Goal: Task Accomplishment & Management: Manage account settings

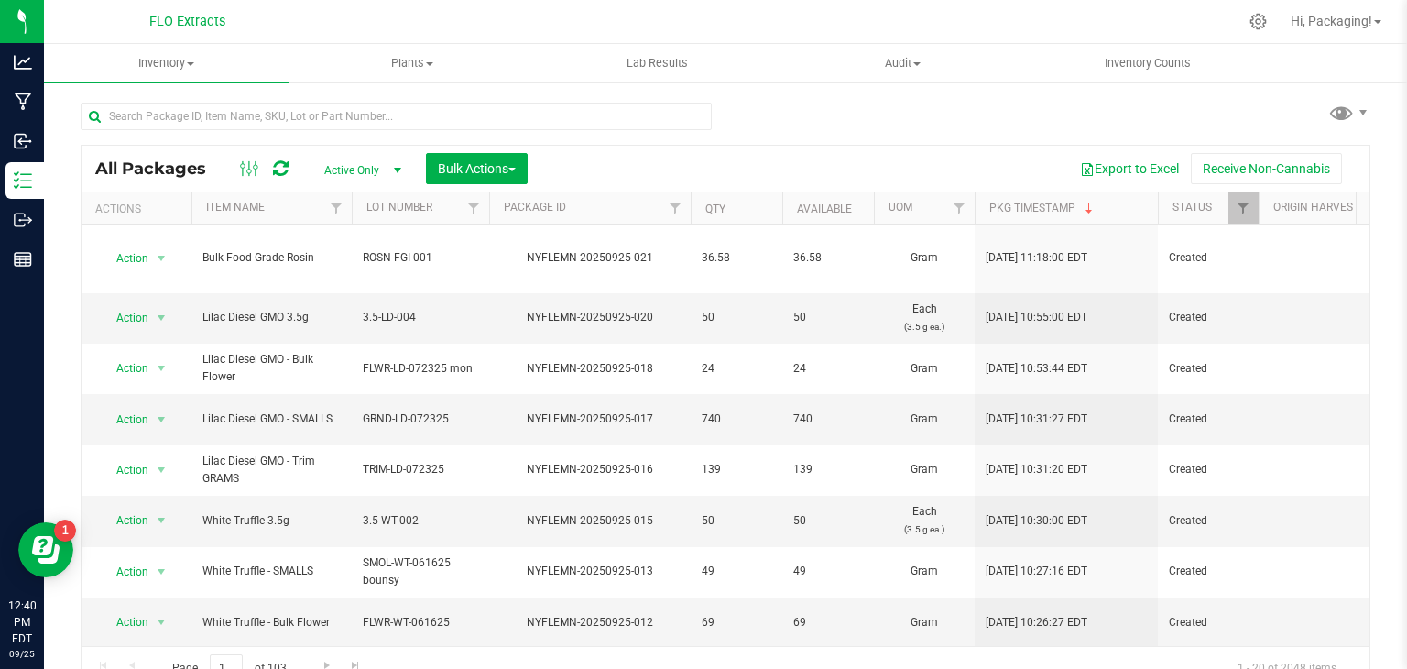
click at [117, 89] on div at bounding box center [403, 115] width 645 height 59
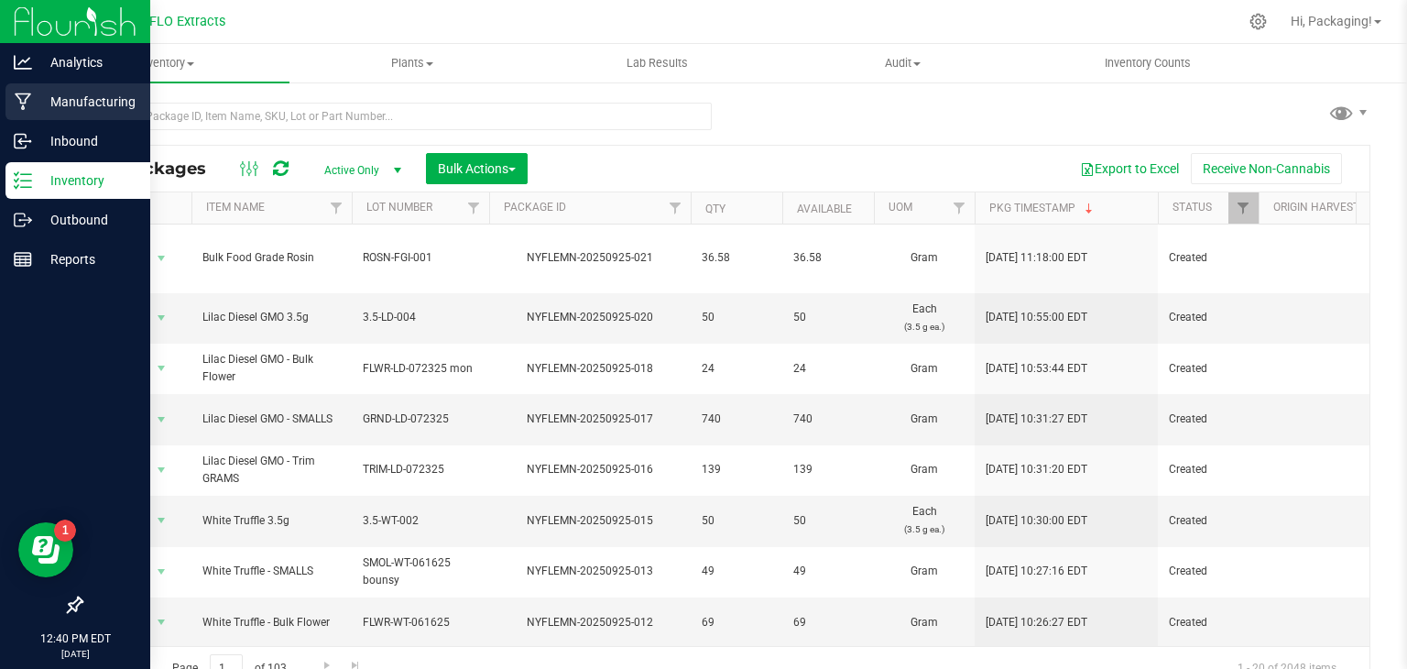
click at [88, 103] on p "Manufacturing" at bounding box center [87, 102] width 110 height 22
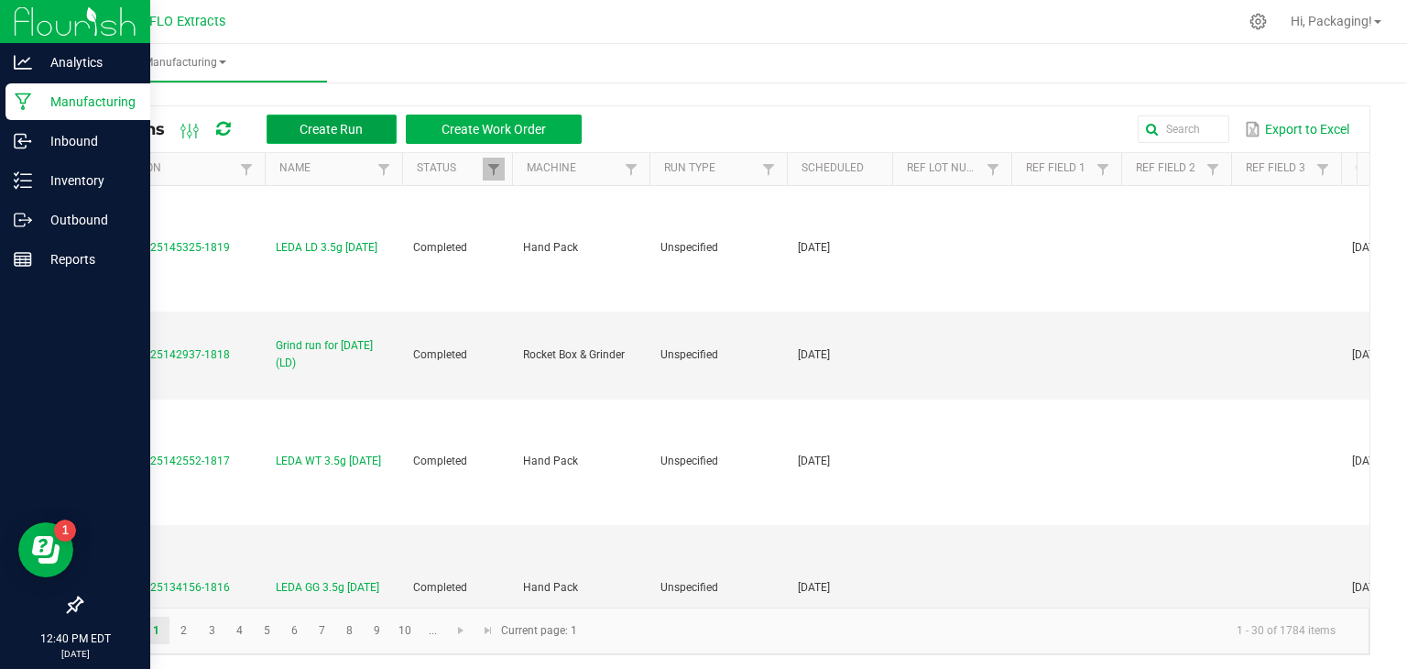
click at [349, 135] on span "Create Run" at bounding box center [331, 129] width 63 height 15
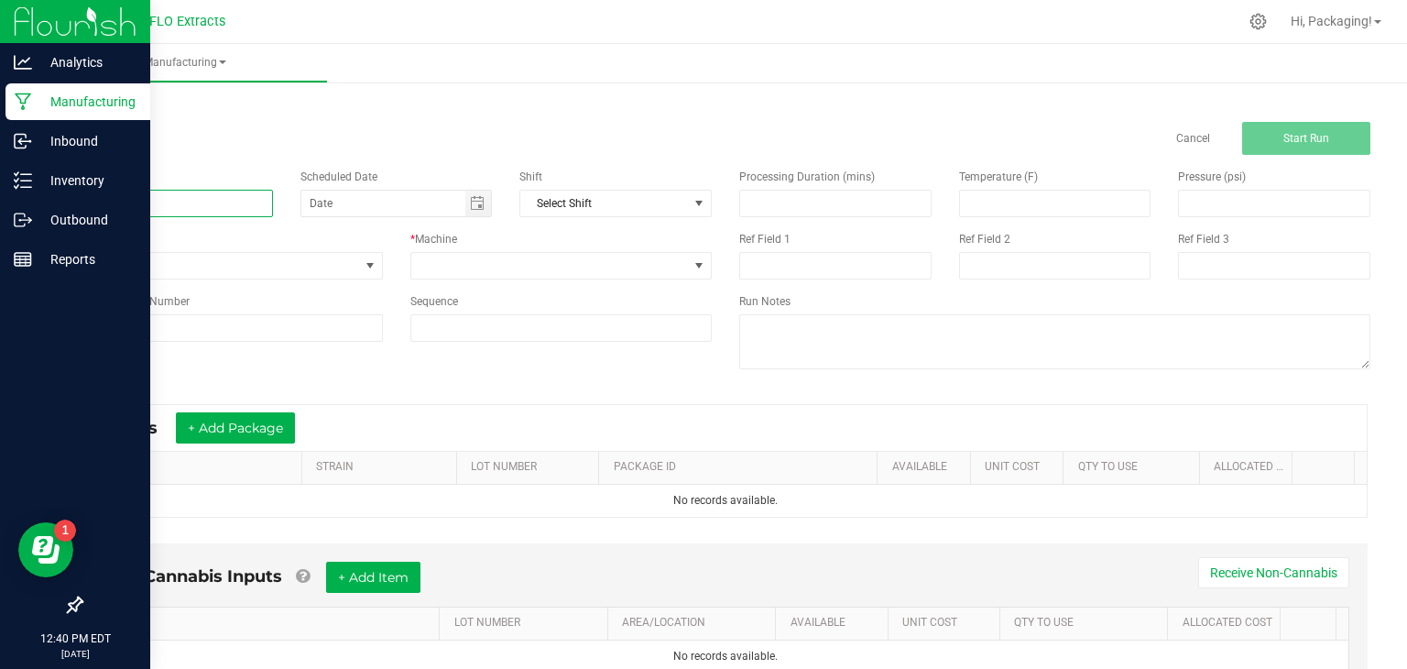
click at [169, 200] on input at bounding box center [177, 203] width 192 height 27
click at [477, 202] on span "Toggle calendar" at bounding box center [477, 203] width 15 height 15
type input "LEDA WT 3.5g [DATE]"
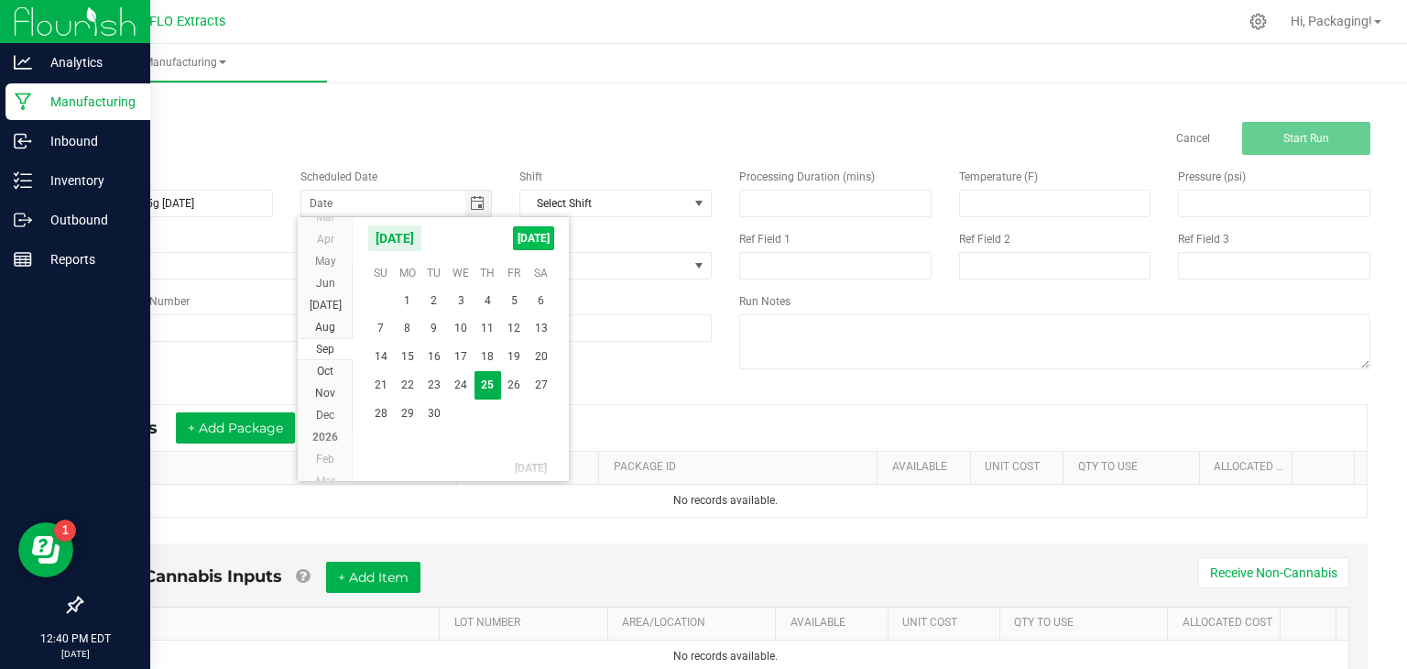
click at [540, 240] on span "[DATE]" at bounding box center [533, 238] width 41 height 24
type input "[DATE]"
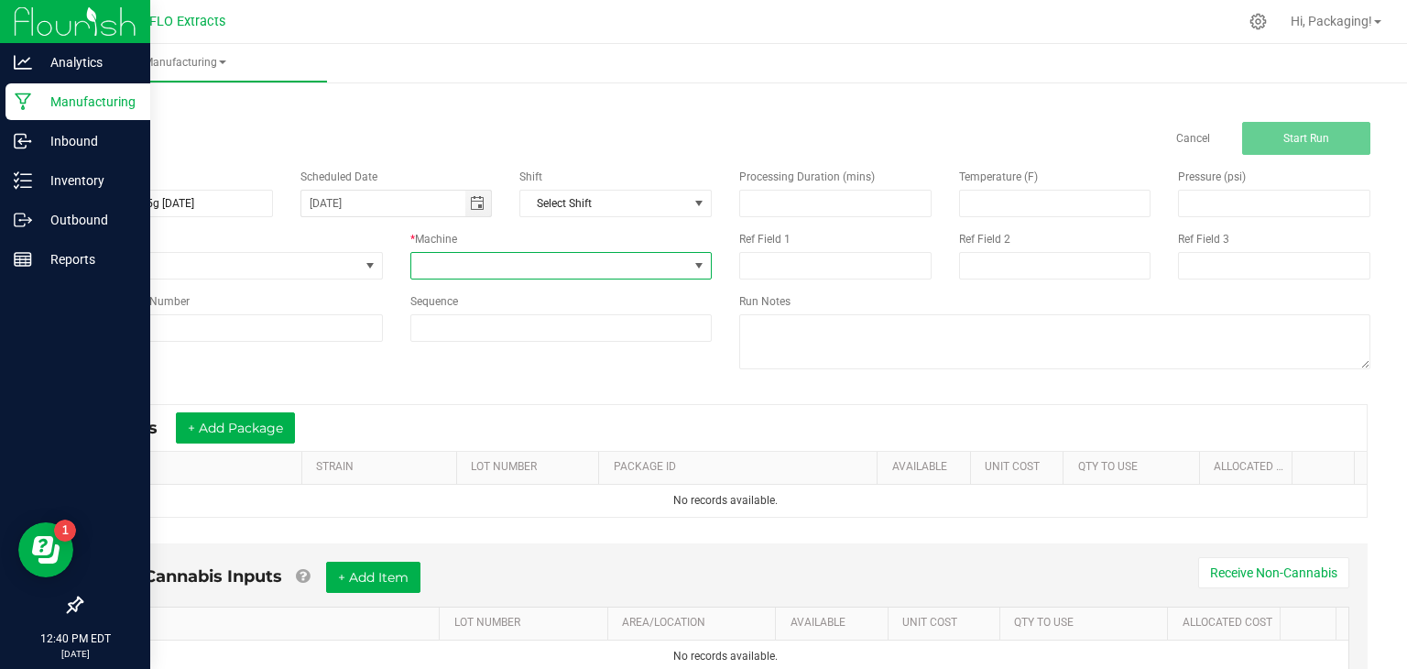
click at [696, 263] on span at bounding box center [699, 265] width 15 height 15
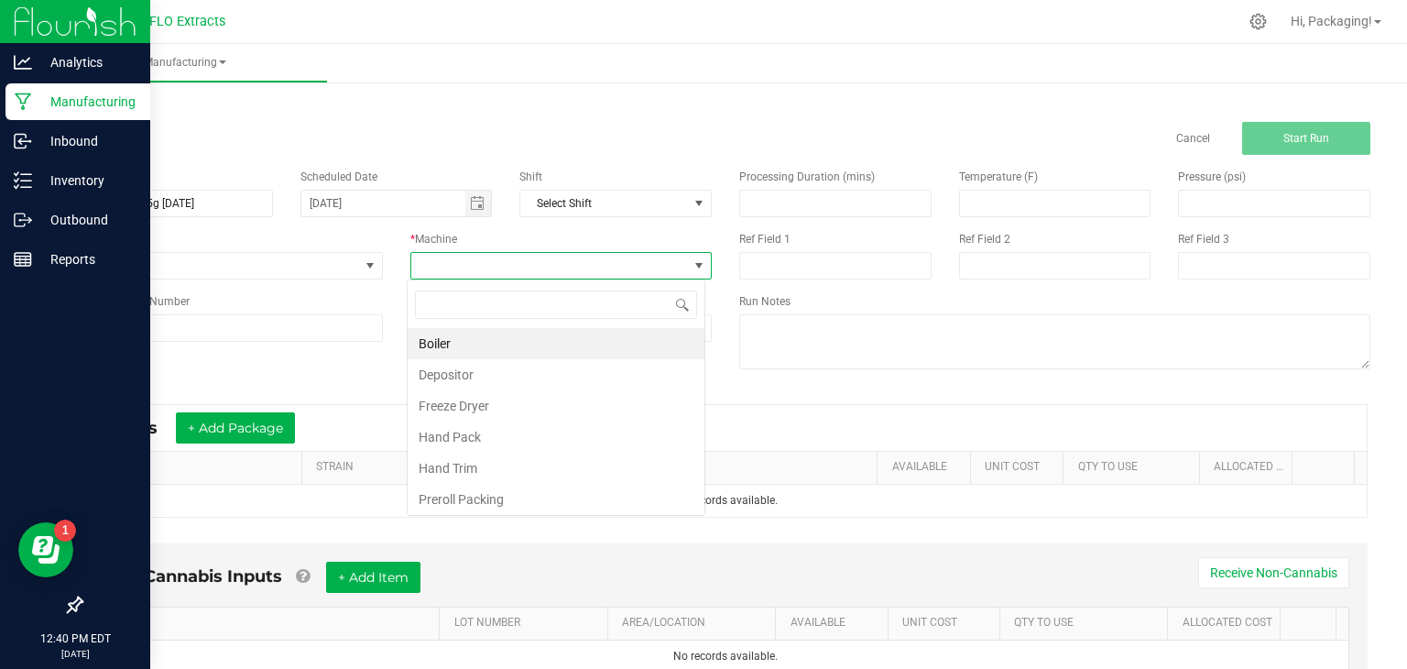
scroll to position [27, 298]
click at [513, 446] on li "Hand Pack" at bounding box center [556, 436] width 297 height 31
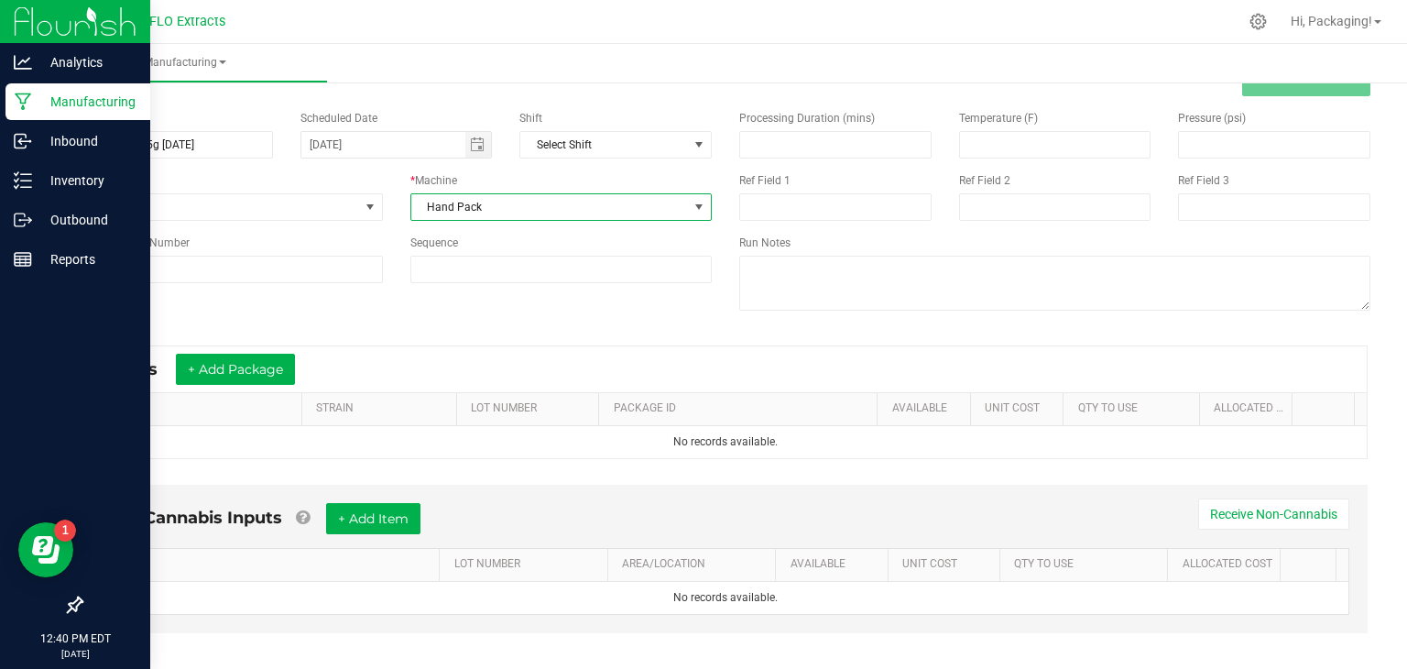
scroll to position [60, 0]
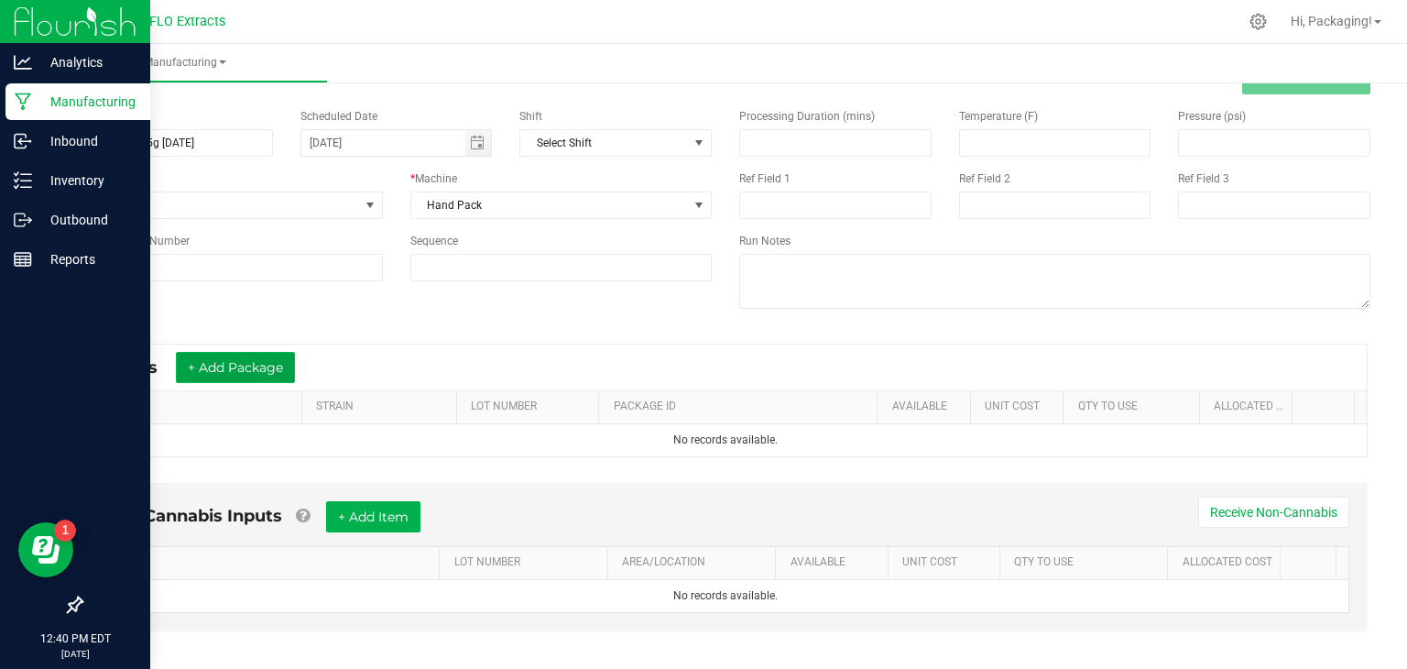
click at [271, 367] on button "+ Add Package" at bounding box center [235, 367] width 119 height 31
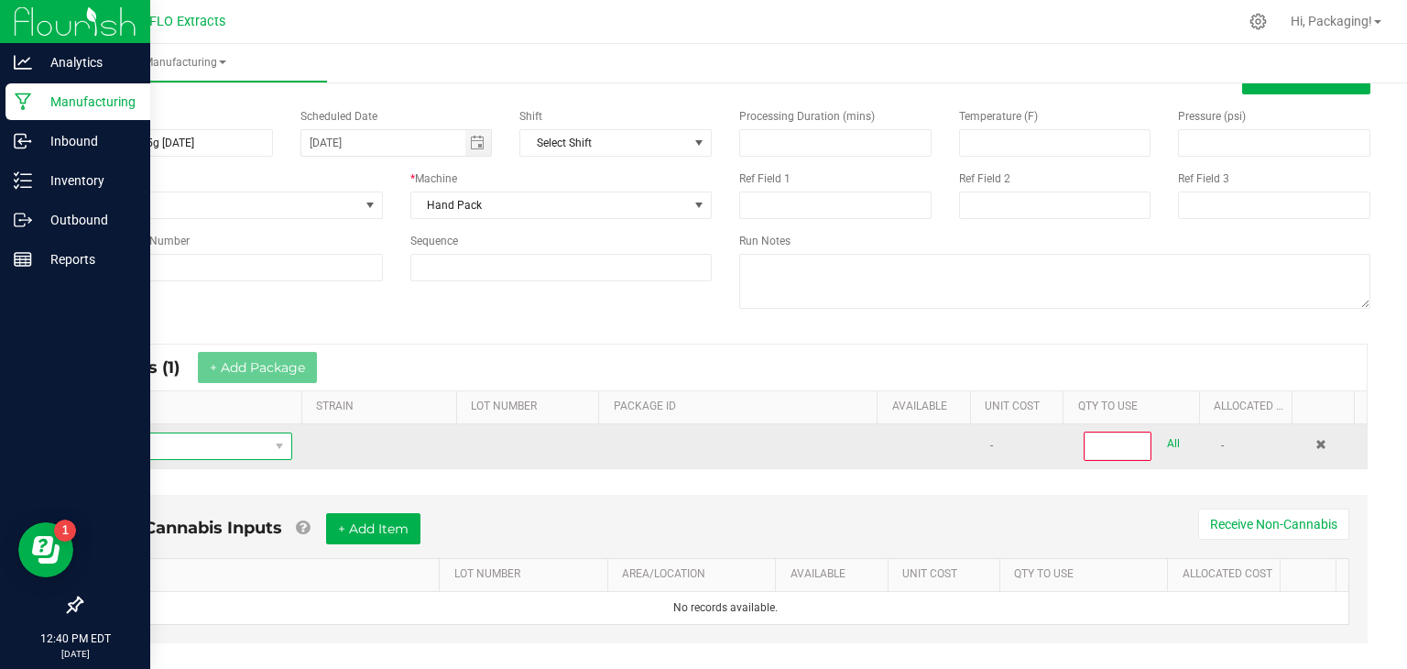
click at [165, 441] on span "NO DATA FOUND" at bounding box center [182, 446] width 172 height 26
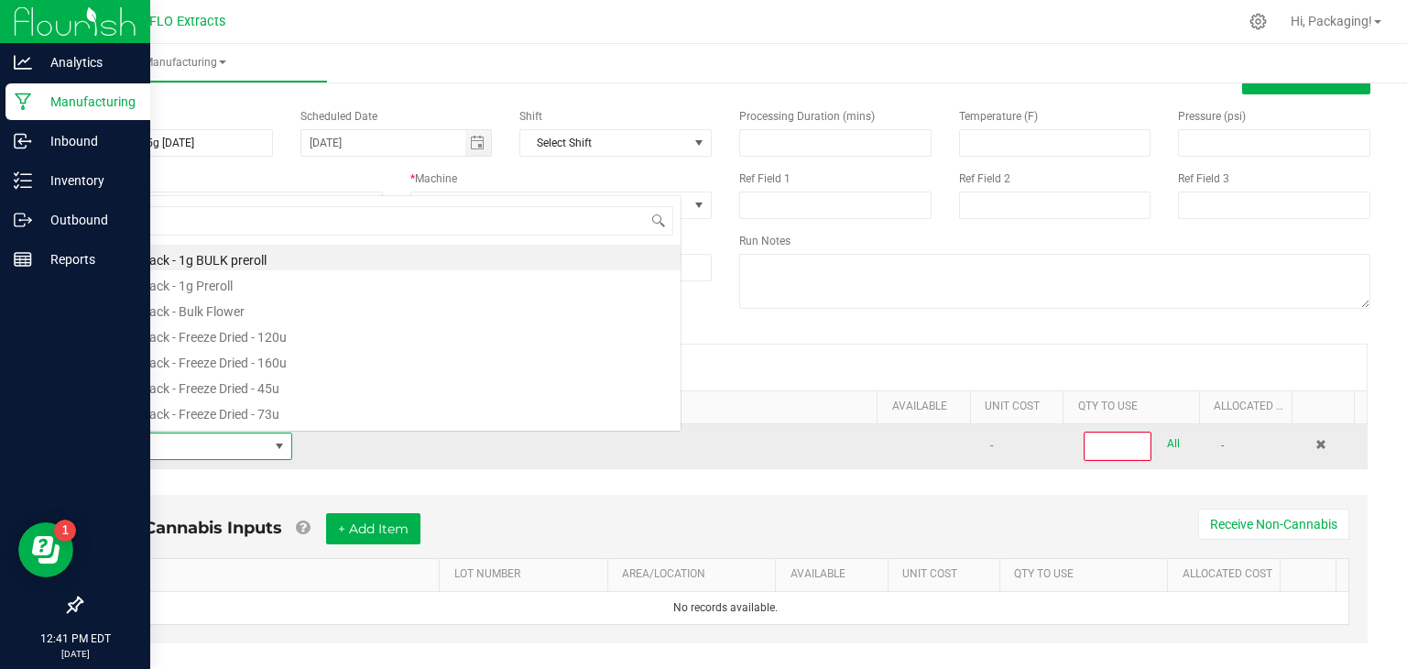
scroll to position [27, 190]
type input "TRUFF"
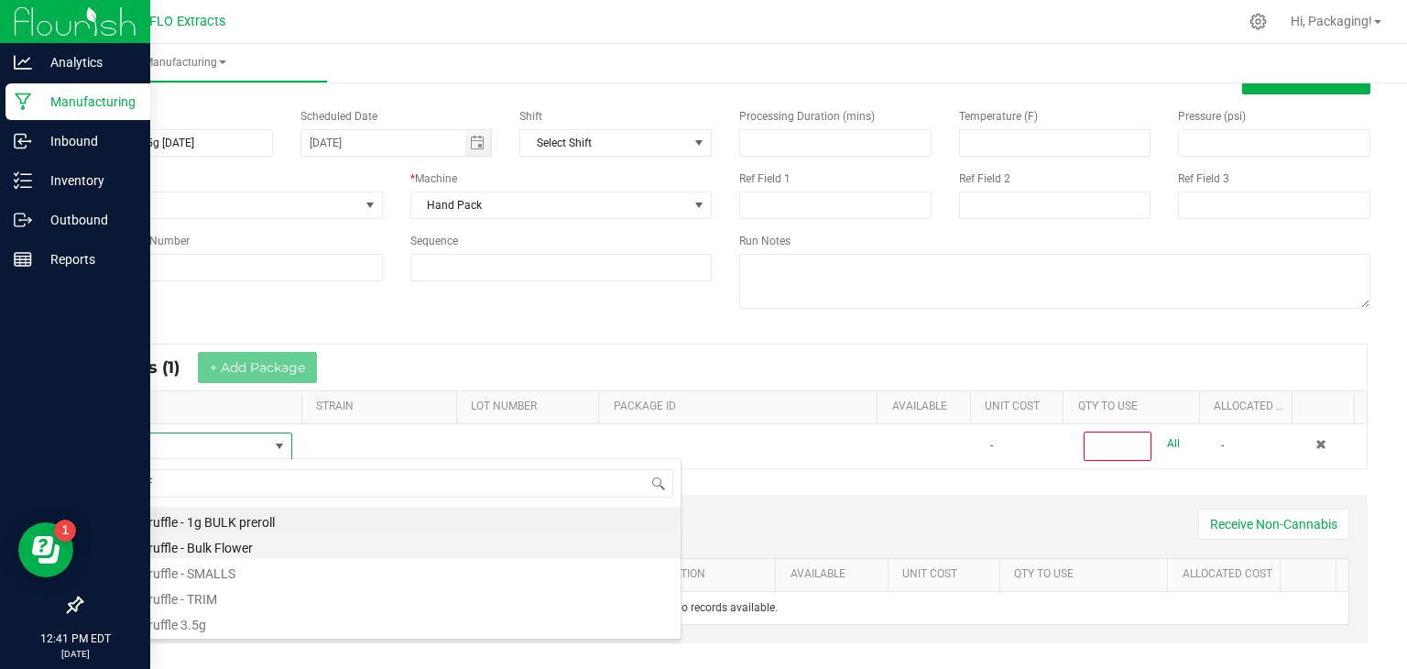
click at [198, 546] on li "White Truffle - Bulk Flower" at bounding box center [388, 545] width 584 height 26
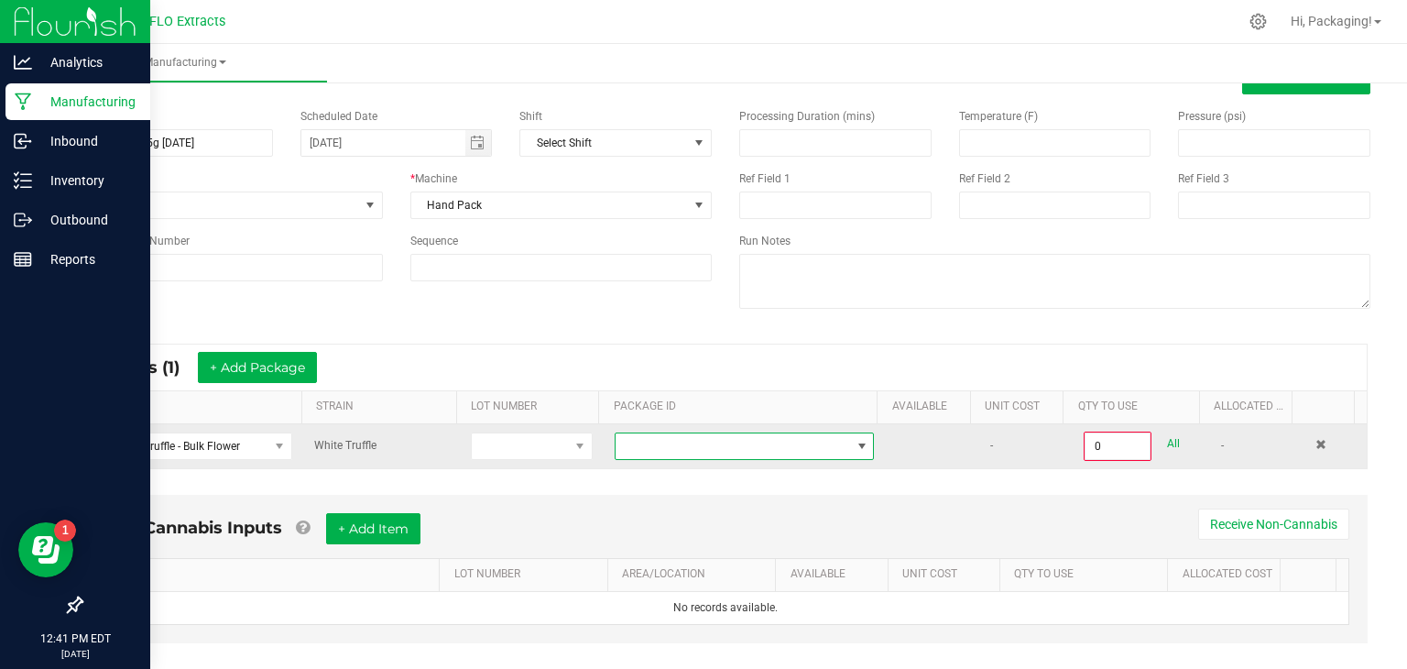
click at [656, 447] on span at bounding box center [733, 446] width 235 height 26
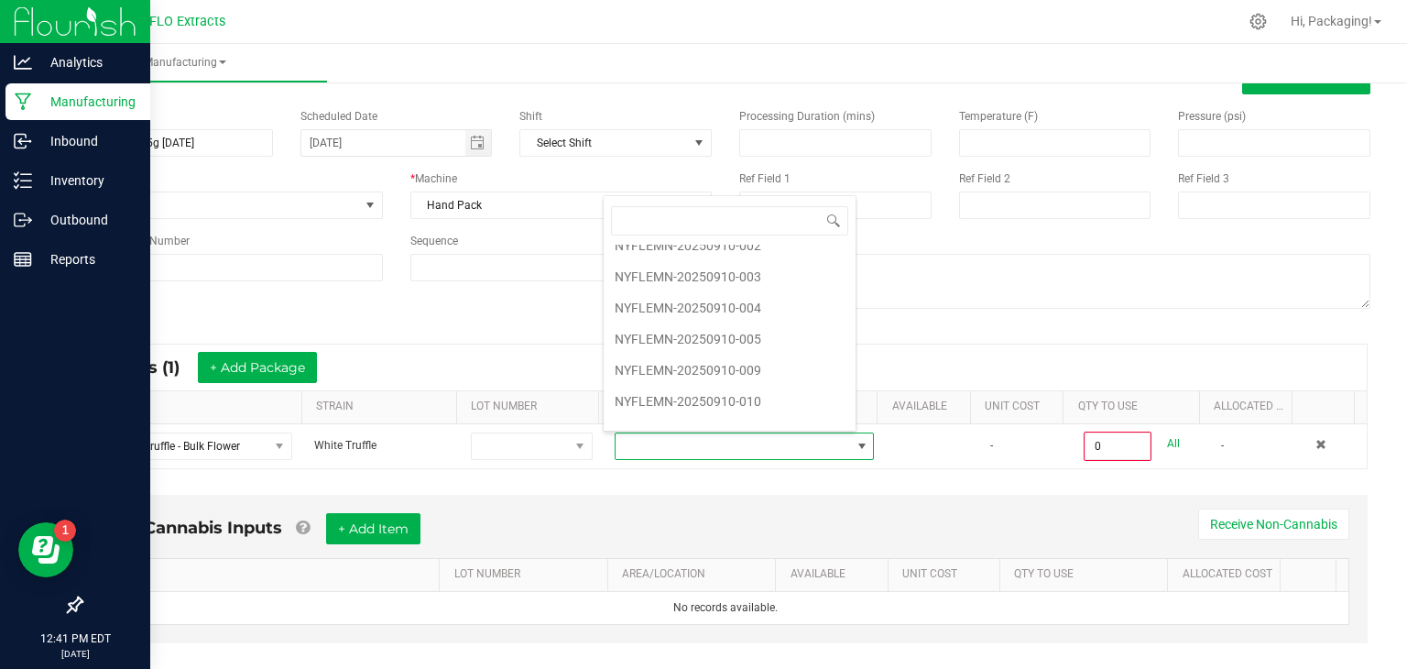
scroll to position [648, 0]
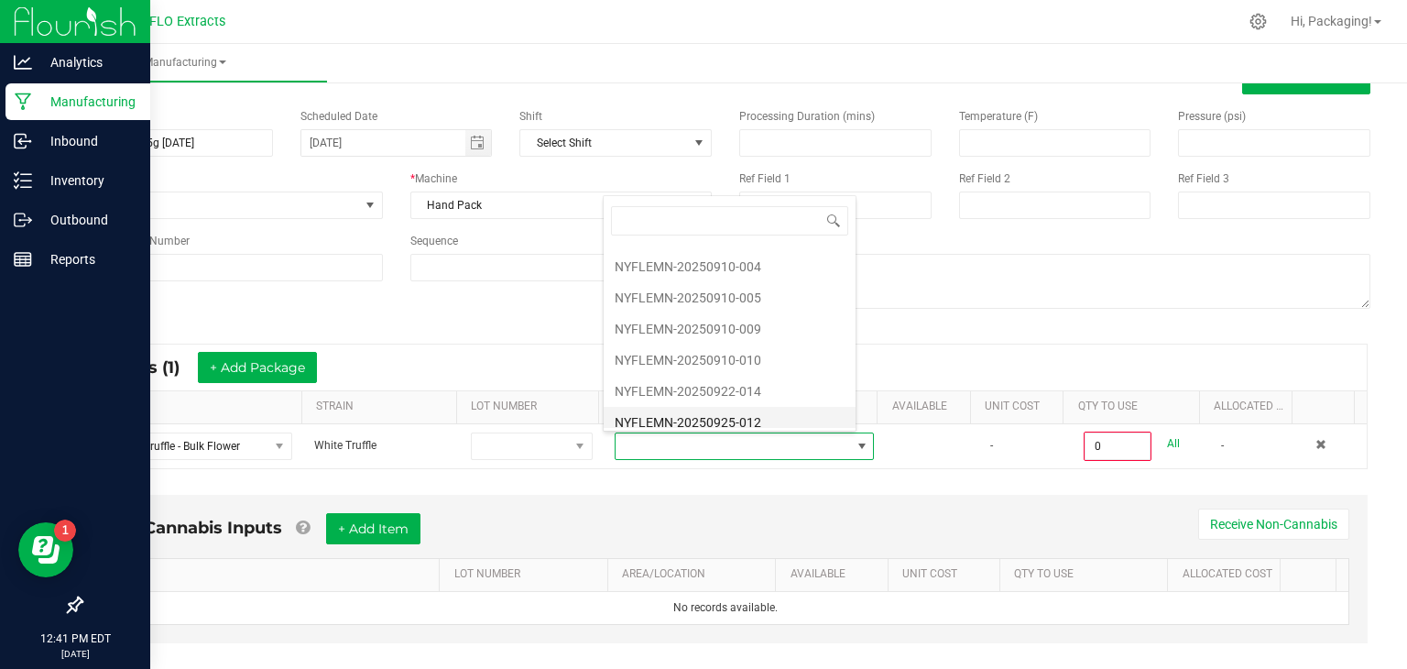
click at [744, 411] on li "NYFLEMN-20250925-012" at bounding box center [730, 422] width 252 height 31
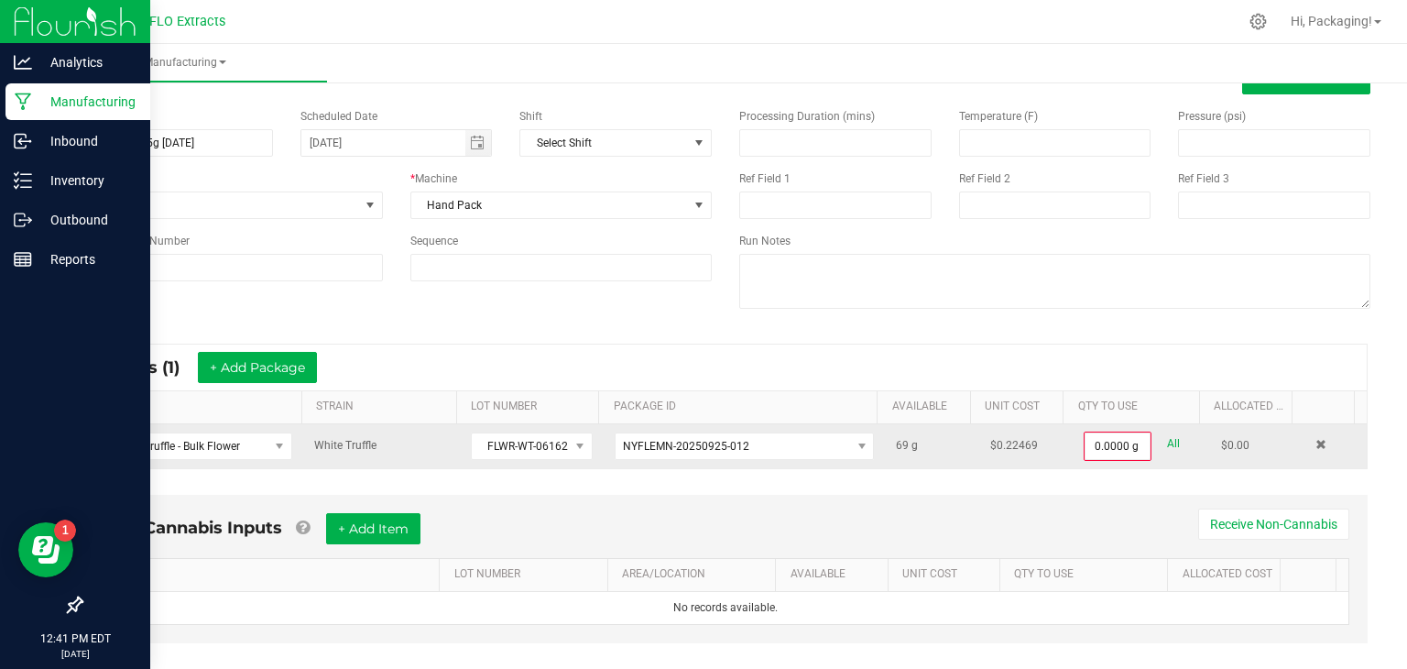
click at [1167, 446] on link "All" at bounding box center [1173, 443] width 13 height 25
type input "69.0000 g"
click at [249, 360] on button "+ Add Package" at bounding box center [257, 367] width 119 height 31
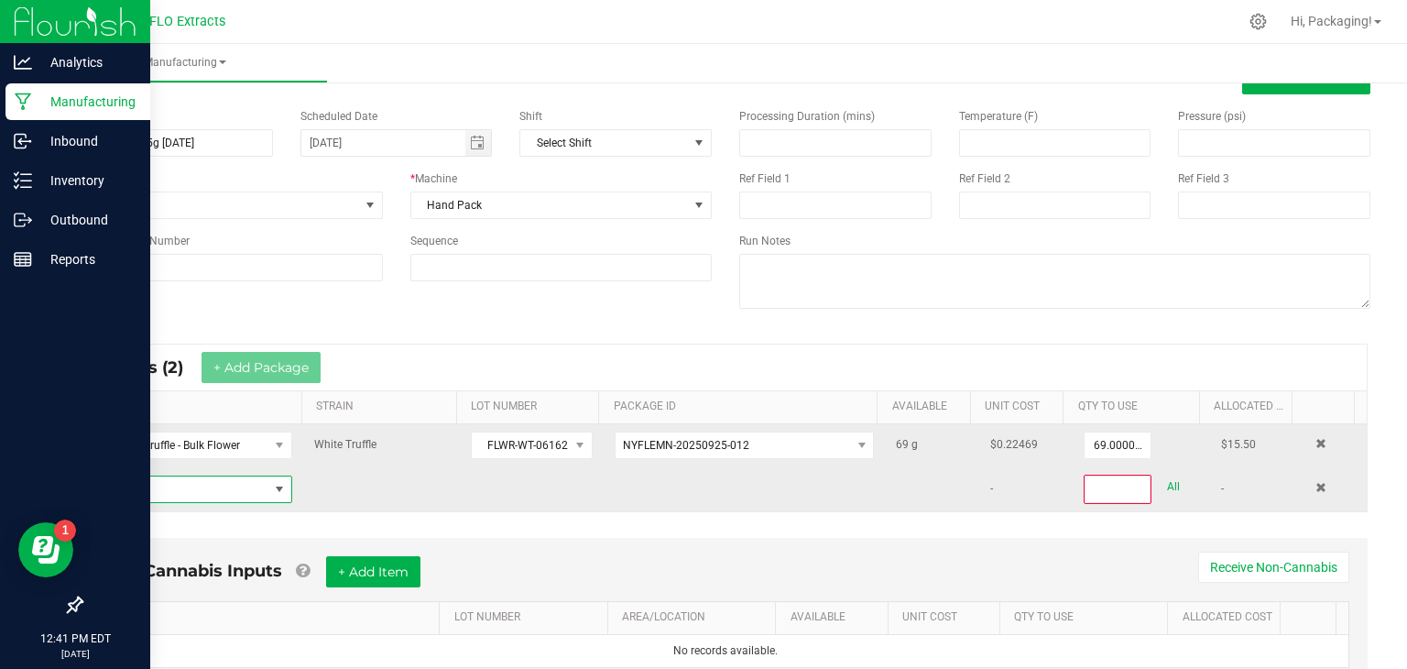
click at [114, 492] on span "NO DATA FOUND" at bounding box center [182, 489] width 172 height 26
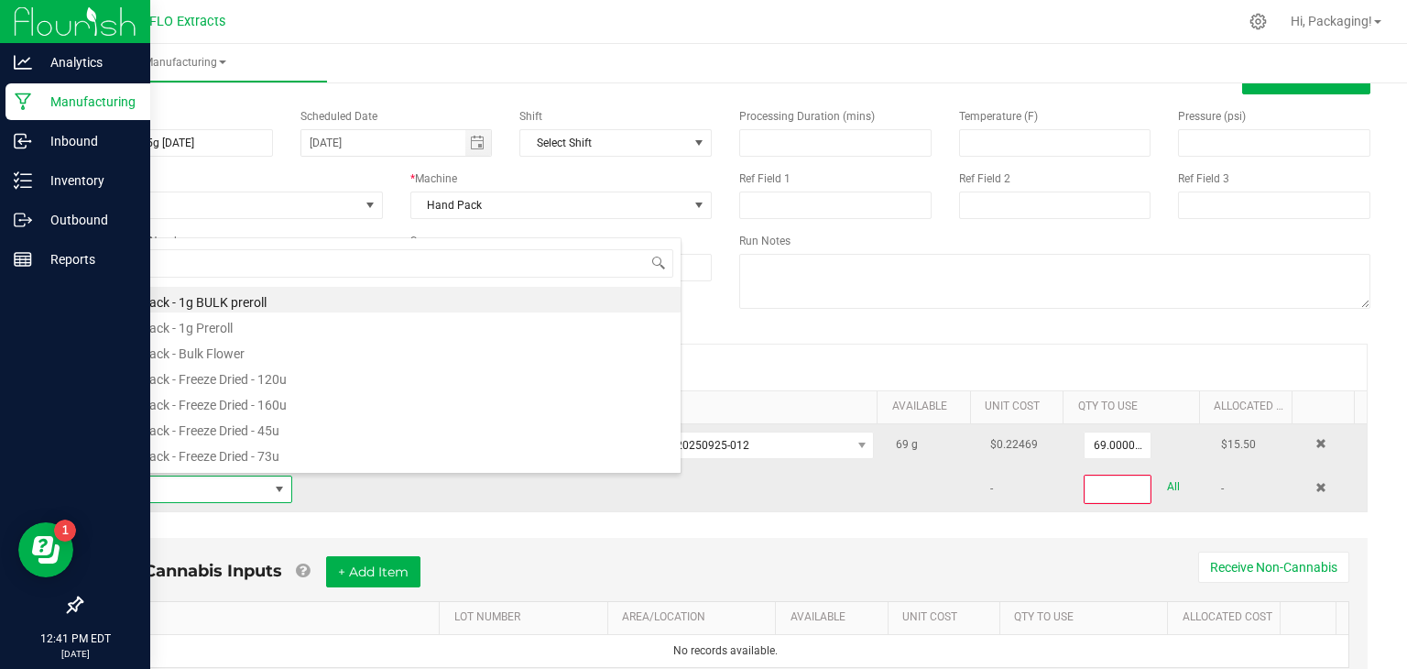
scroll to position [27, 190]
type input "TRUFF"
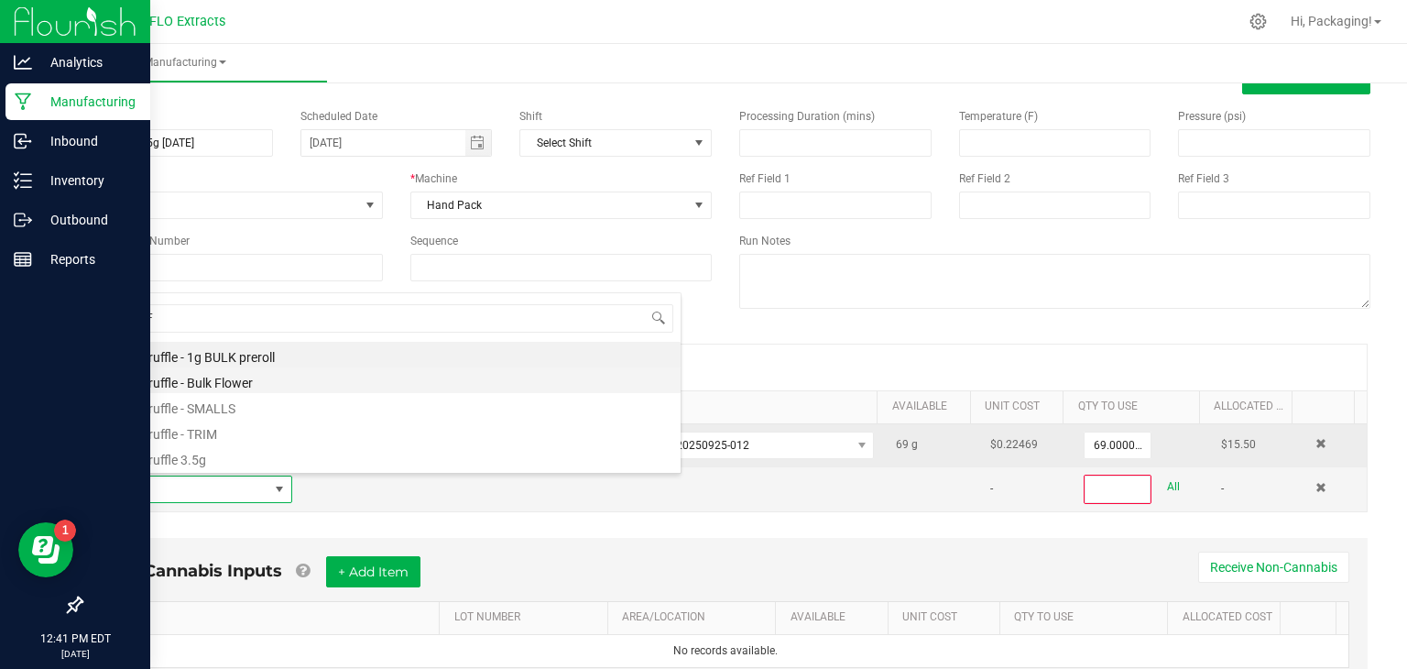
click at [181, 378] on li "White Truffle - Bulk Flower" at bounding box center [388, 380] width 584 height 26
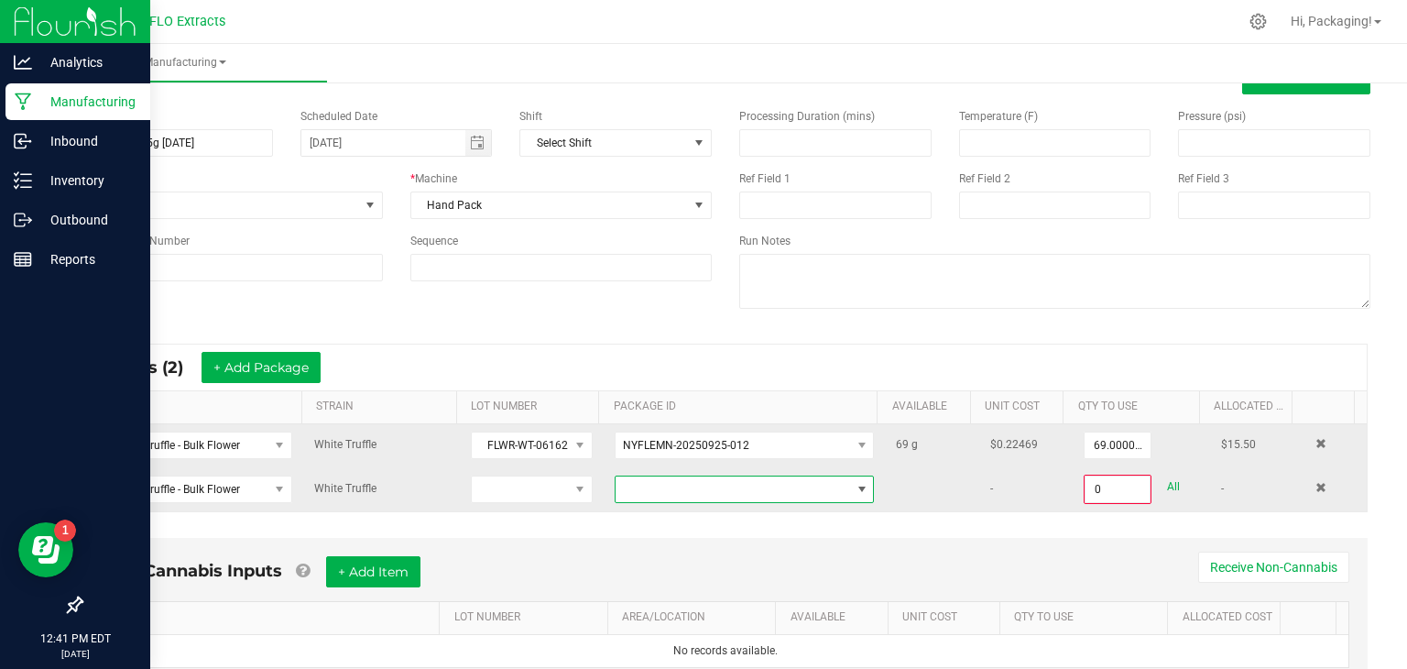
click at [729, 479] on span at bounding box center [733, 489] width 235 height 26
click at [744, 434] on li "NYFLEMN-20250826-065" at bounding box center [730, 435] width 252 height 31
click at [1167, 485] on link "All" at bounding box center [1173, 486] width 13 height 25
type input "69.0000 g"
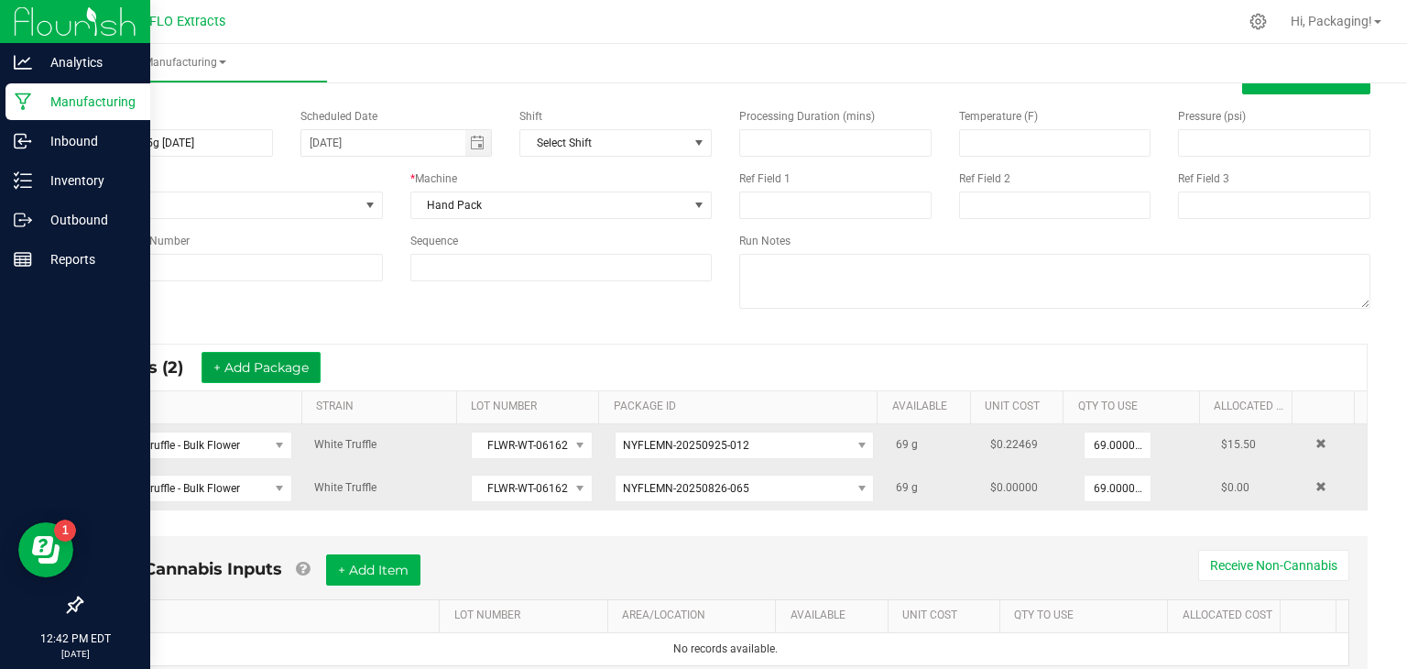
click at [278, 360] on button "+ Add Package" at bounding box center [261, 367] width 119 height 31
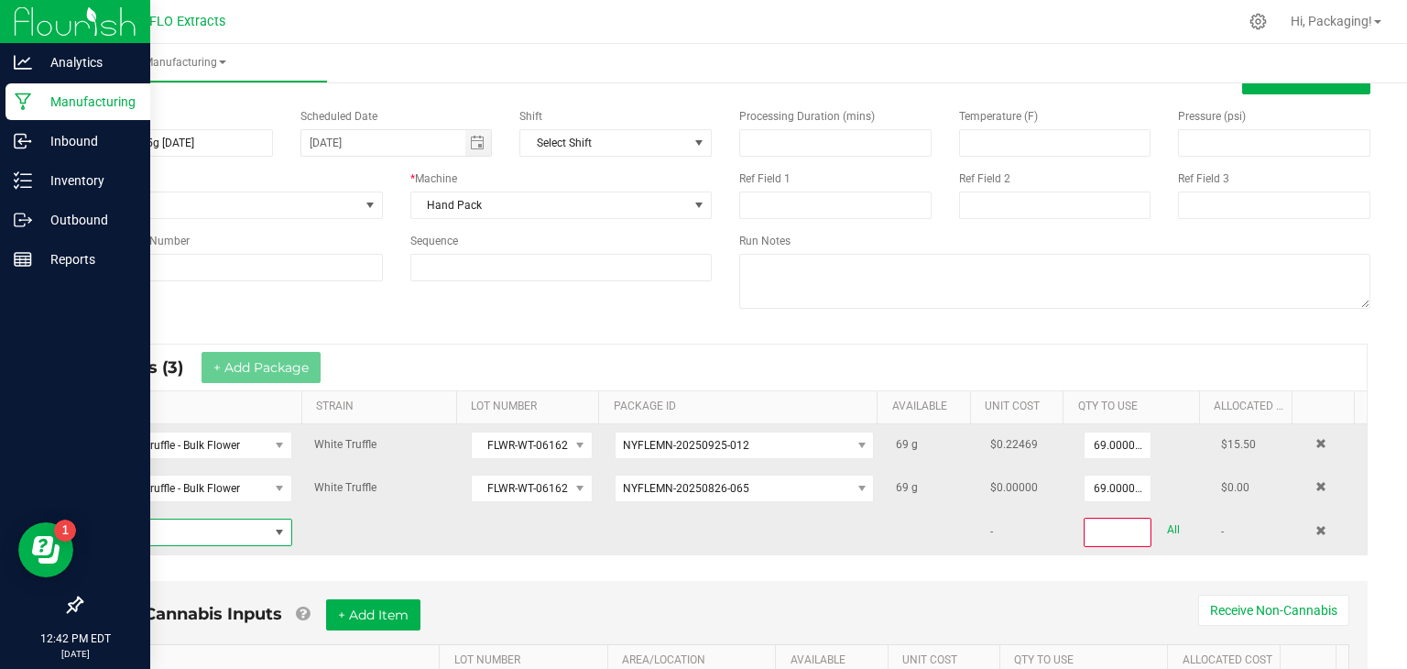
click at [175, 532] on span "NO DATA FOUND" at bounding box center [182, 532] width 172 height 26
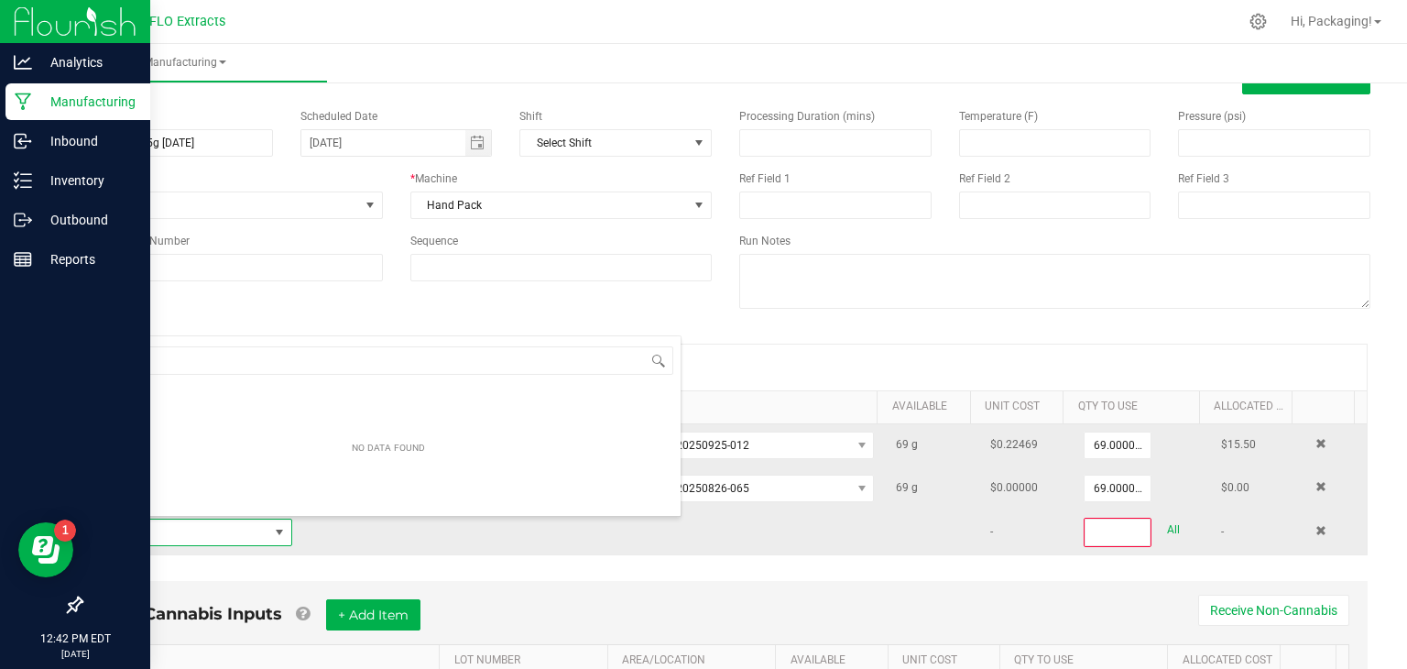
scroll to position [27, 190]
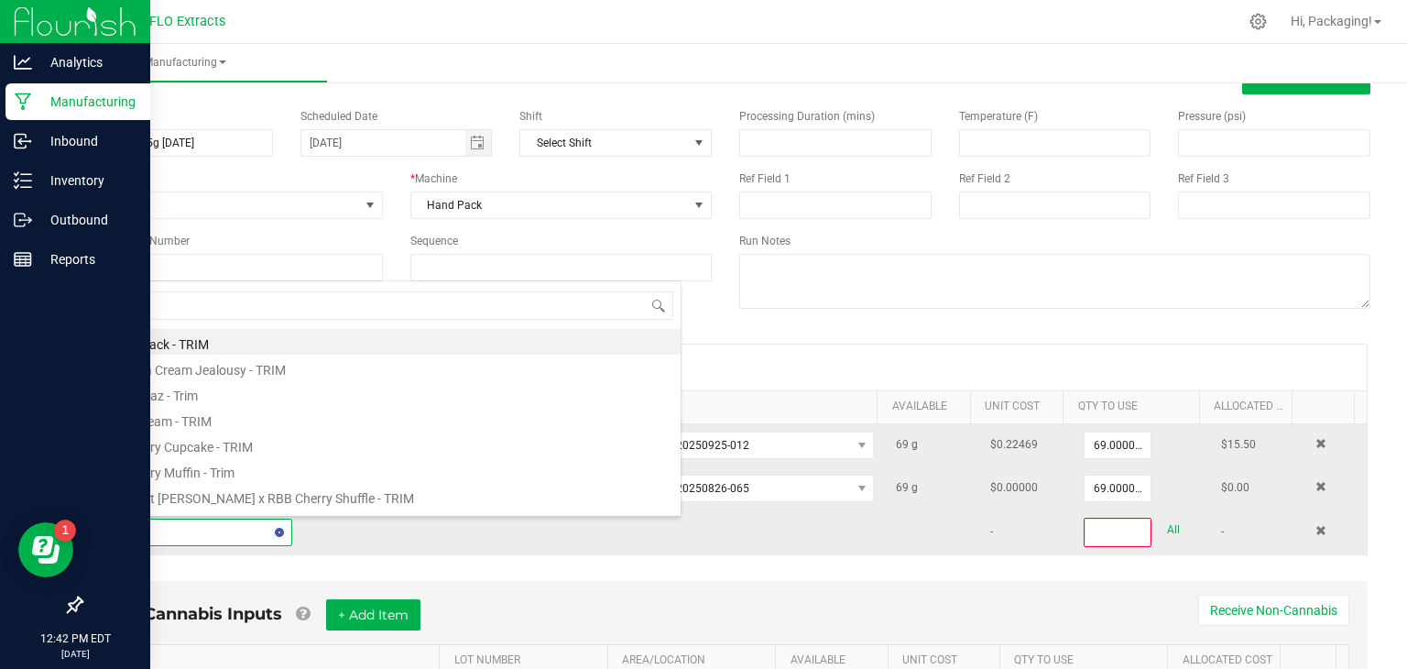
type input "TRUFF"
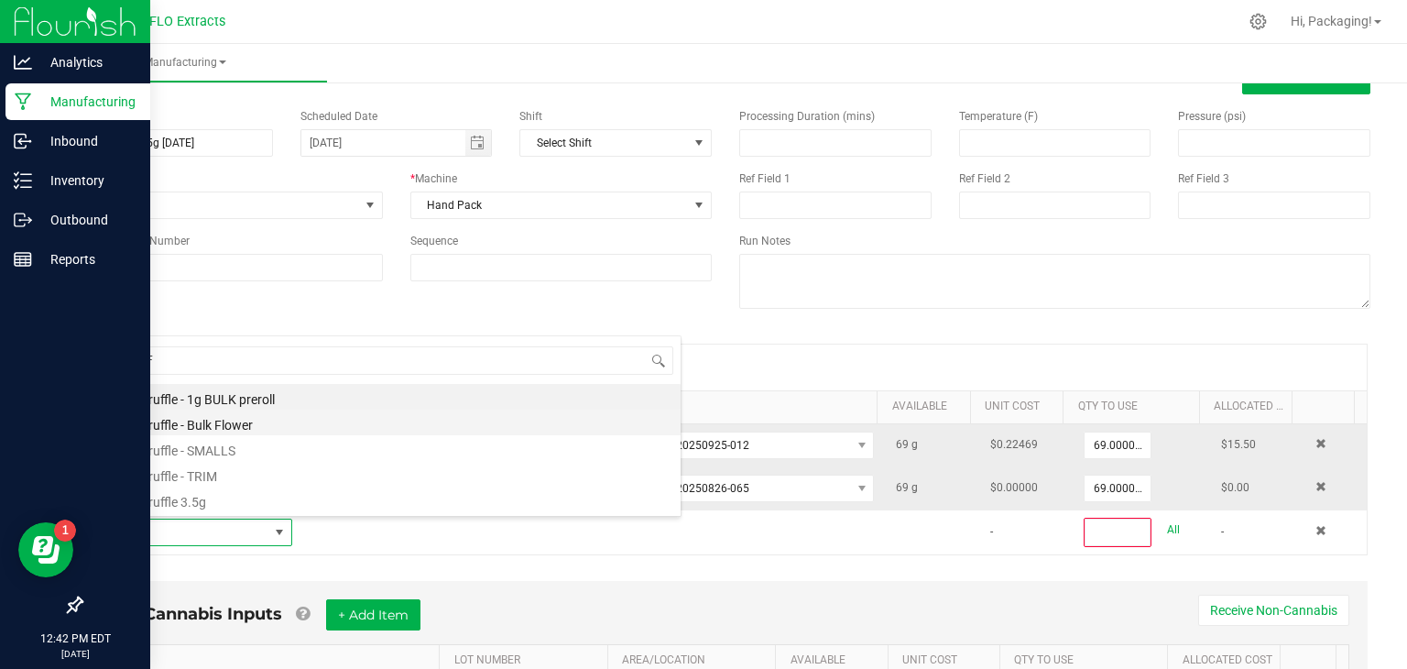
click at [224, 419] on li "White Truffle - Bulk Flower" at bounding box center [388, 422] width 584 height 26
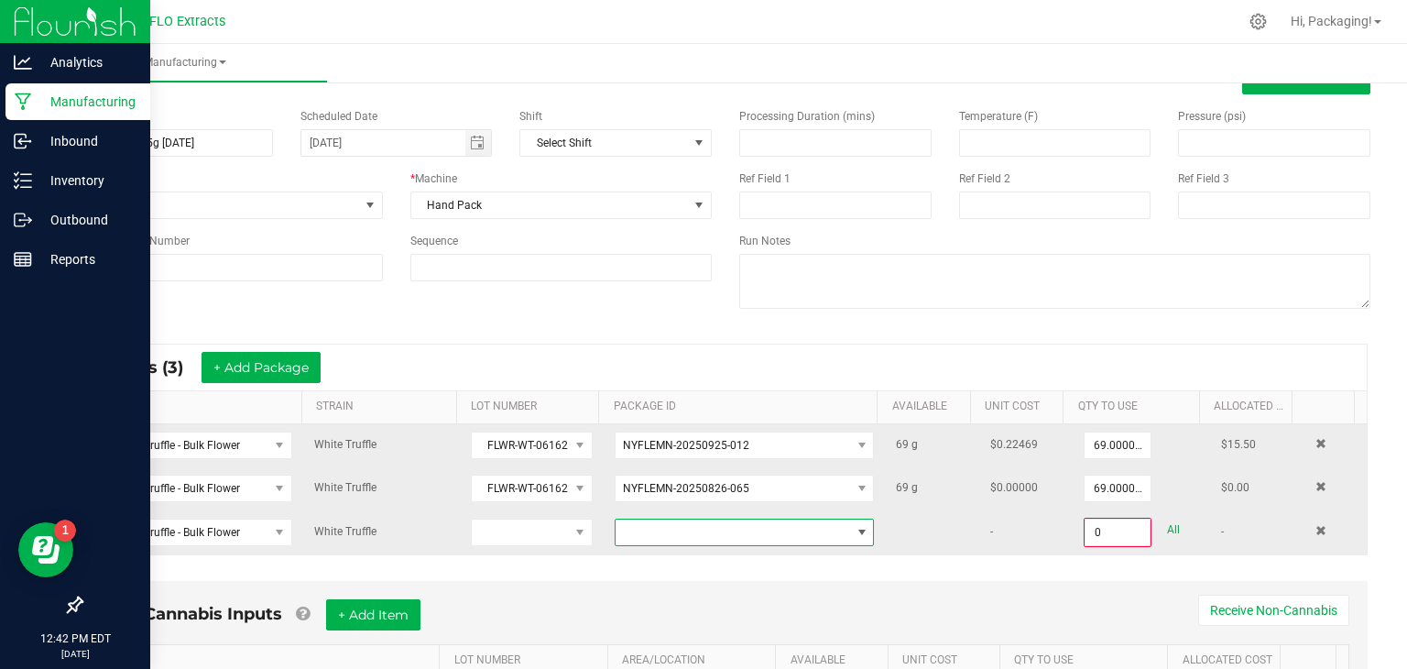
click at [641, 532] on span at bounding box center [733, 532] width 235 height 26
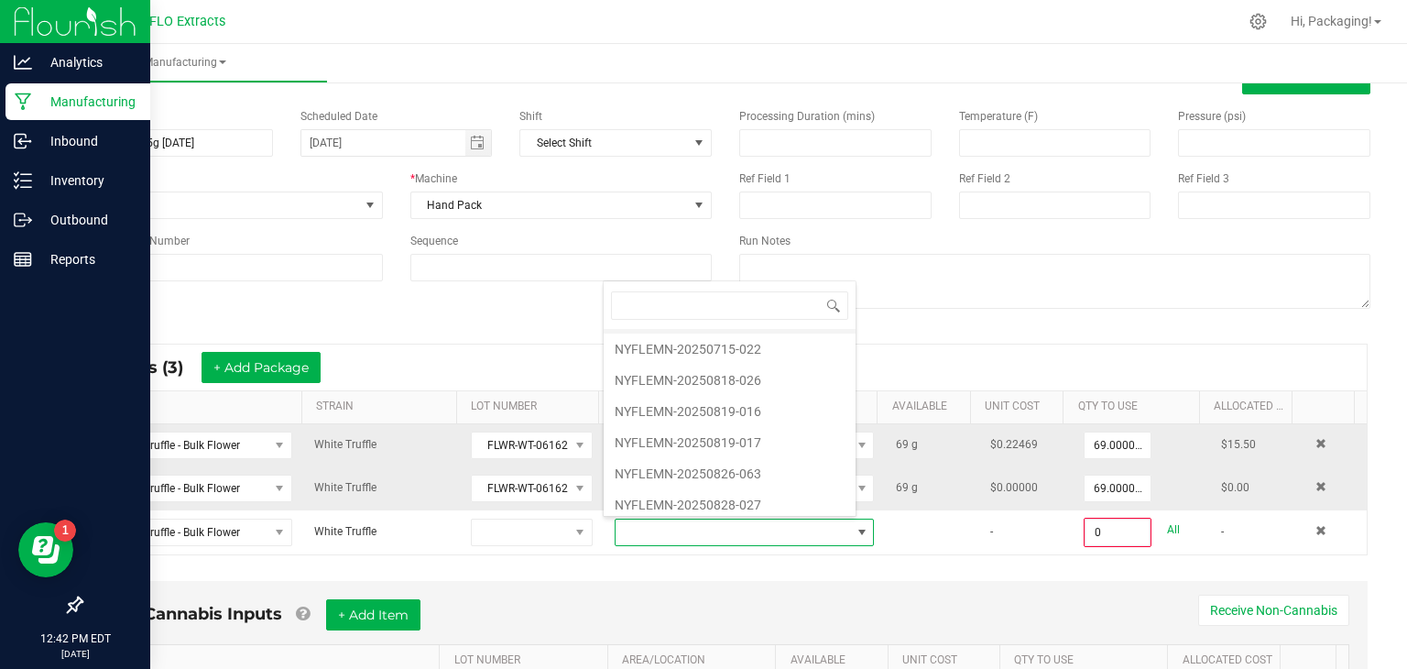
scroll to position [121, 0]
click at [752, 467] on li "NYFLEMN-20250826-063" at bounding box center [730, 472] width 252 height 31
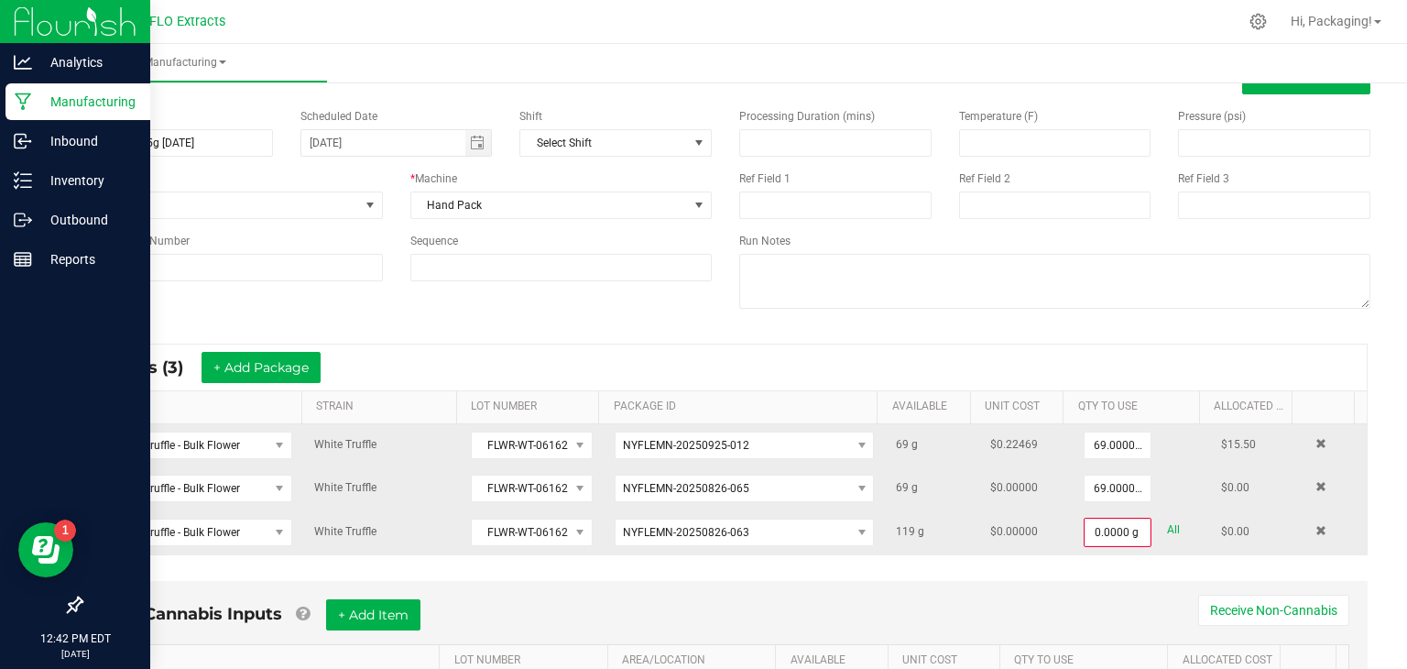
click at [1167, 521] on link "All" at bounding box center [1173, 530] width 13 height 25
type input "119.0000 g"
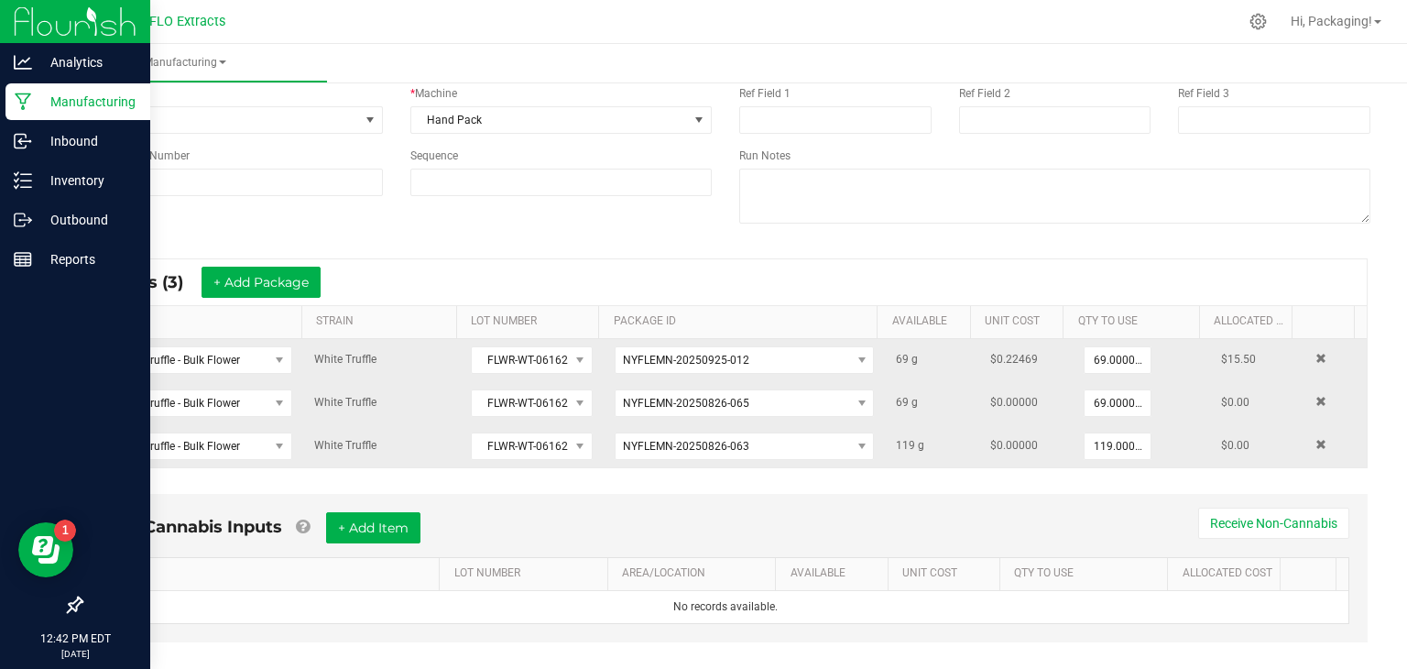
scroll to position [169, 0]
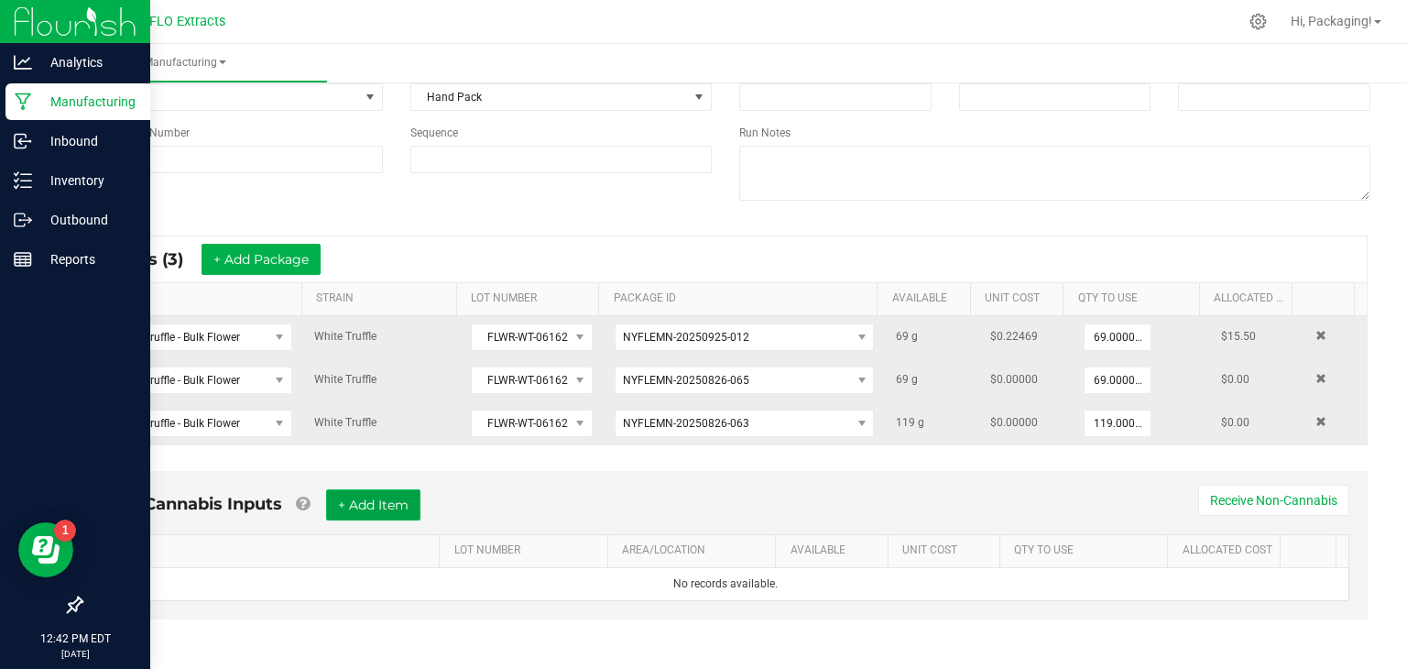
click at [397, 497] on button "+ Add Item" at bounding box center [373, 504] width 94 height 31
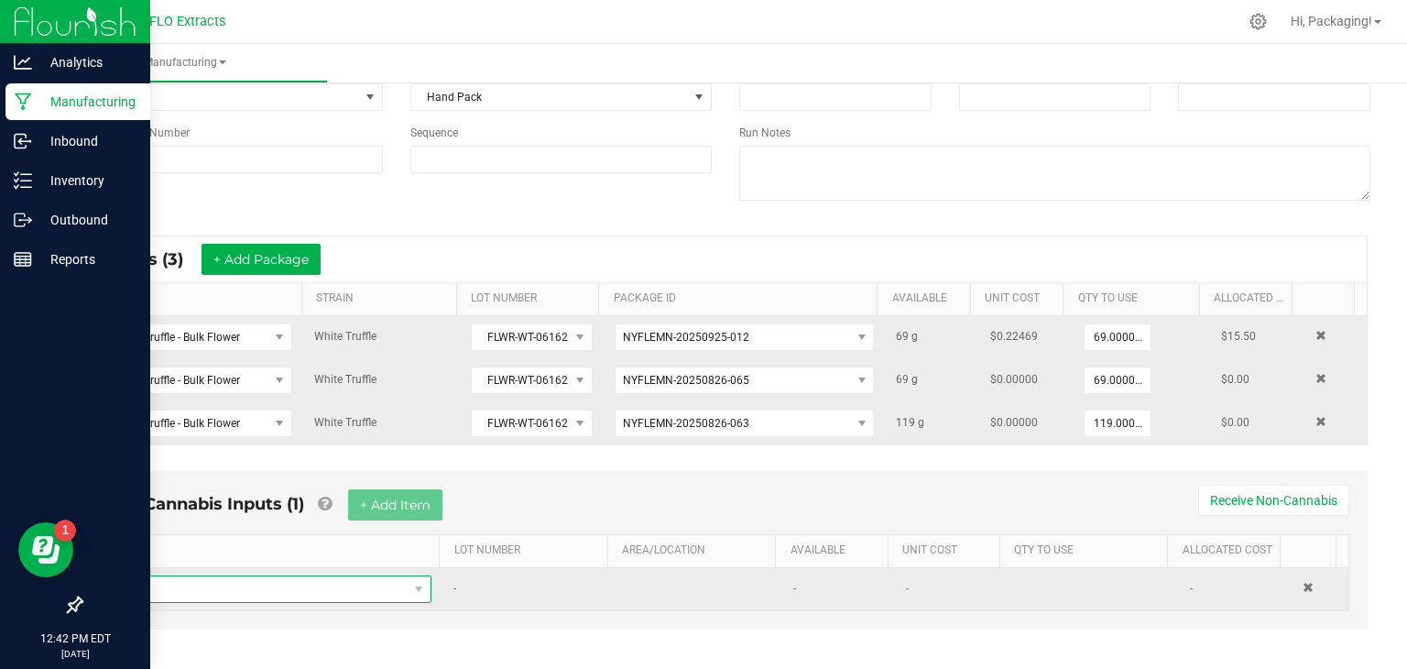
click at [226, 584] on span "NO DATA FOUND" at bounding box center [261, 589] width 293 height 26
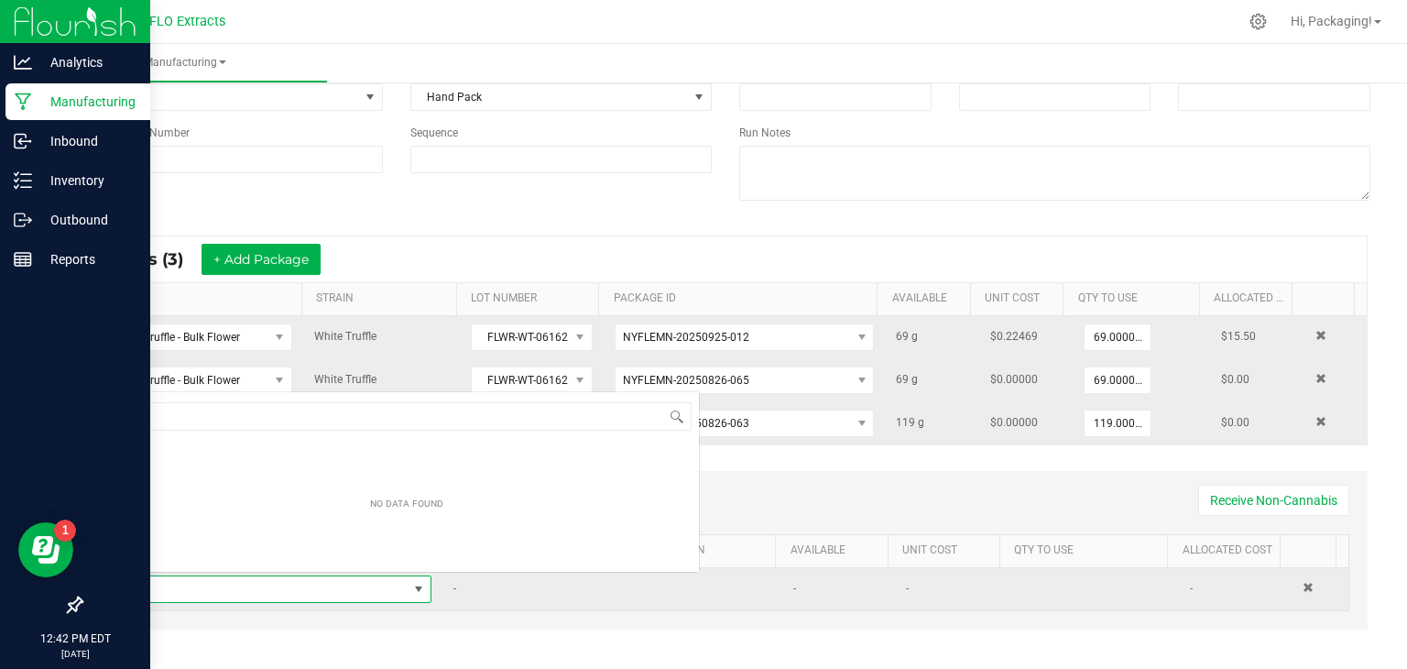
scroll to position [27, 306]
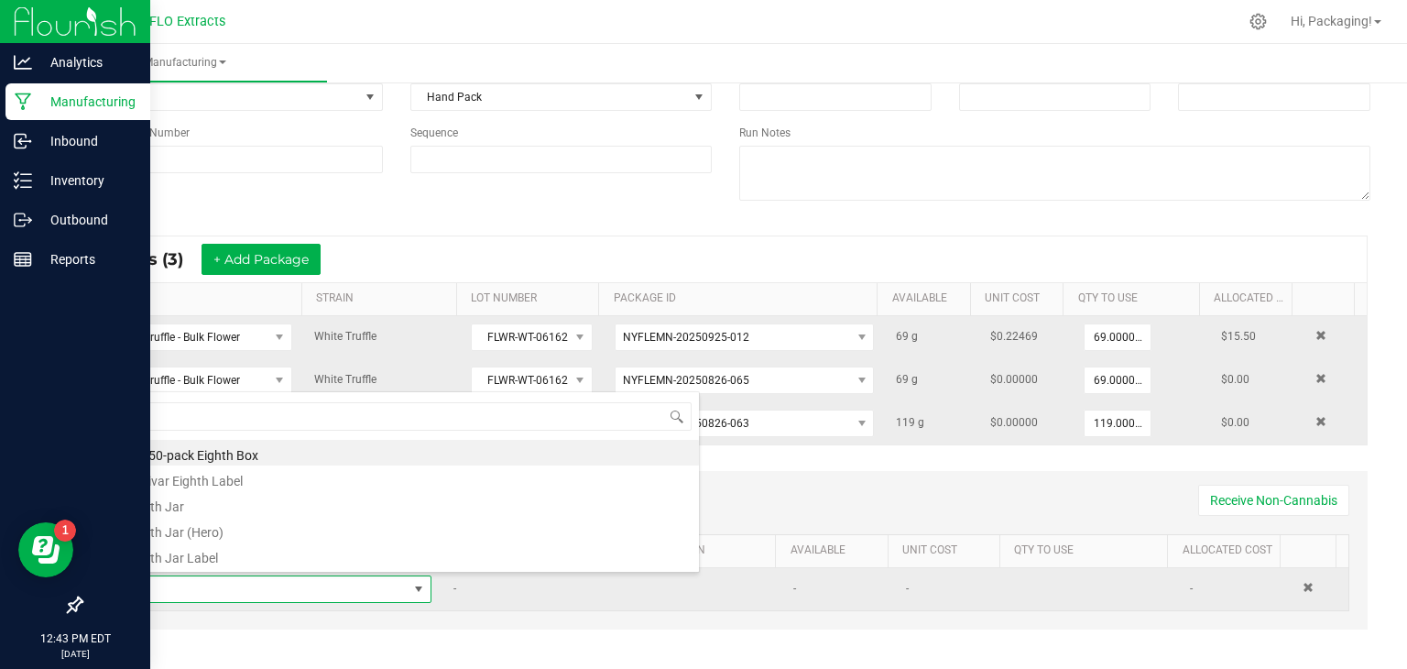
type input "EIG"
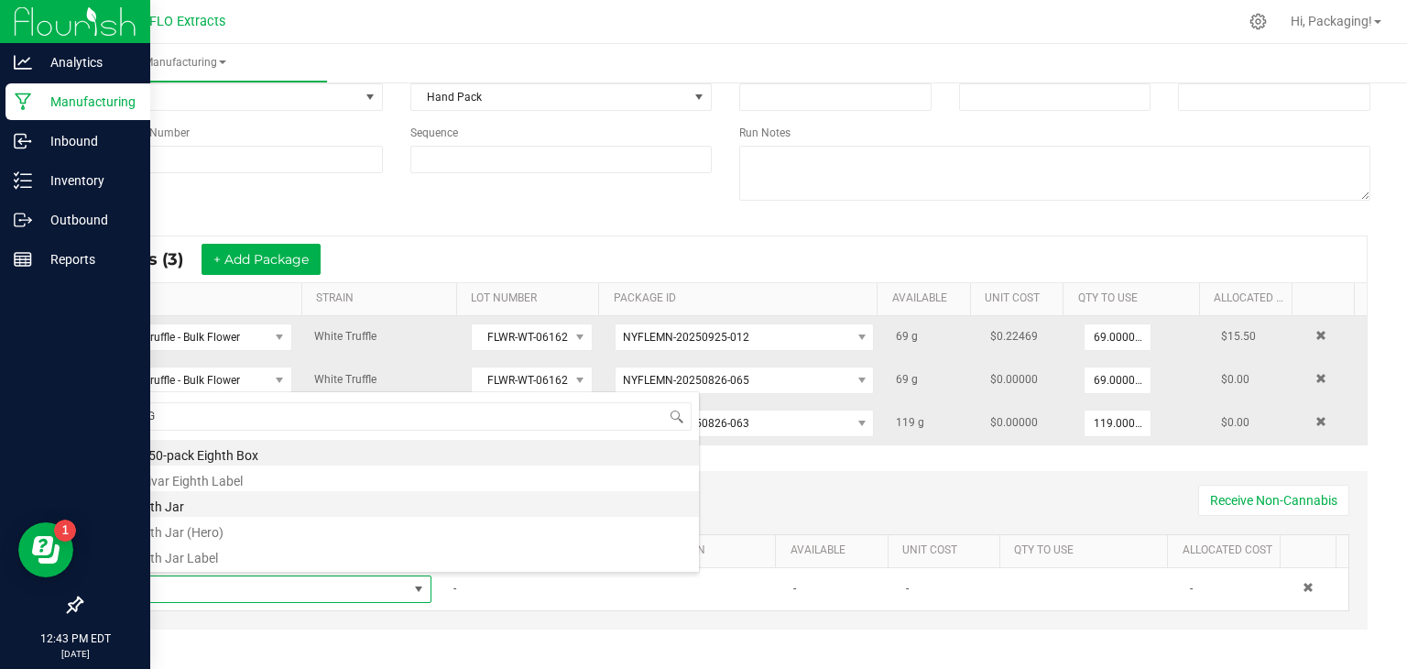
click at [202, 507] on li "Eighth Jar" at bounding box center [407, 504] width 584 height 26
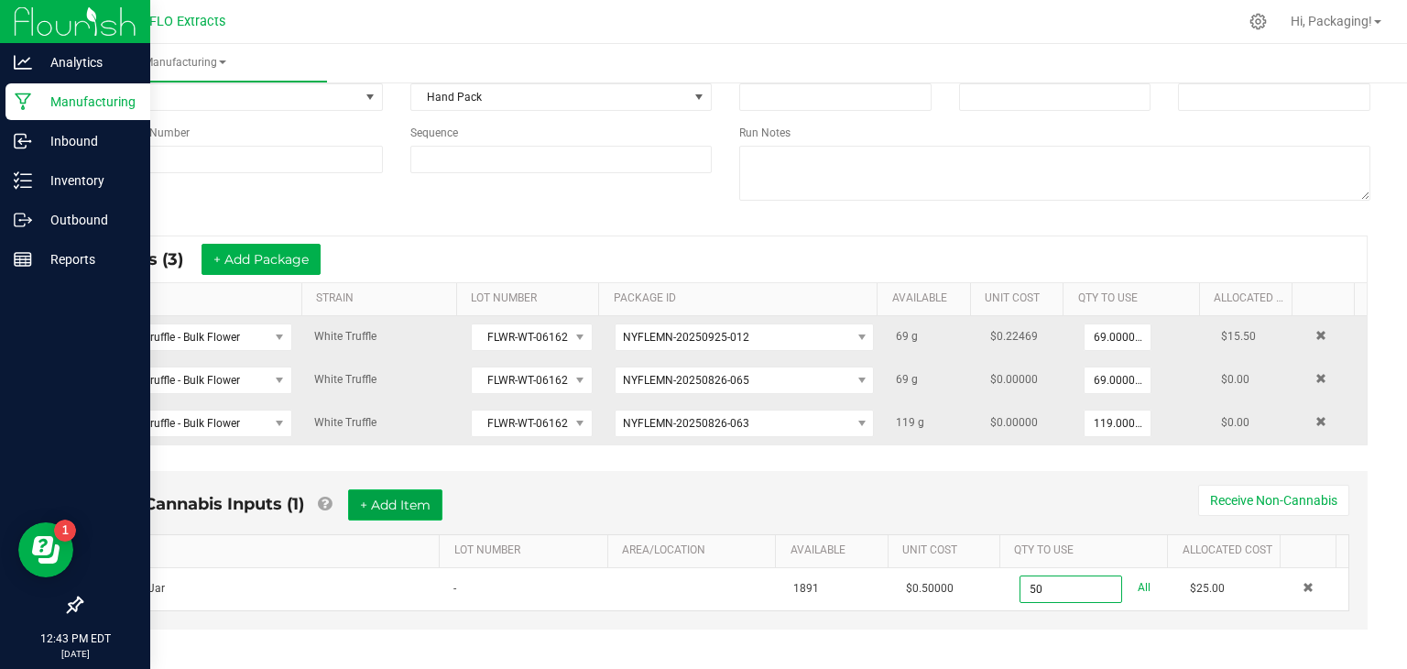
type input "50 ea"
click at [424, 503] on button "+ Add Item" at bounding box center [395, 504] width 94 height 31
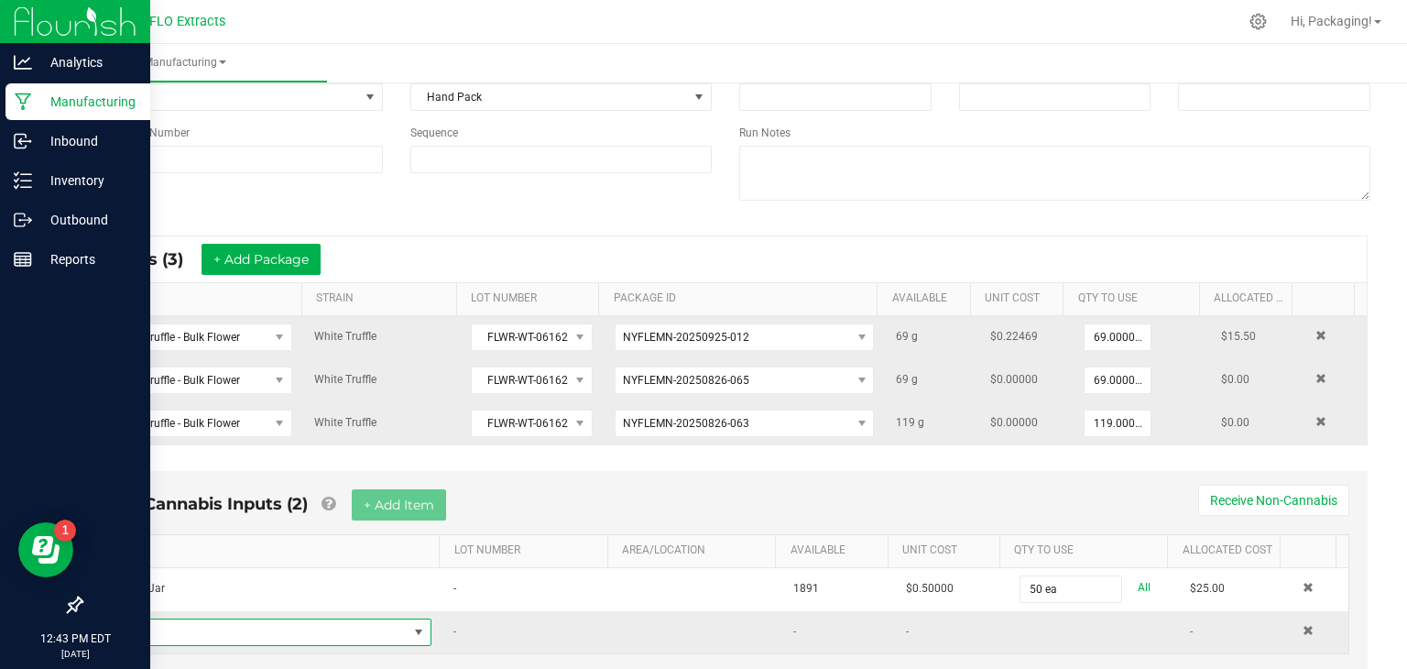
click at [412, 625] on span "NO DATA FOUND" at bounding box center [418, 632] width 15 height 15
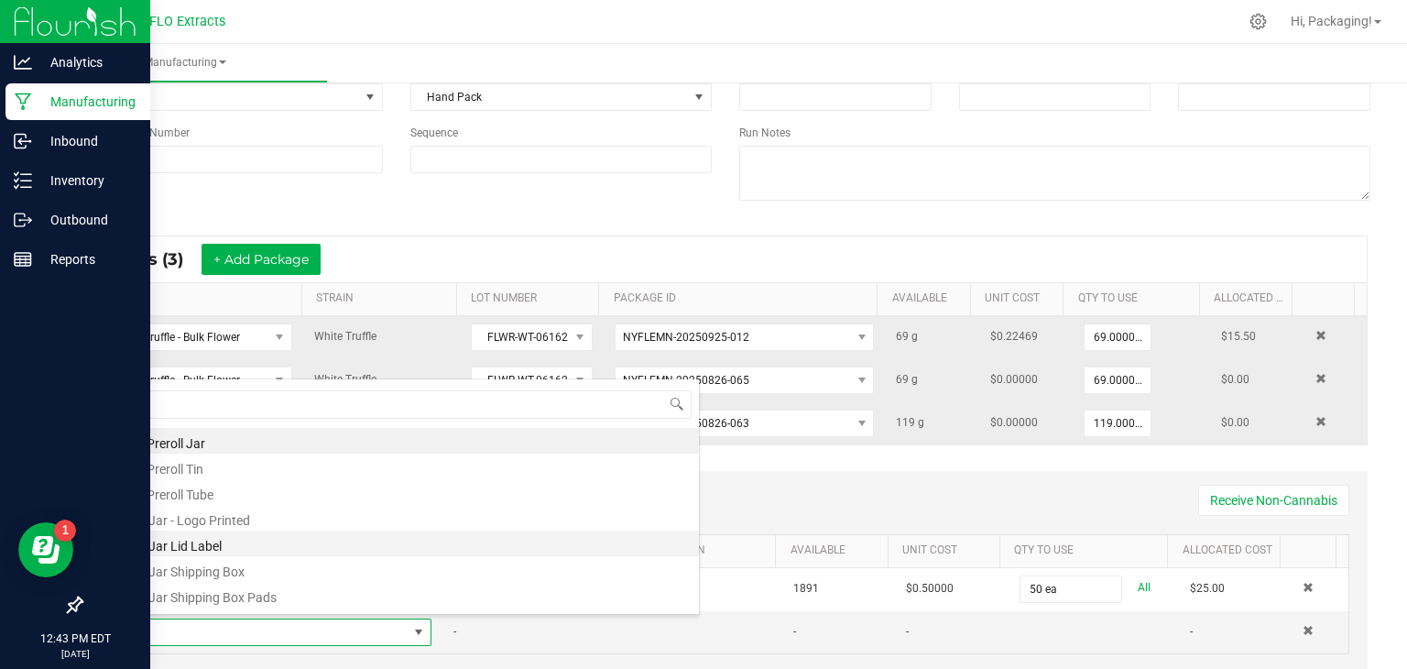
click at [375, 542] on li "1/8 Jar Lid Label" at bounding box center [407, 543] width 584 height 26
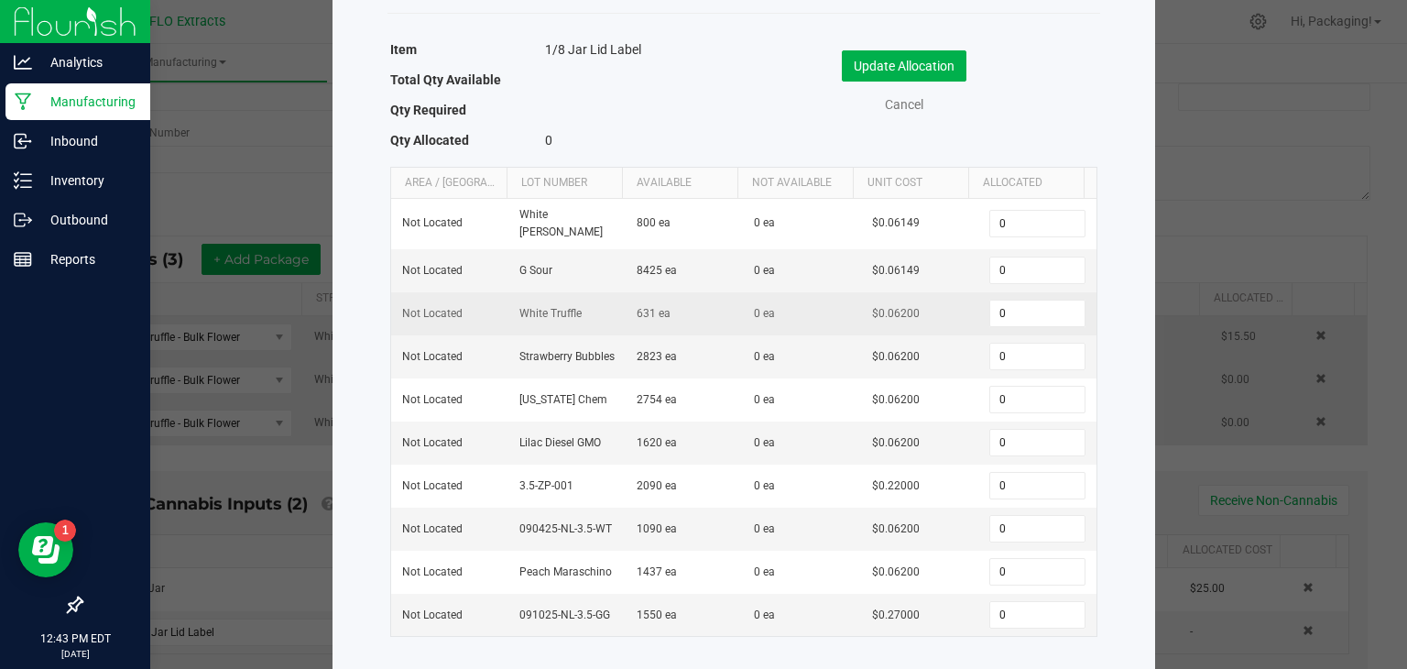
scroll to position [92, 0]
click at [1001, 312] on input "0" at bounding box center [1036, 317] width 93 height 26
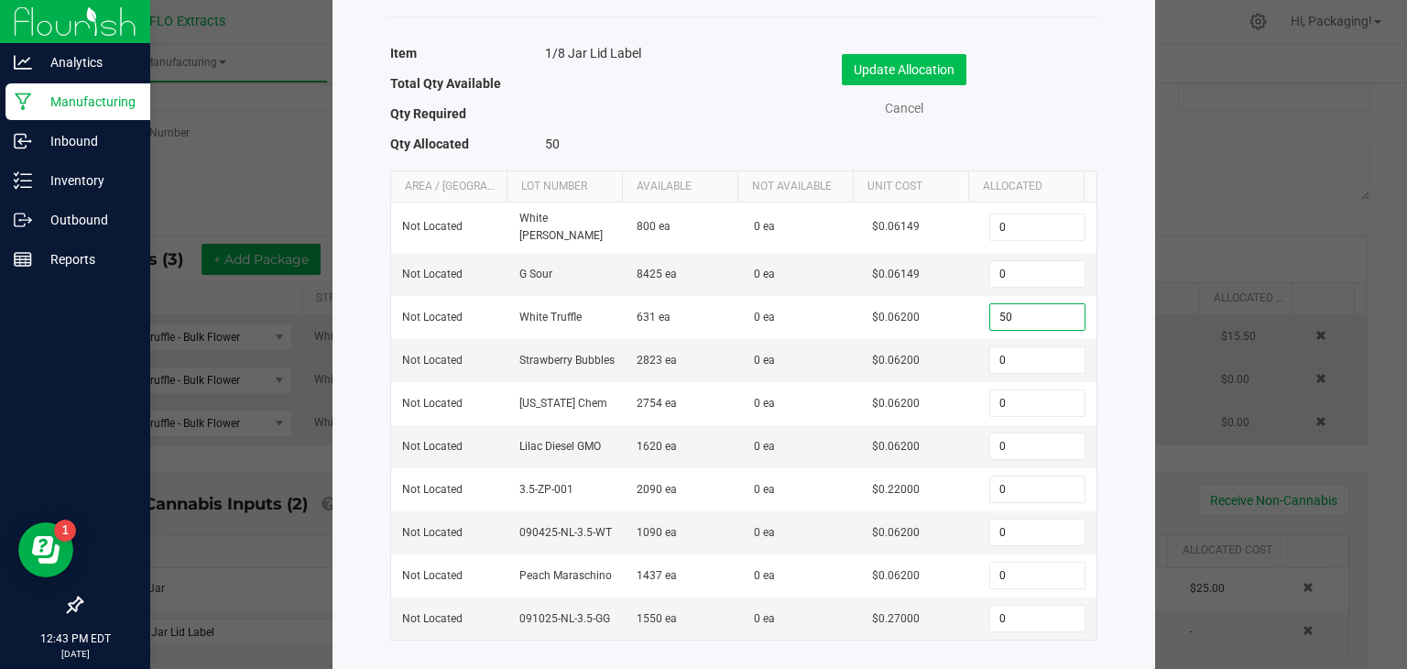
type input "50"
click at [942, 69] on button "Update Allocation" at bounding box center [904, 69] width 125 height 31
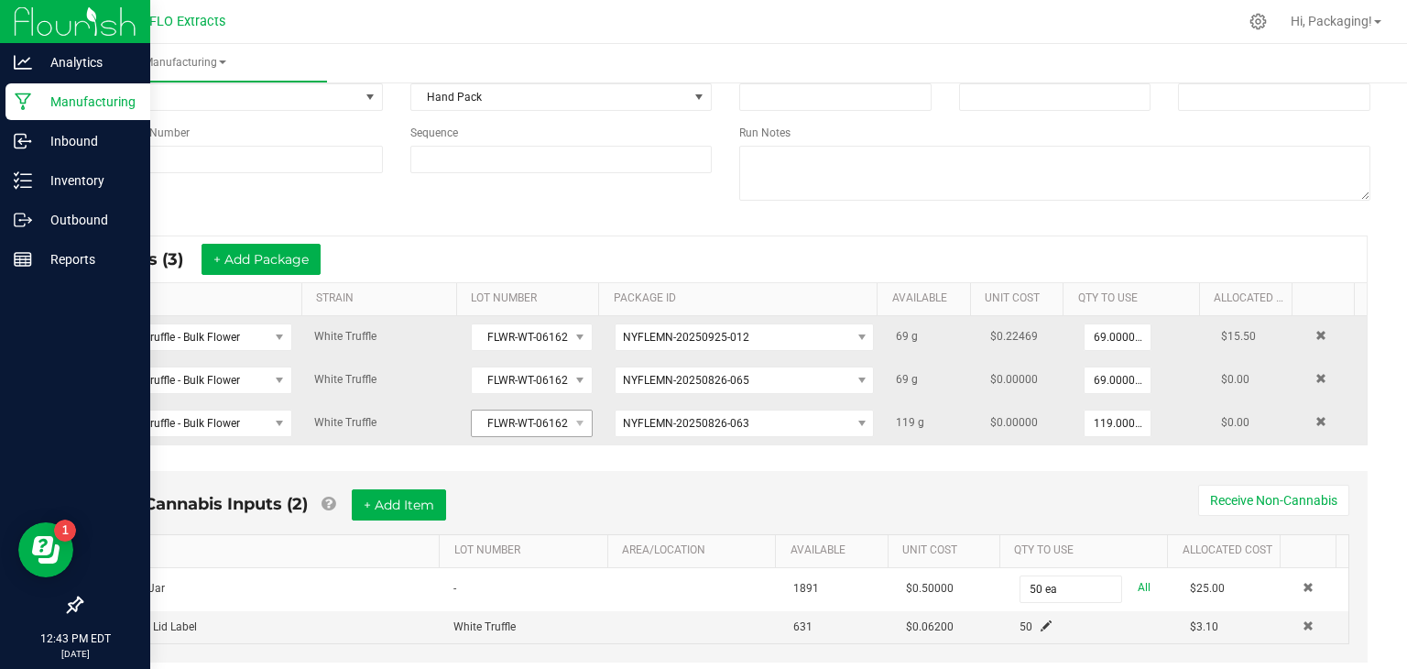
scroll to position [211, 0]
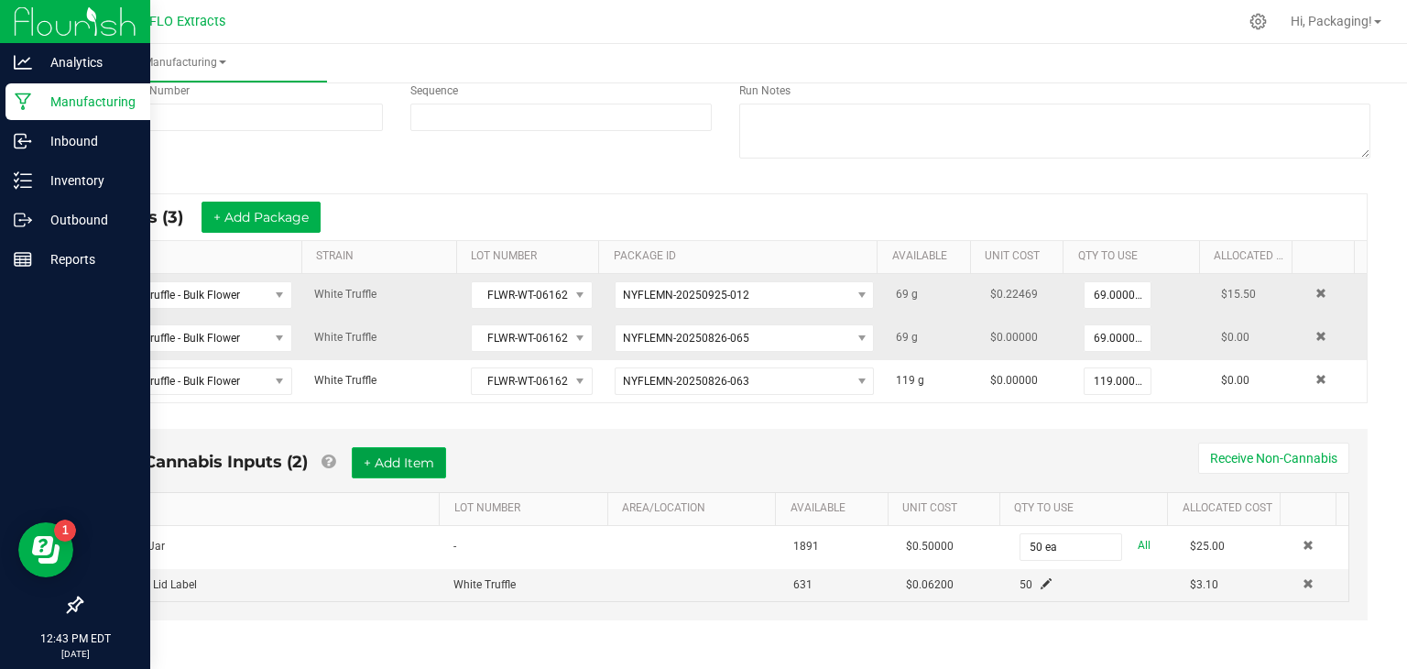
click at [407, 453] on button "+ Add Item" at bounding box center [399, 462] width 94 height 31
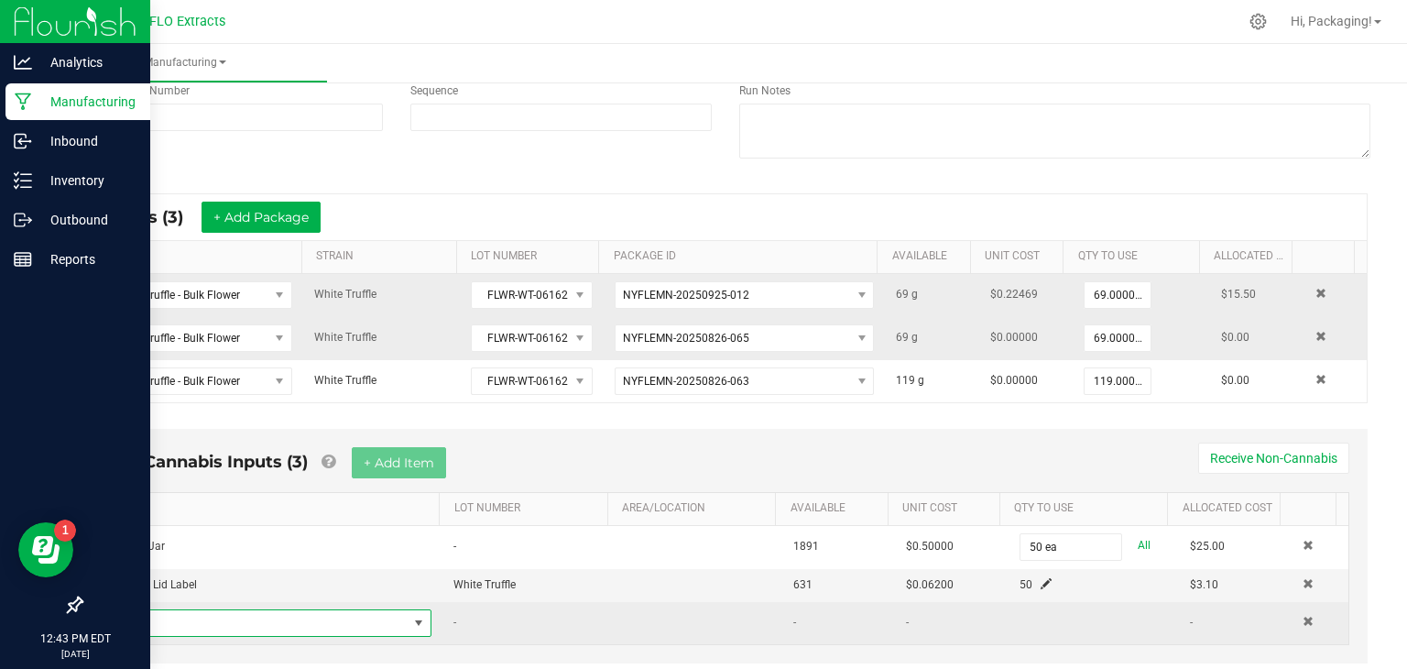
click at [414, 617] on span "NO DATA FOUND" at bounding box center [418, 623] width 15 height 15
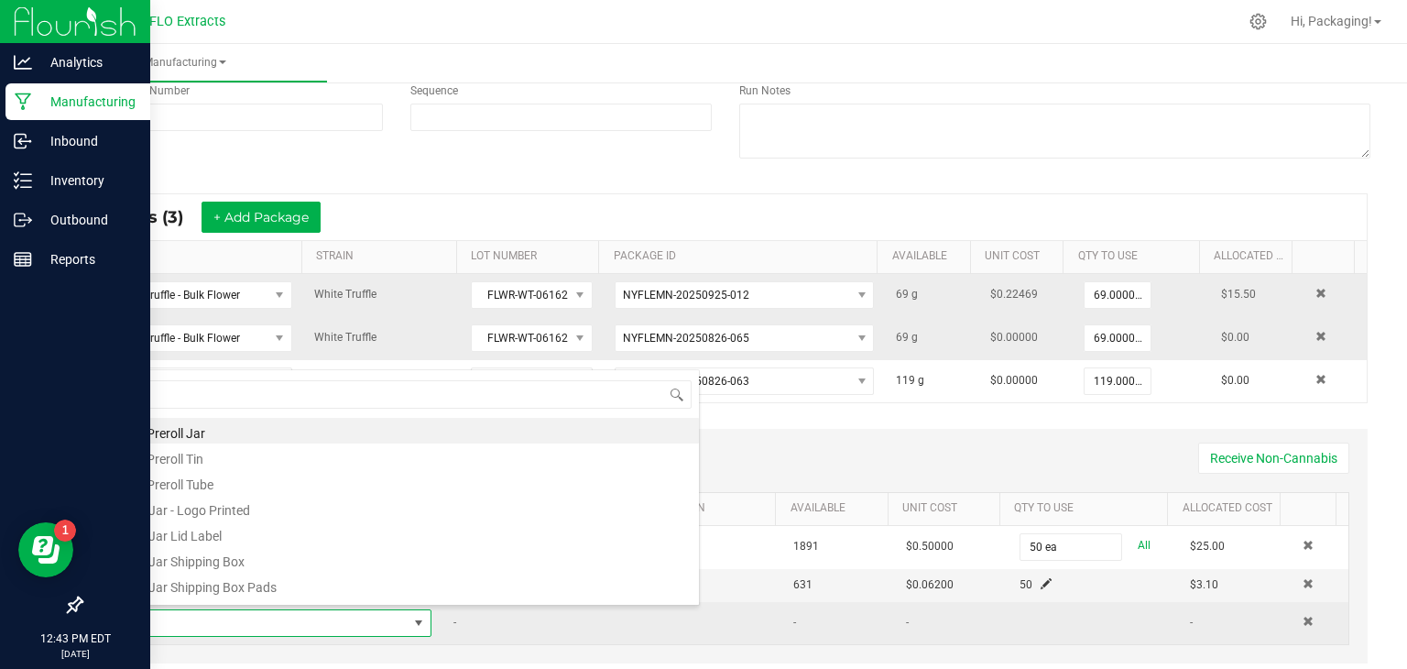
scroll to position [27, 306]
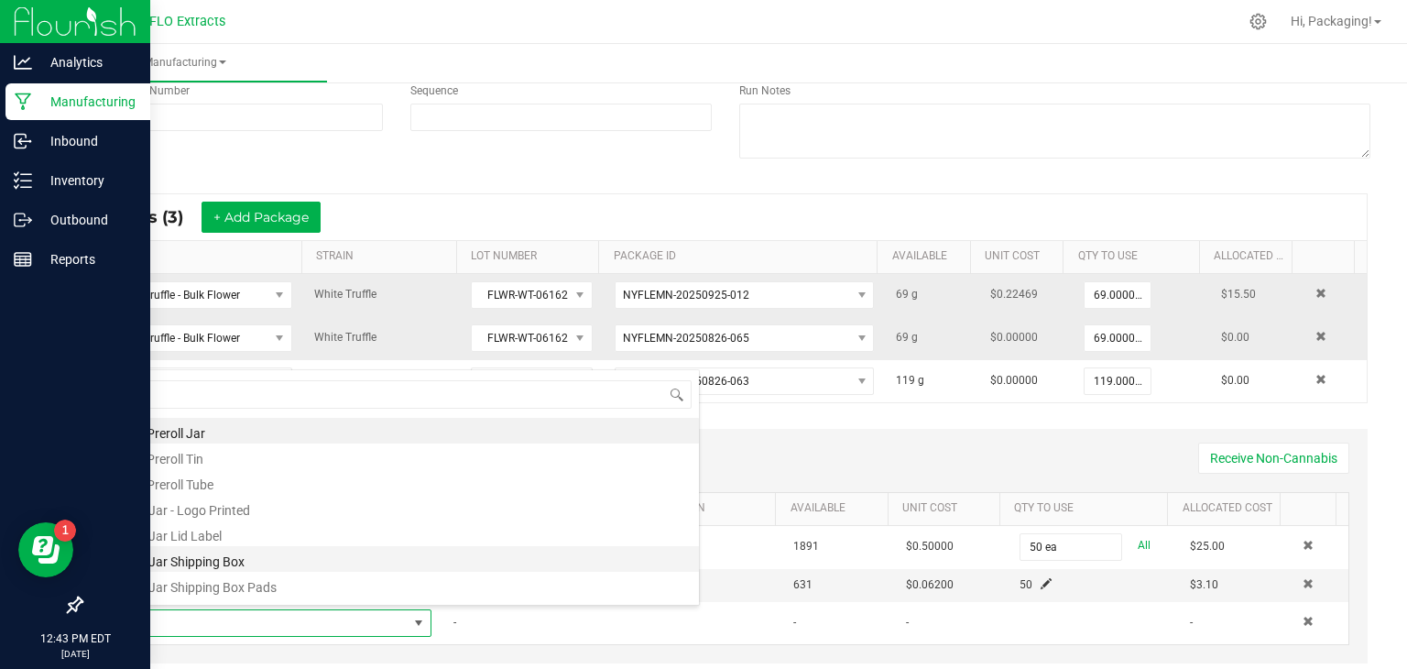
click at [405, 563] on li "1/8 Jar Shipping Box" at bounding box center [407, 559] width 584 height 26
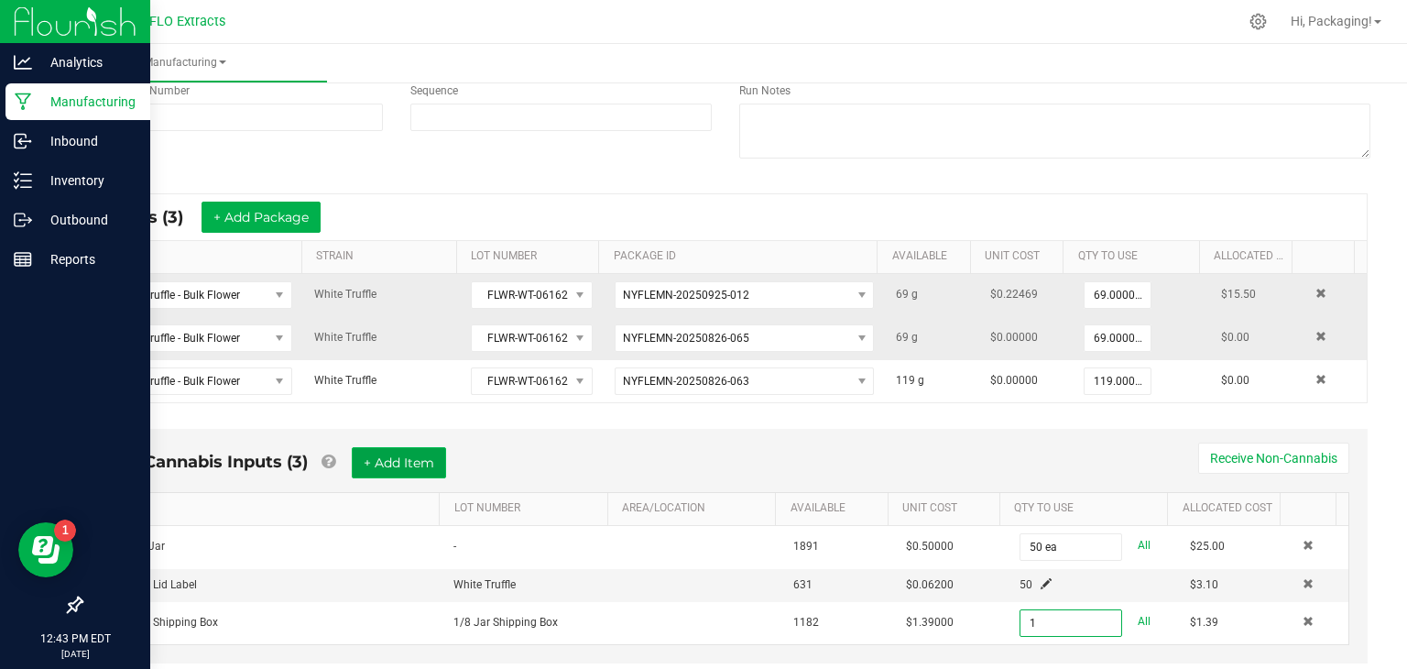
type input "1 ea"
click at [420, 455] on button "+ Add Item" at bounding box center [399, 462] width 94 height 31
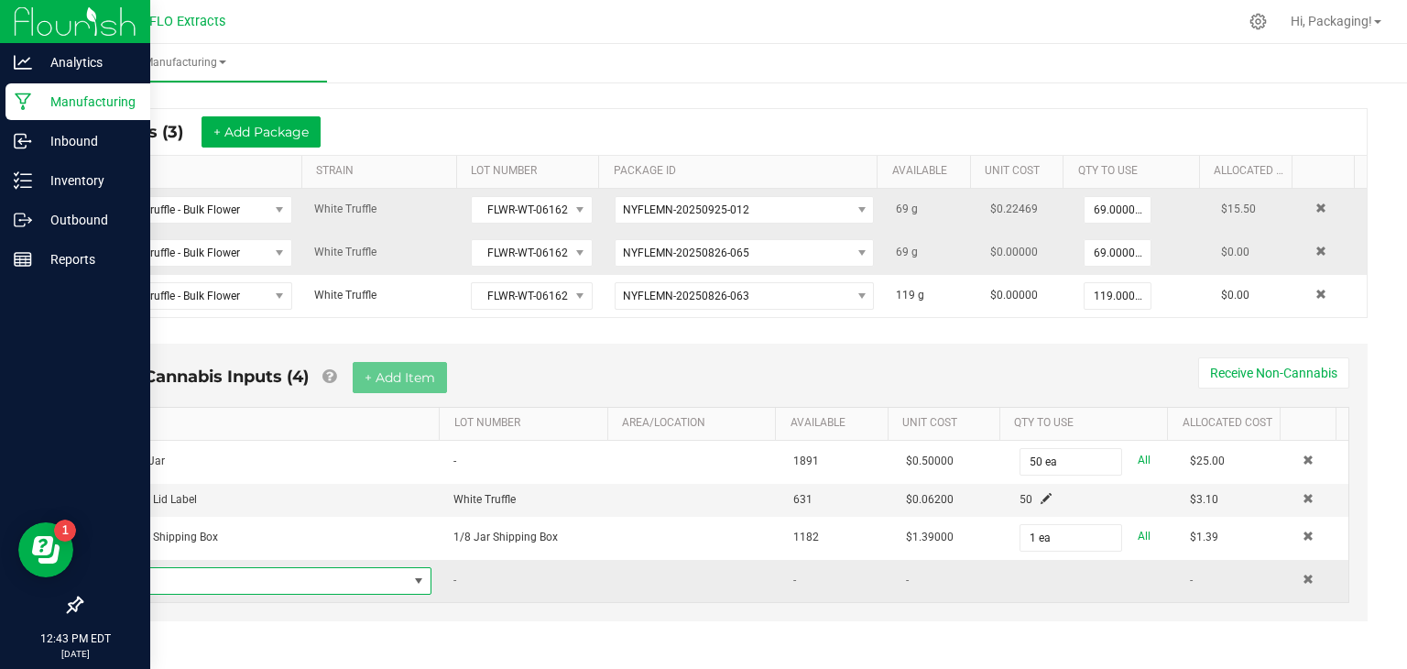
click at [414, 576] on span "NO DATA FOUND" at bounding box center [418, 580] width 15 height 15
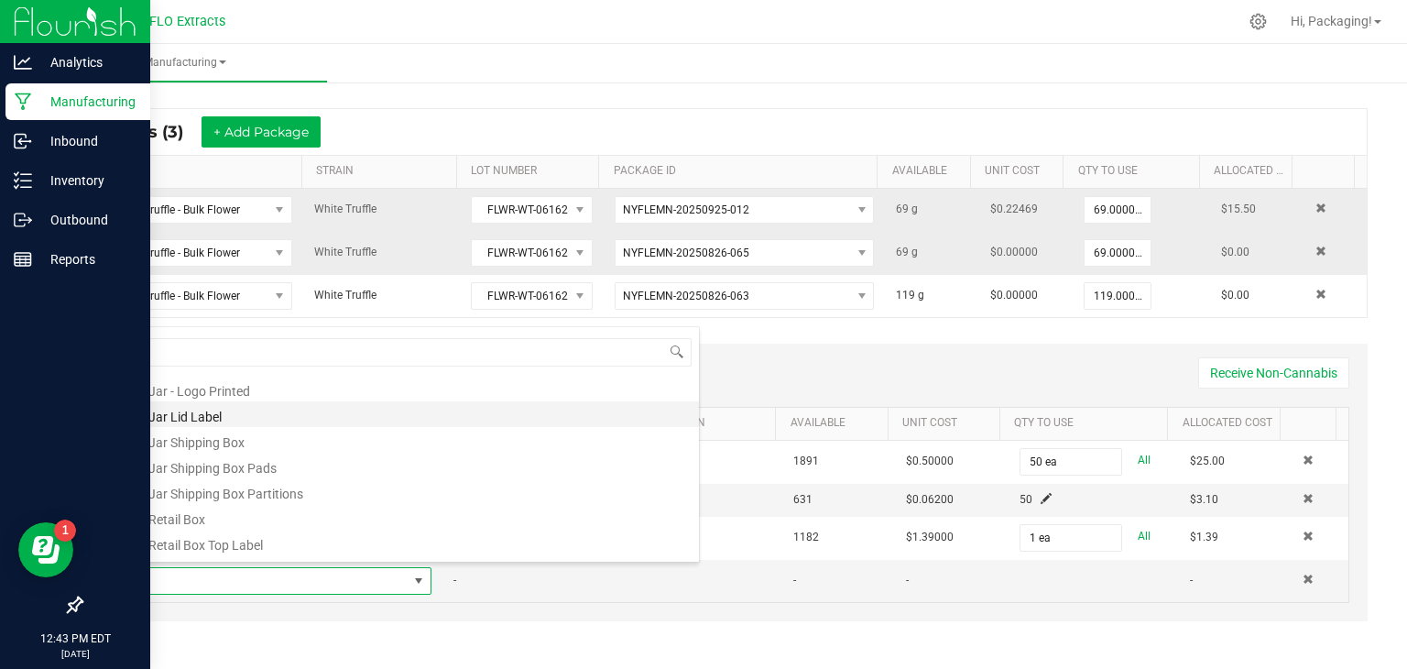
scroll to position [99, 0]
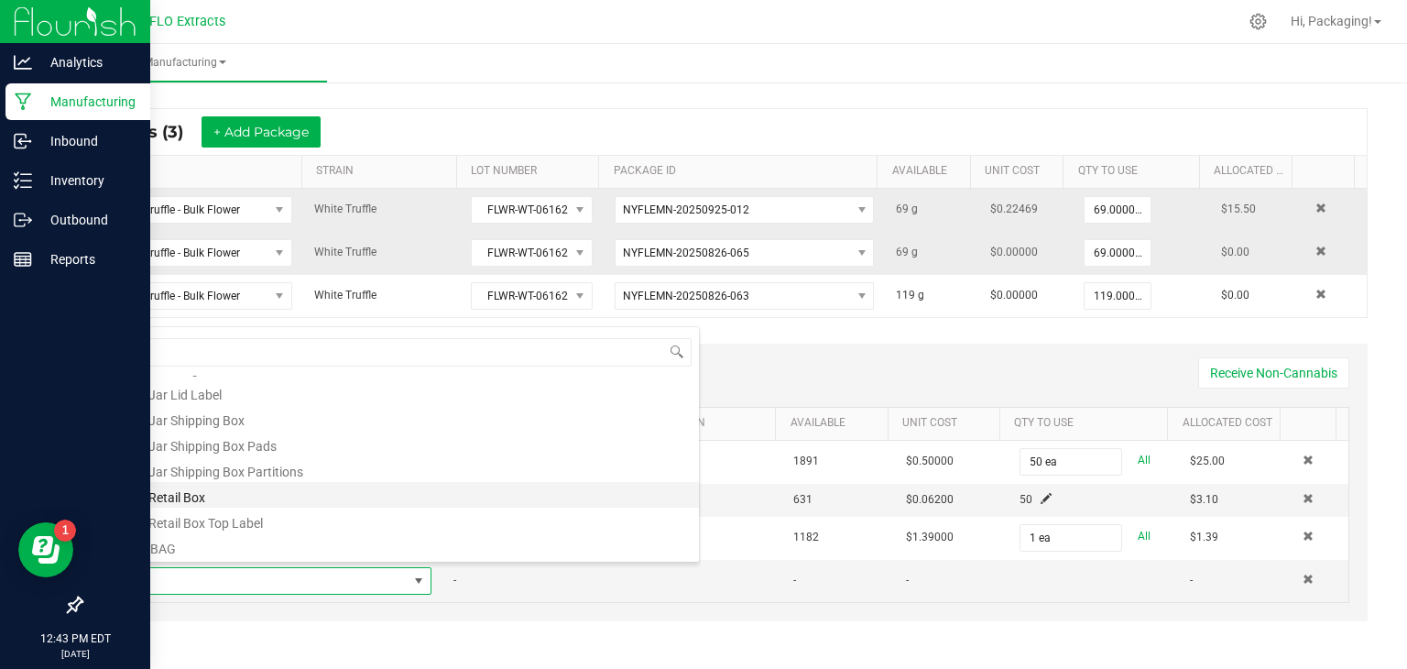
click at [364, 504] on li "1/8 Retail Box" at bounding box center [407, 495] width 584 height 26
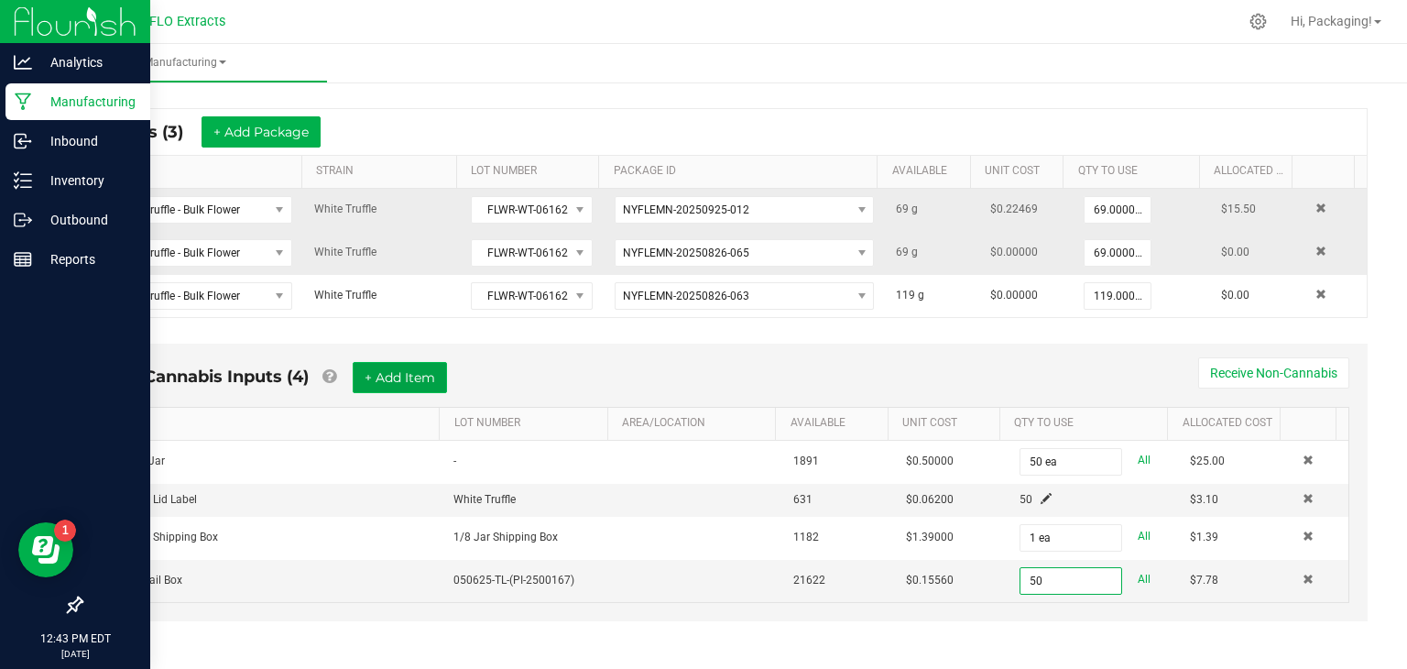
type input "50 ea"
click at [387, 371] on button "+ Add Item" at bounding box center [400, 377] width 94 height 31
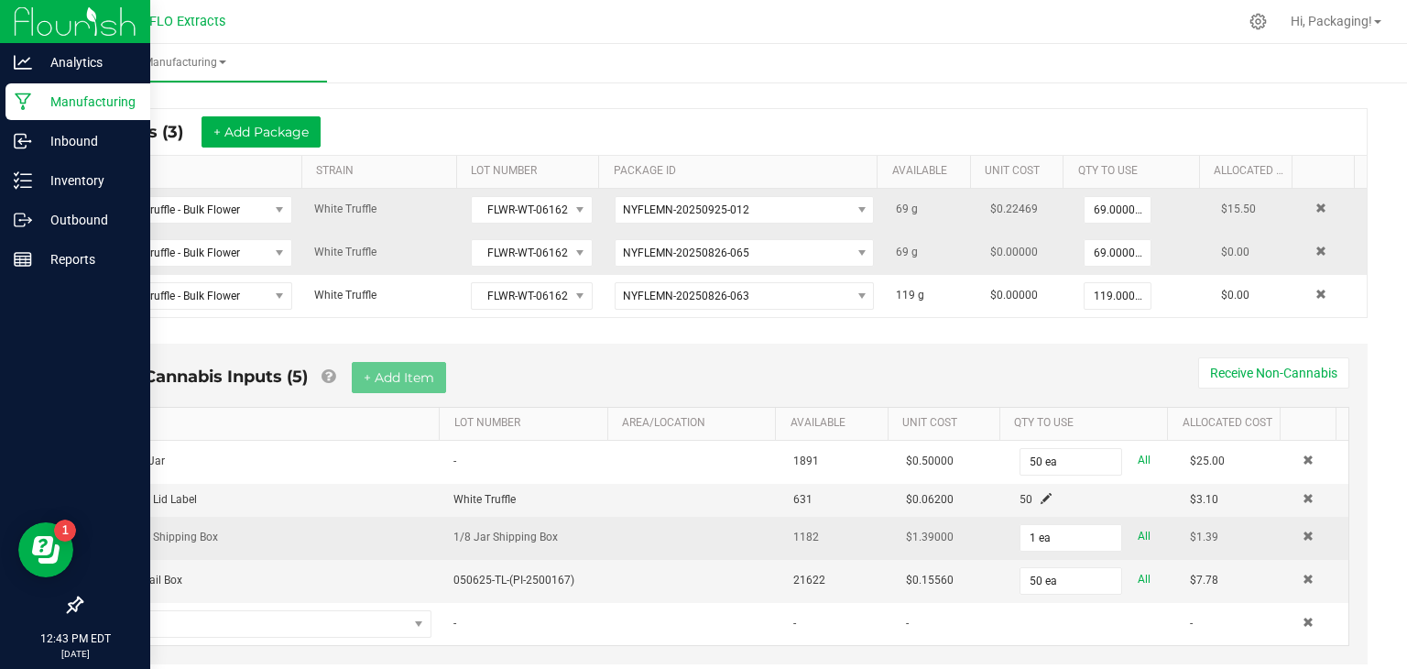
scroll to position [338, 0]
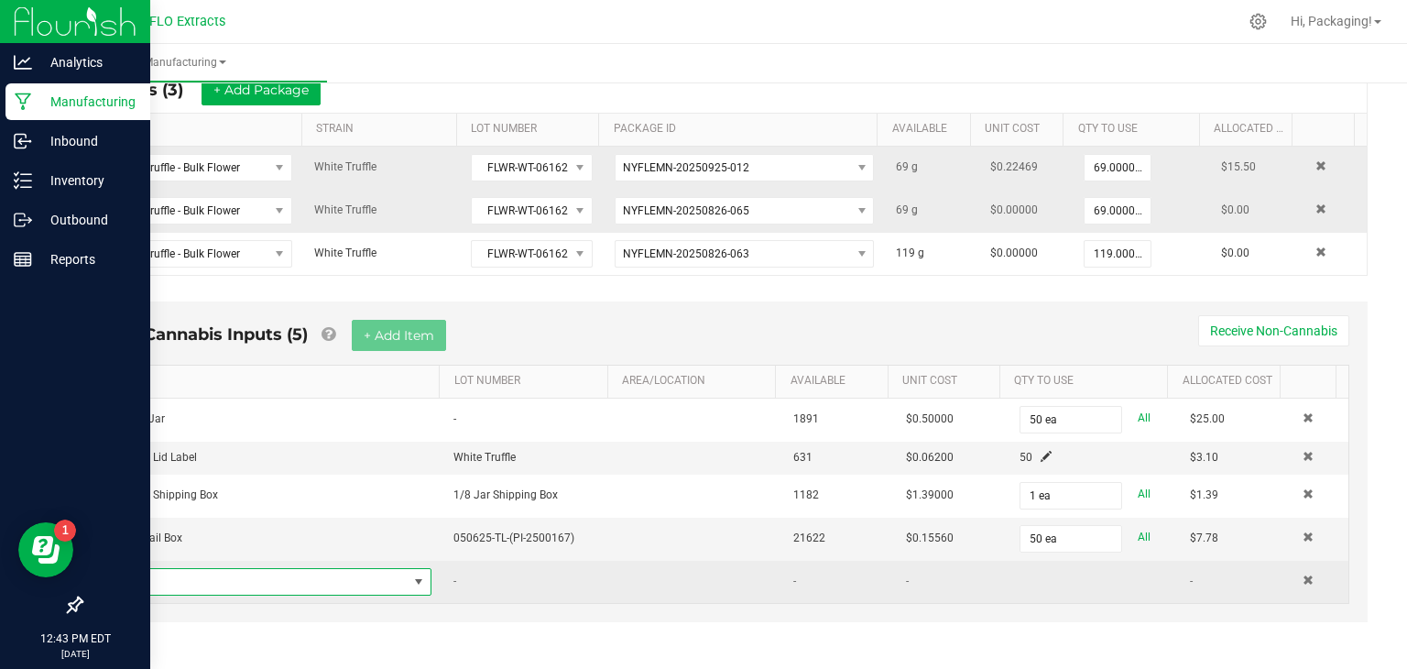
click at [411, 574] on span "NO DATA FOUND" at bounding box center [418, 581] width 15 height 15
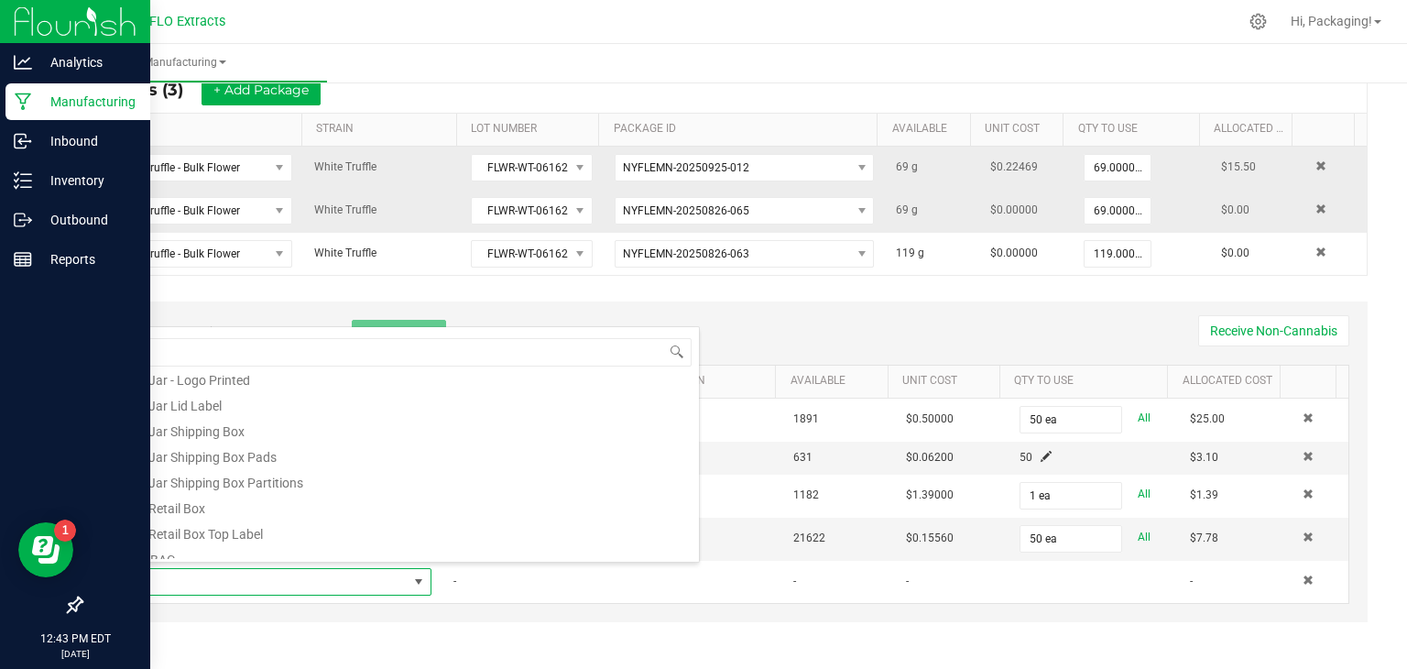
scroll to position [93, 0]
click at [332, 522] on li "1/8 Retail Box Top Label" at bounding box center [407, 526] width 584 height 26
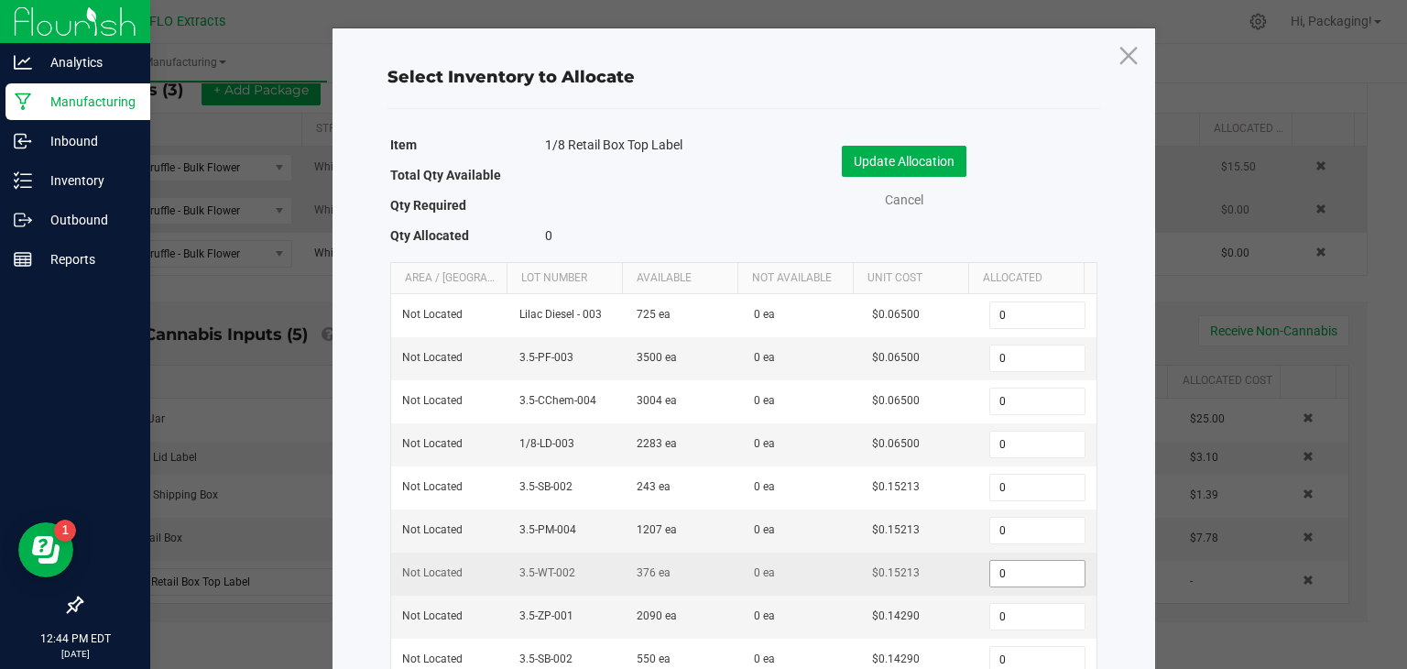
click at [1013, 573] on input "0" at bounding box center [1036, 574] width 93 height 26
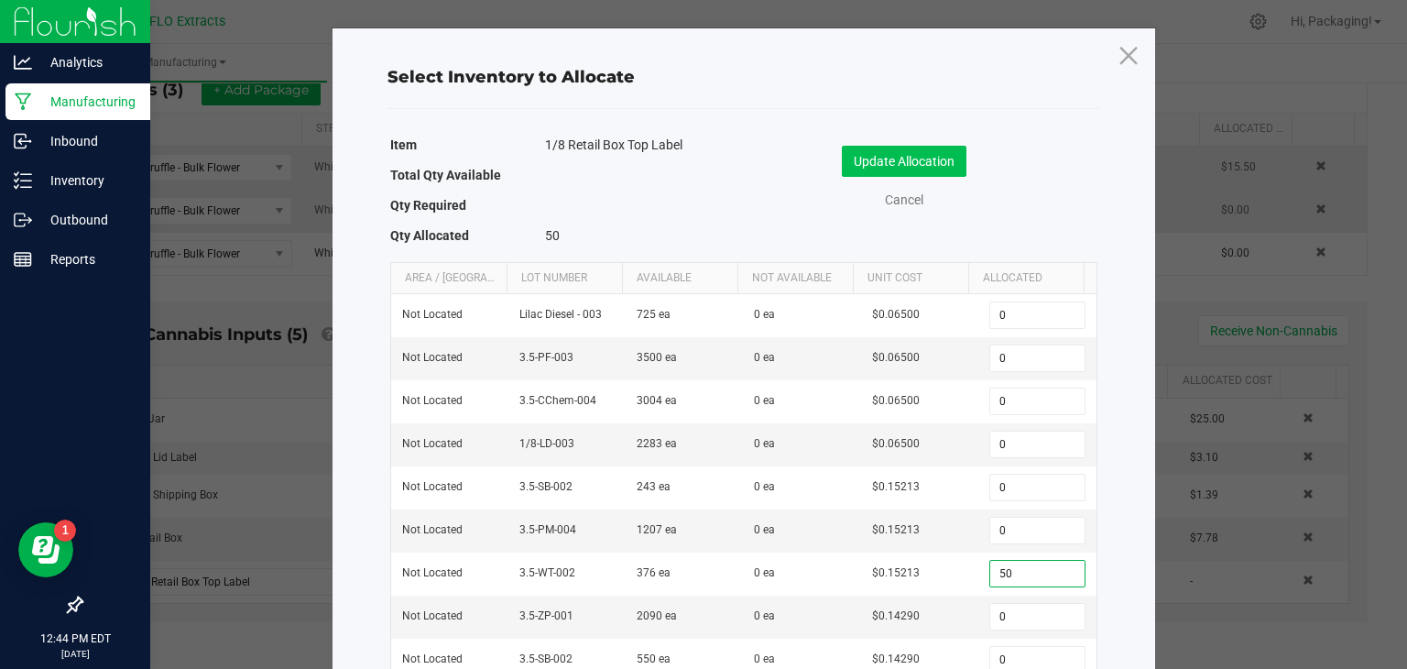
type input "50"
click at [941, 155] on button "Update Allocation" at bounding box center [904, 161] width 125 height 31
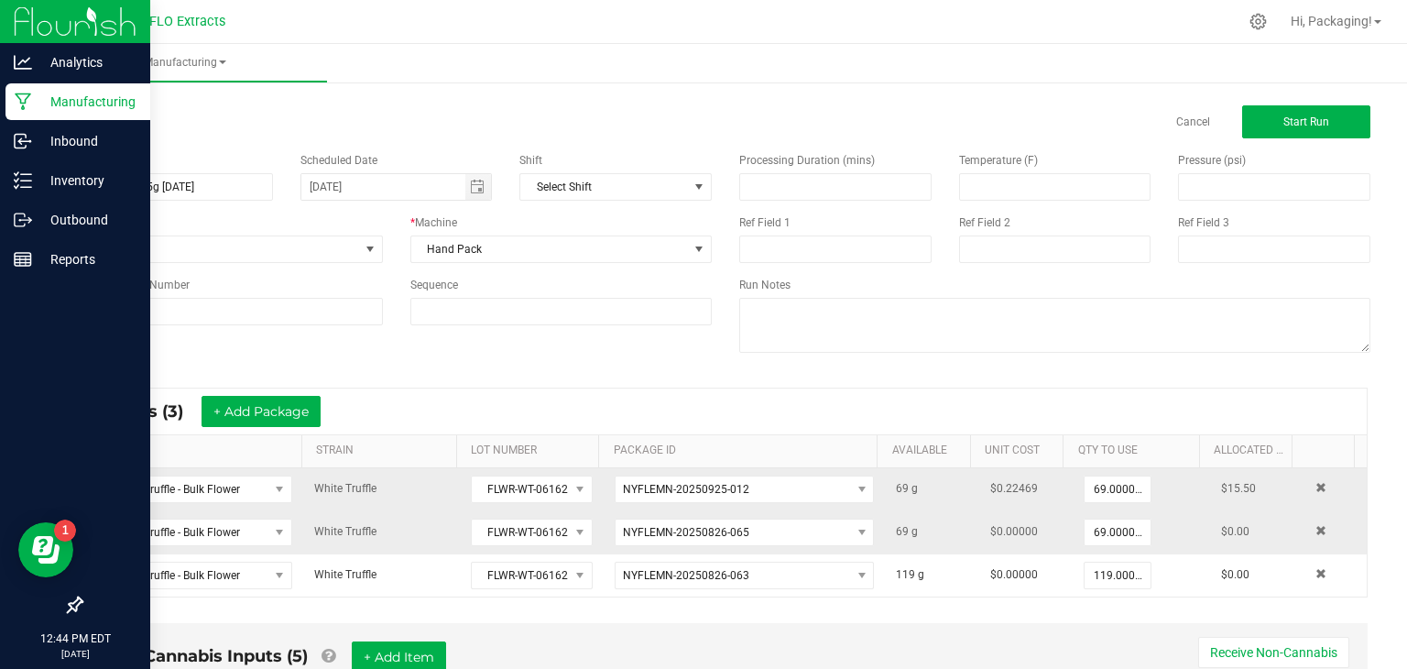
scroll to position [0, 0]
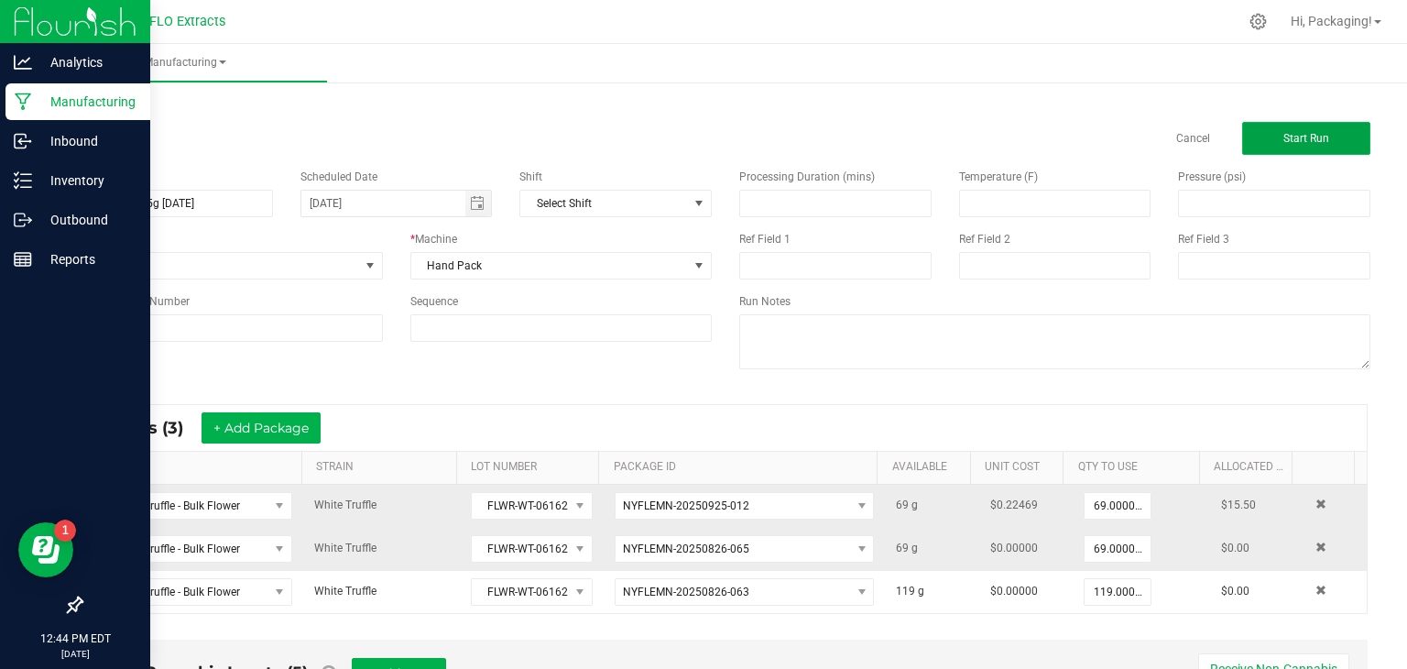
click at [1271, 129] on button "Start Run" at bounding box center [1306, 138] width 128 height 33
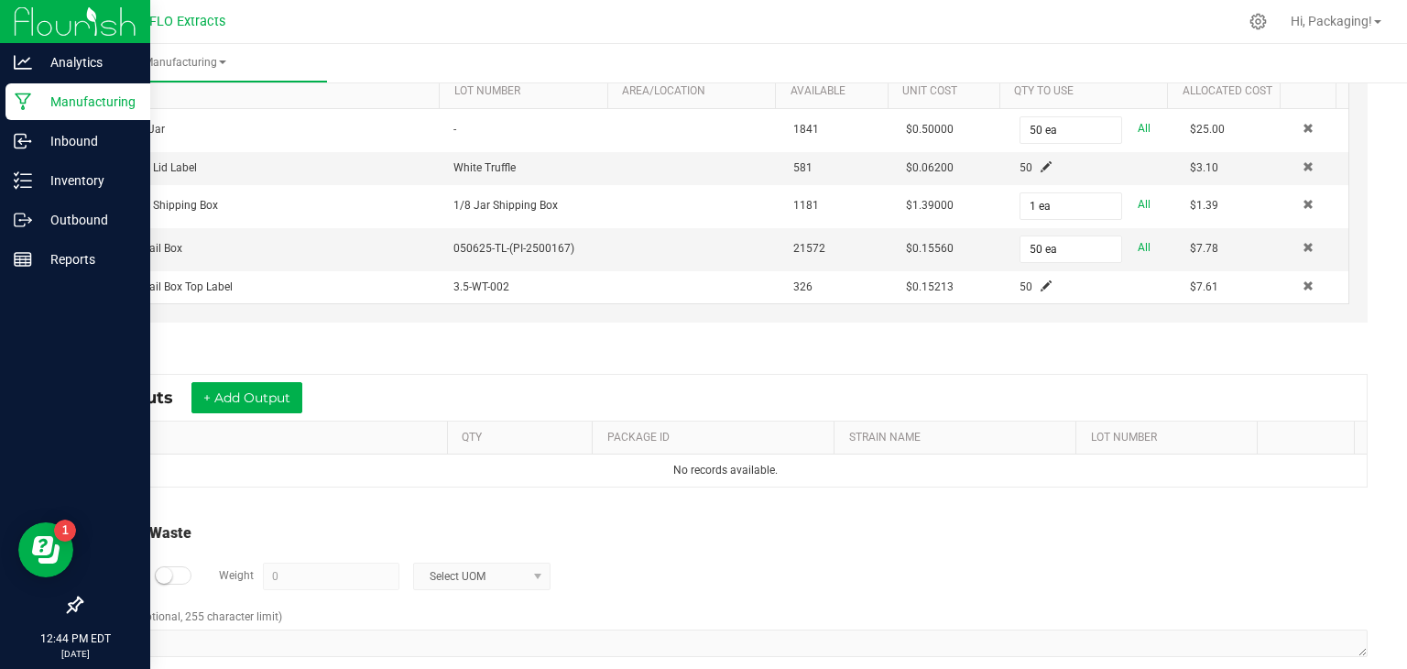
scroll to position [691, 0]
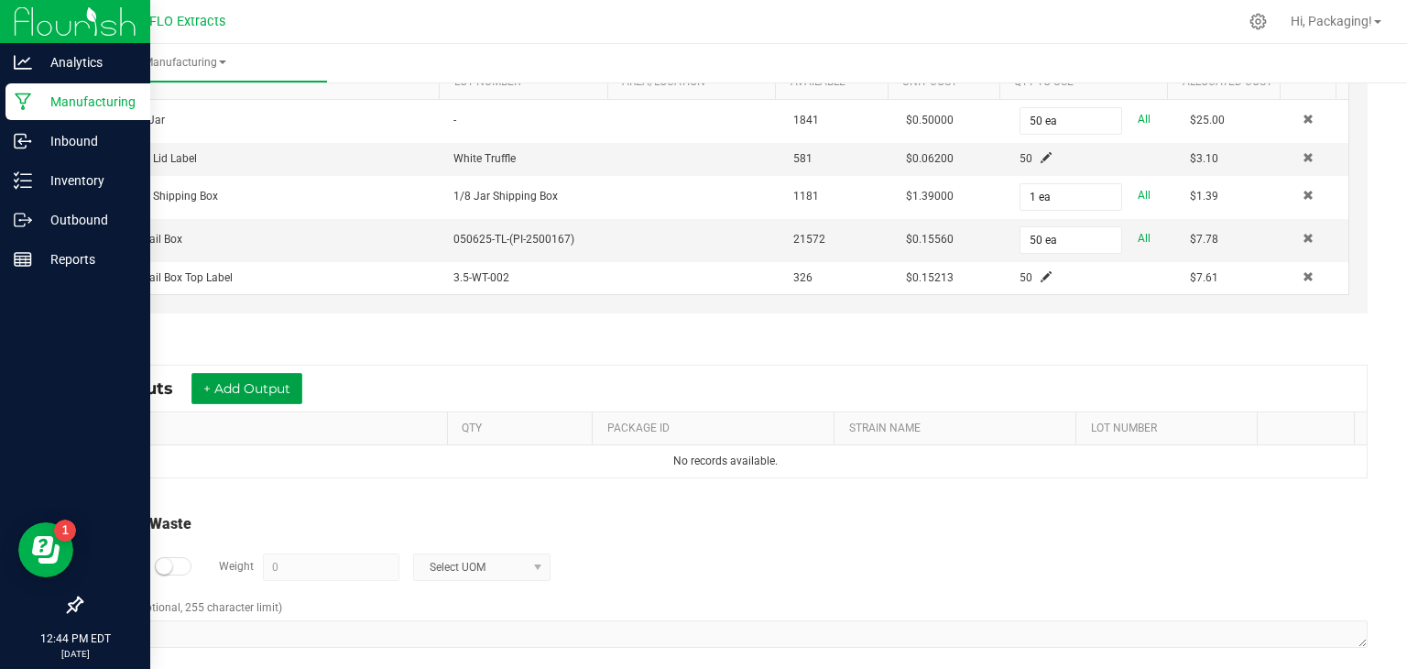
click at [272, 389] on button "+ Add Output" at bounding box center [246, 388] width 111 height 31
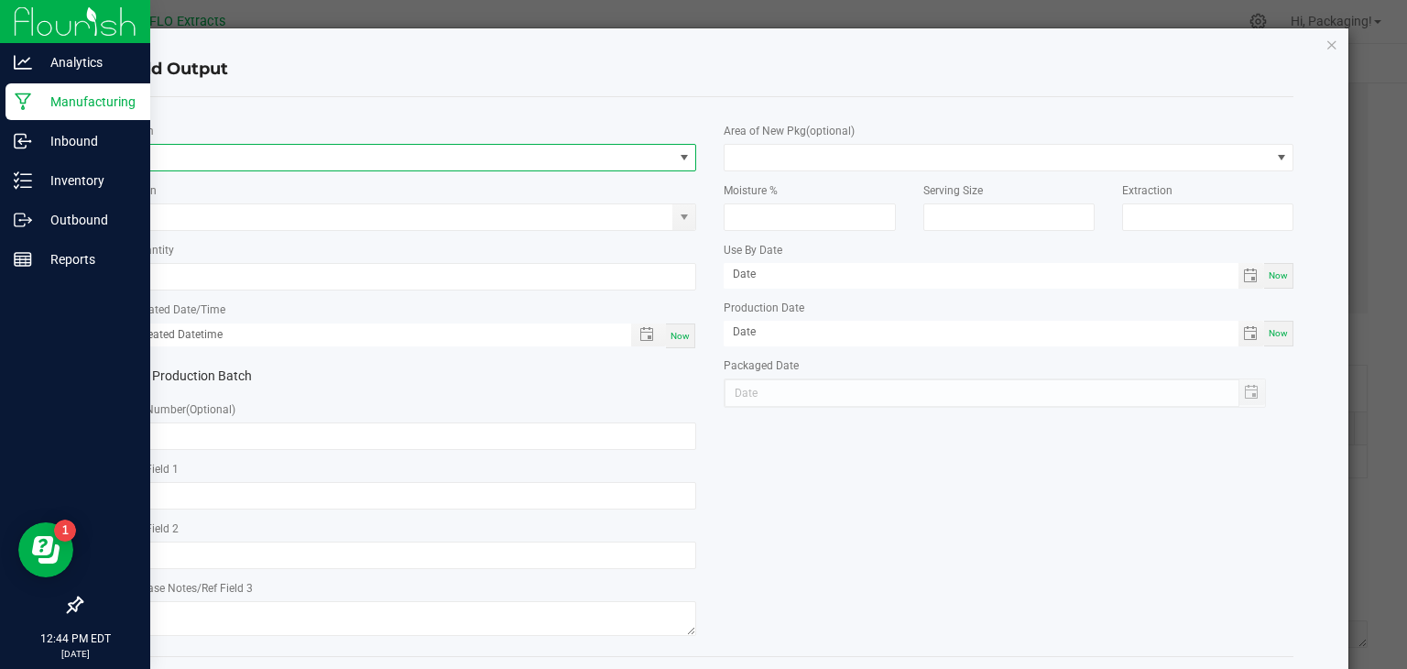
click at [224, 155] on span "NO DATA FOUND" at bounding box center [400, 158] width 545 height 26
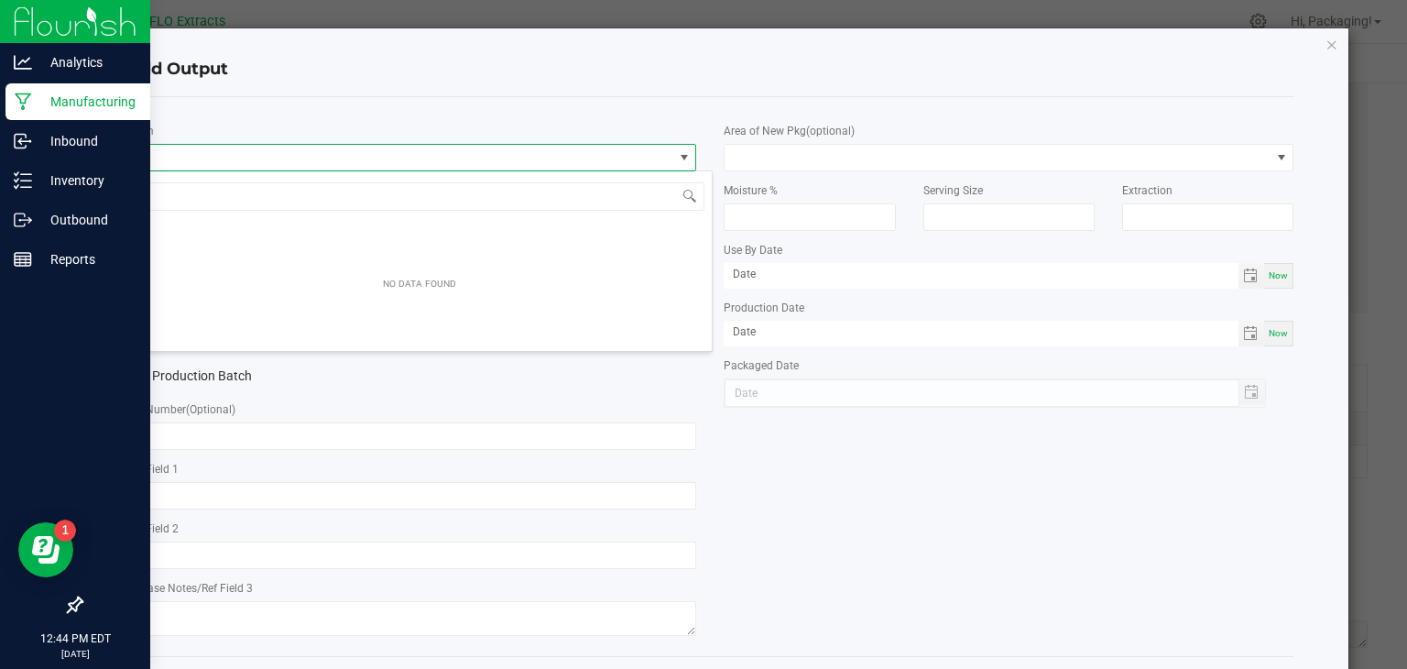
scroll to position [27, 563]
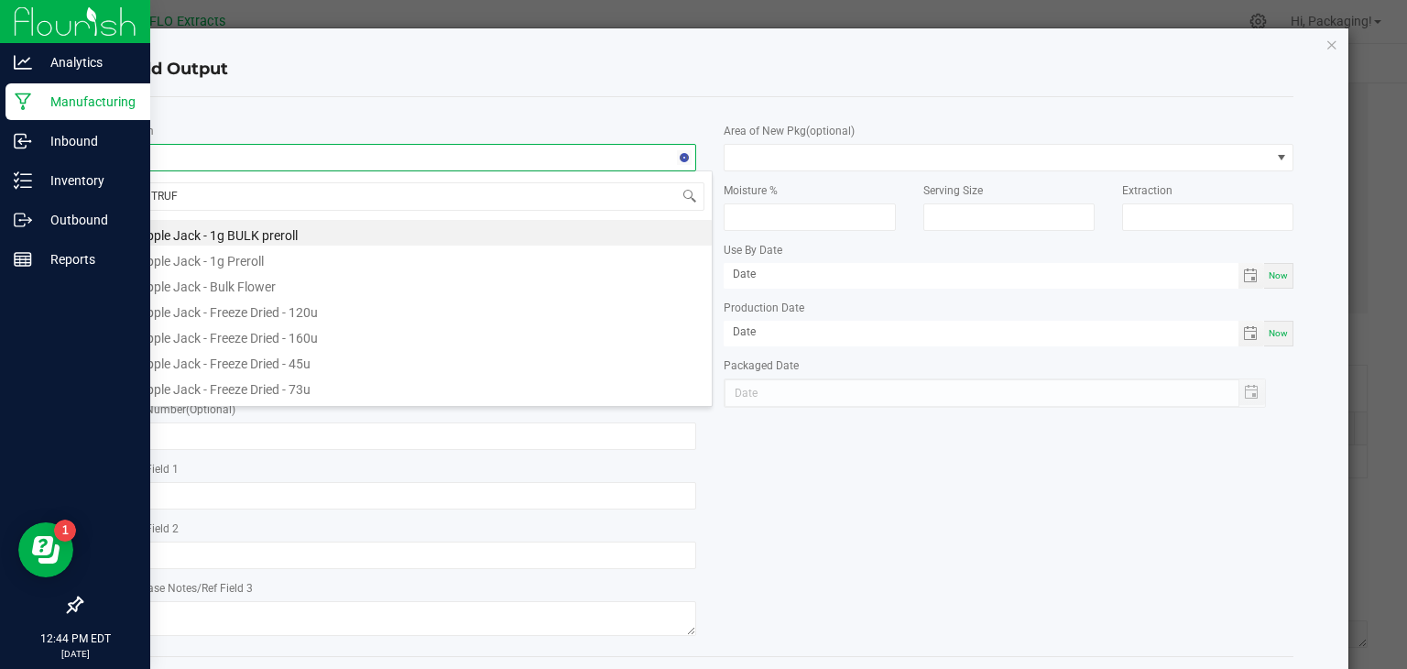
type input "TRUFF"
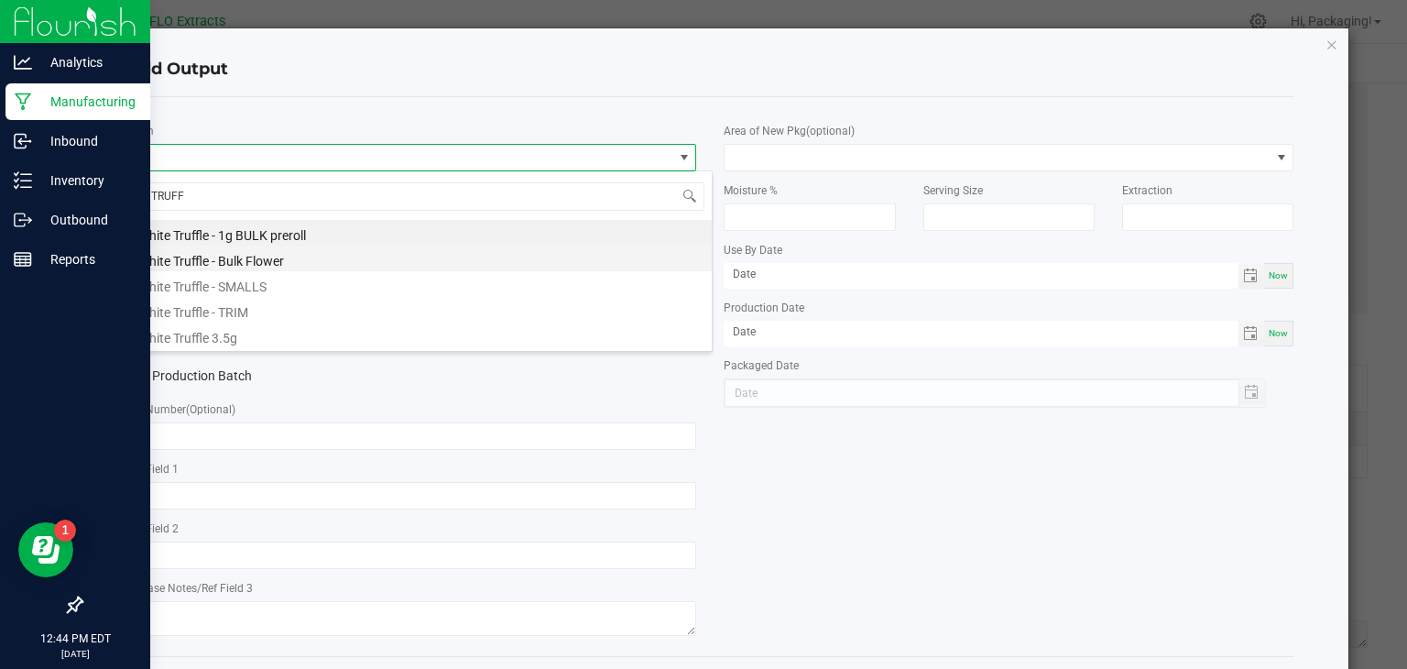
click at [249, 254] on li "White Truffle - Bulk Flower" at bounding box center [419, 258] width 584 height 26
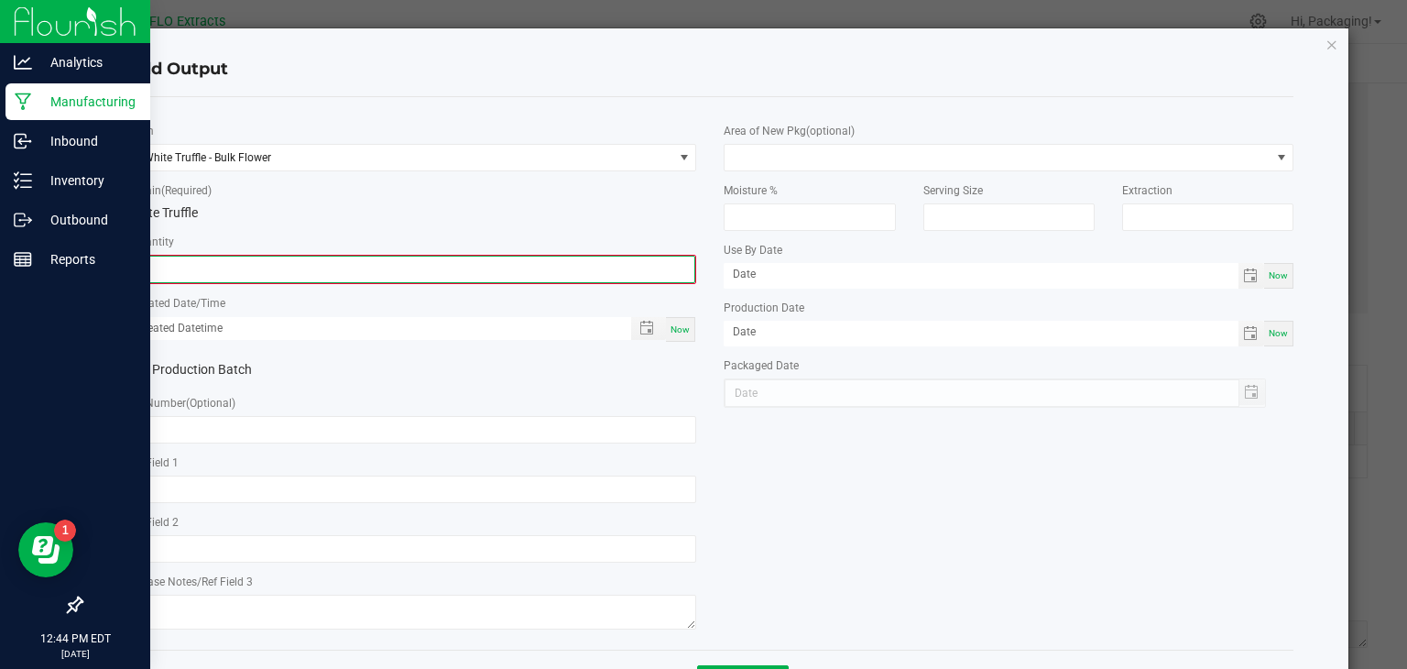
click at [192, 275] on input "0" at bounding box center [412, 269] width 566 height 26
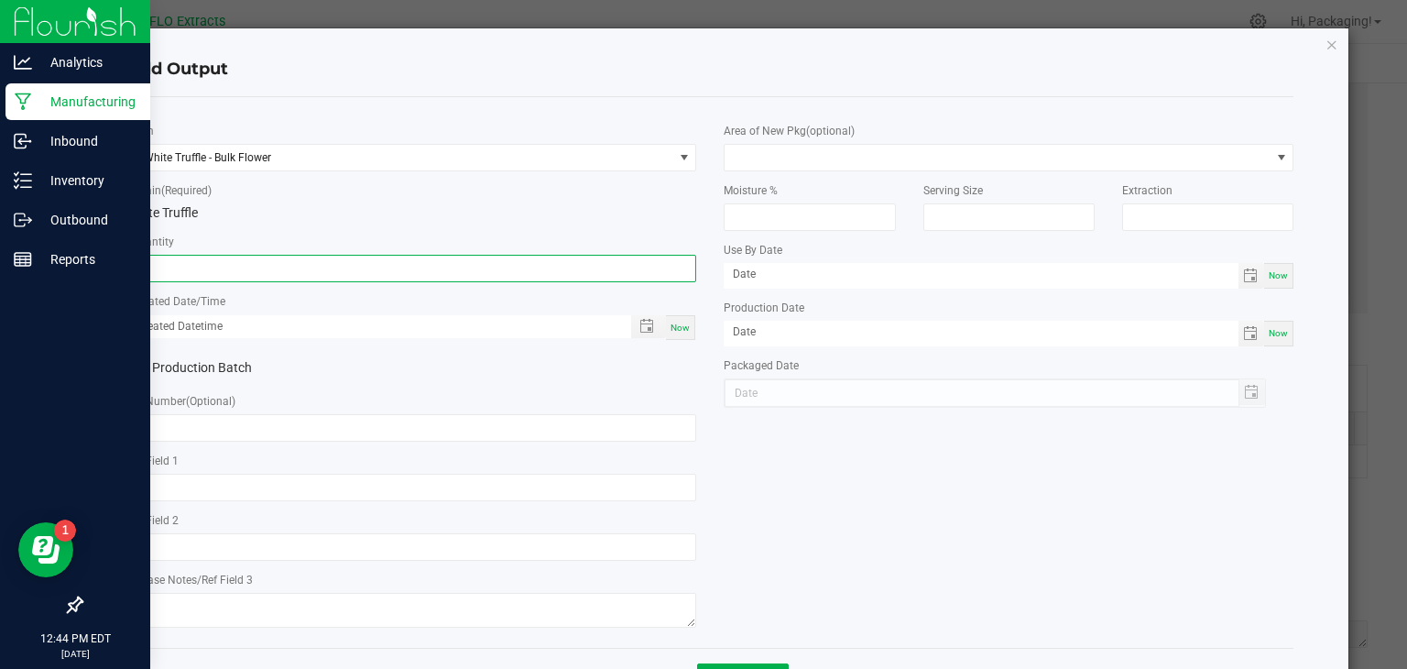
type input "40.0000 g"
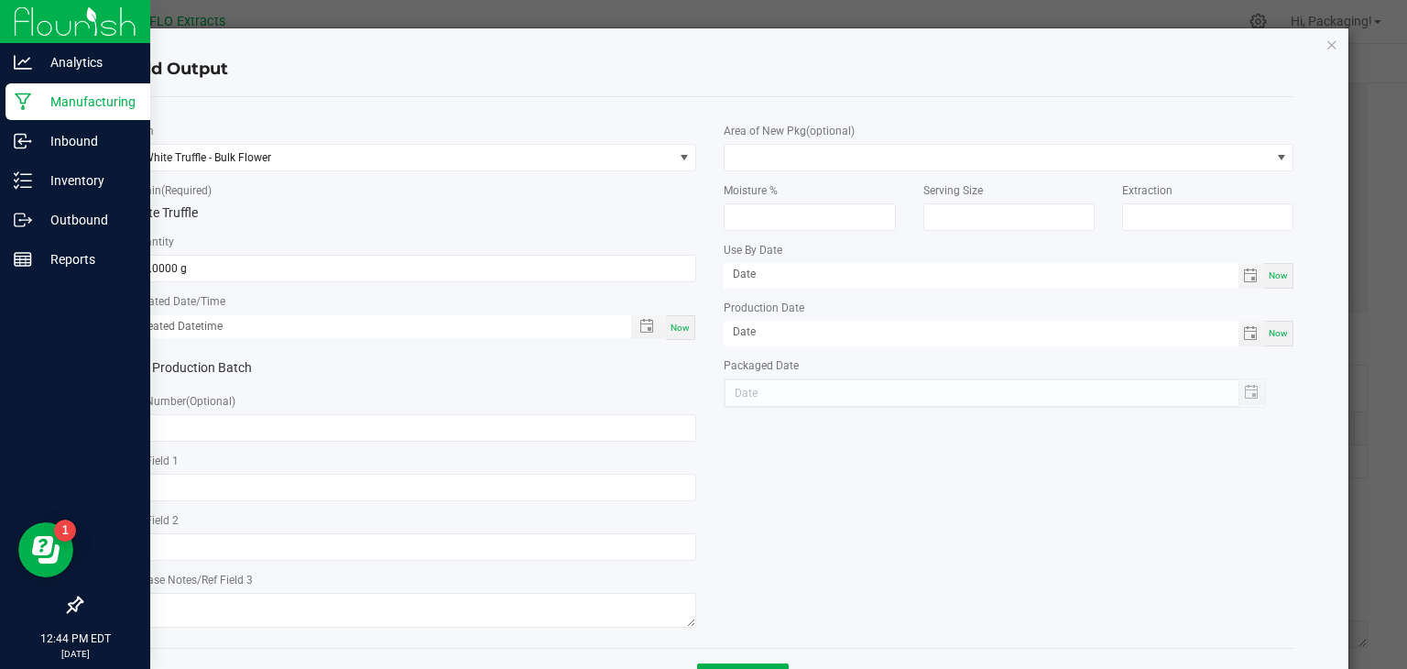
click at [680, 324] on span "Now" at bounding box center [680, 327] width 19 height 10
type input "[DATE] 12:44 PM"
type input "[DATE]"
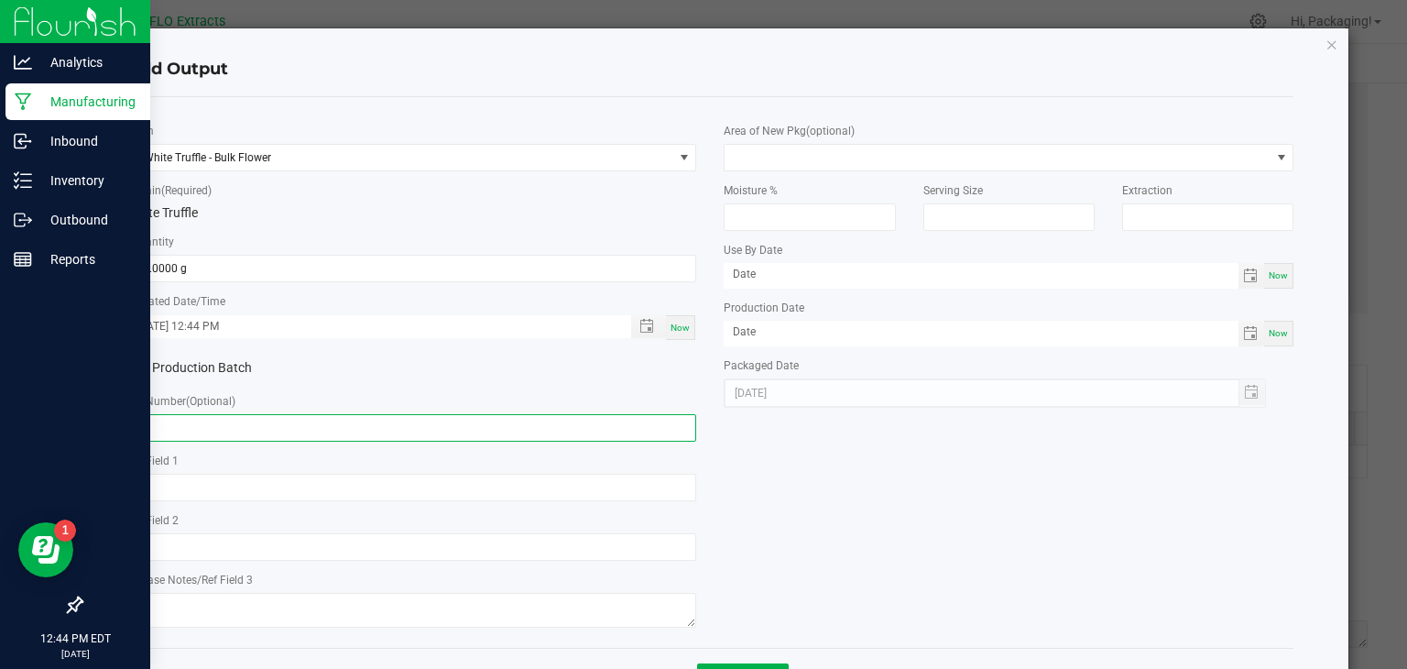
click at [209, 422] on input "text" at bounding box center [412, 427] width 570 height 27
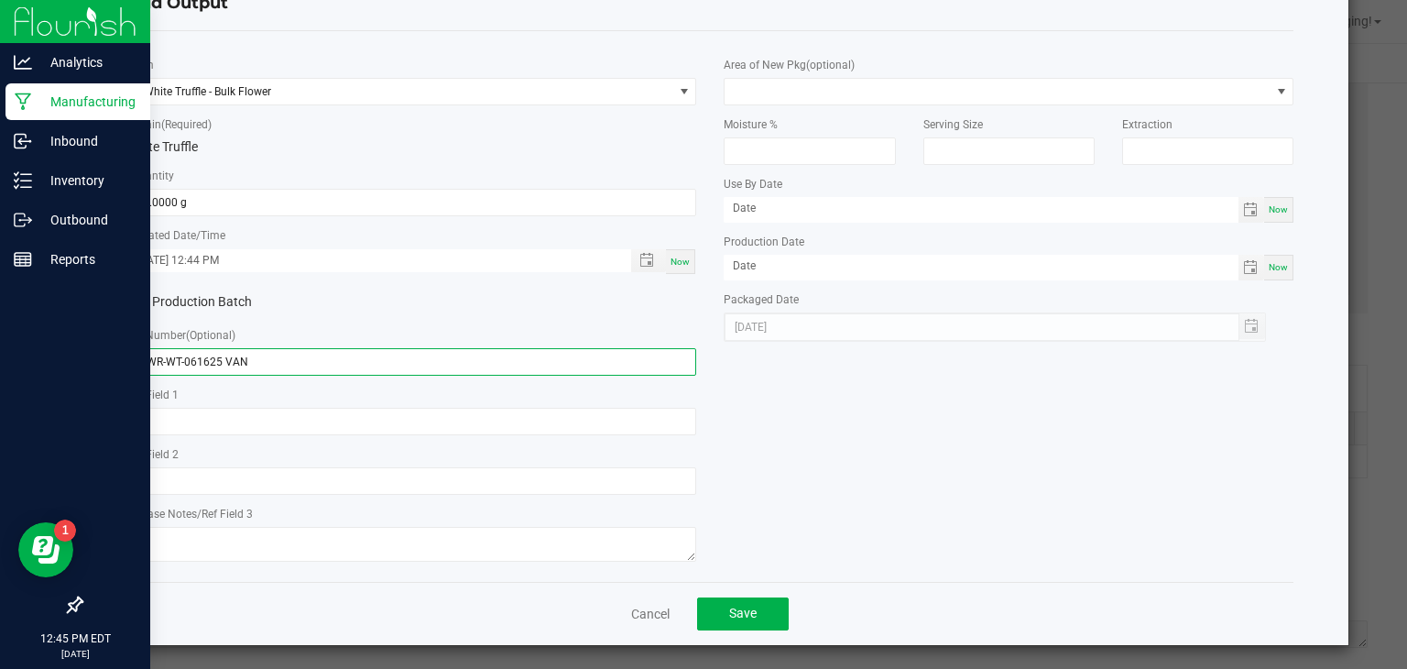
scroll to position [71, 0]
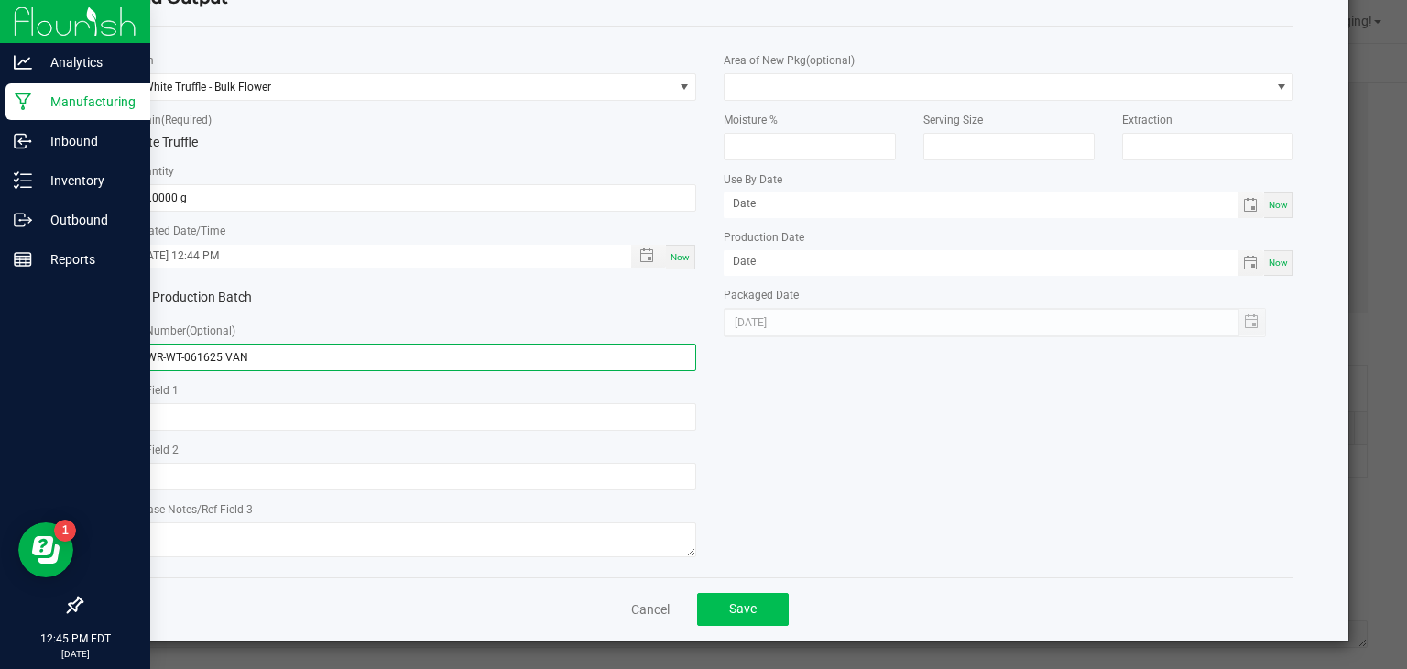
type input "FLWR-WT-061625 VAN"
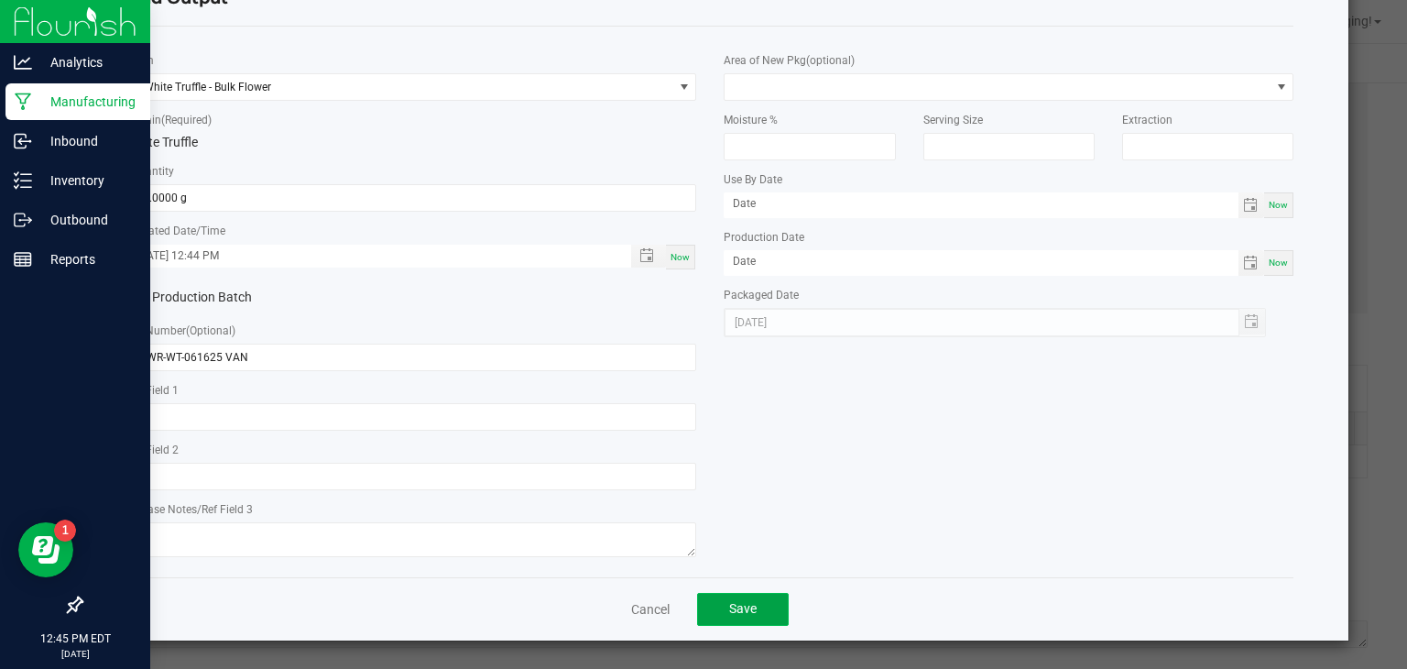
click at [751, 599] on button "Save" at bounding box center [743, 609] width 92 height 33
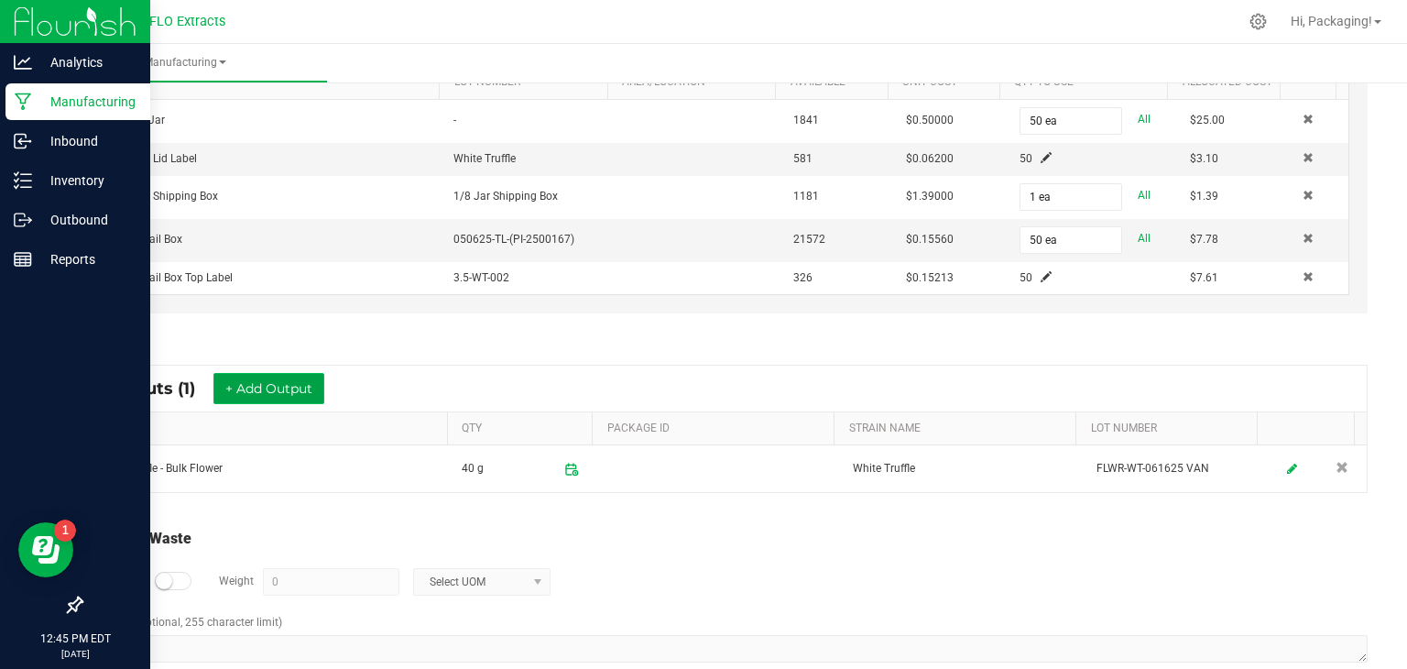
click at [273, 381] on button "+ Add Output" at bounding box center [268, 388] width 111 height 31
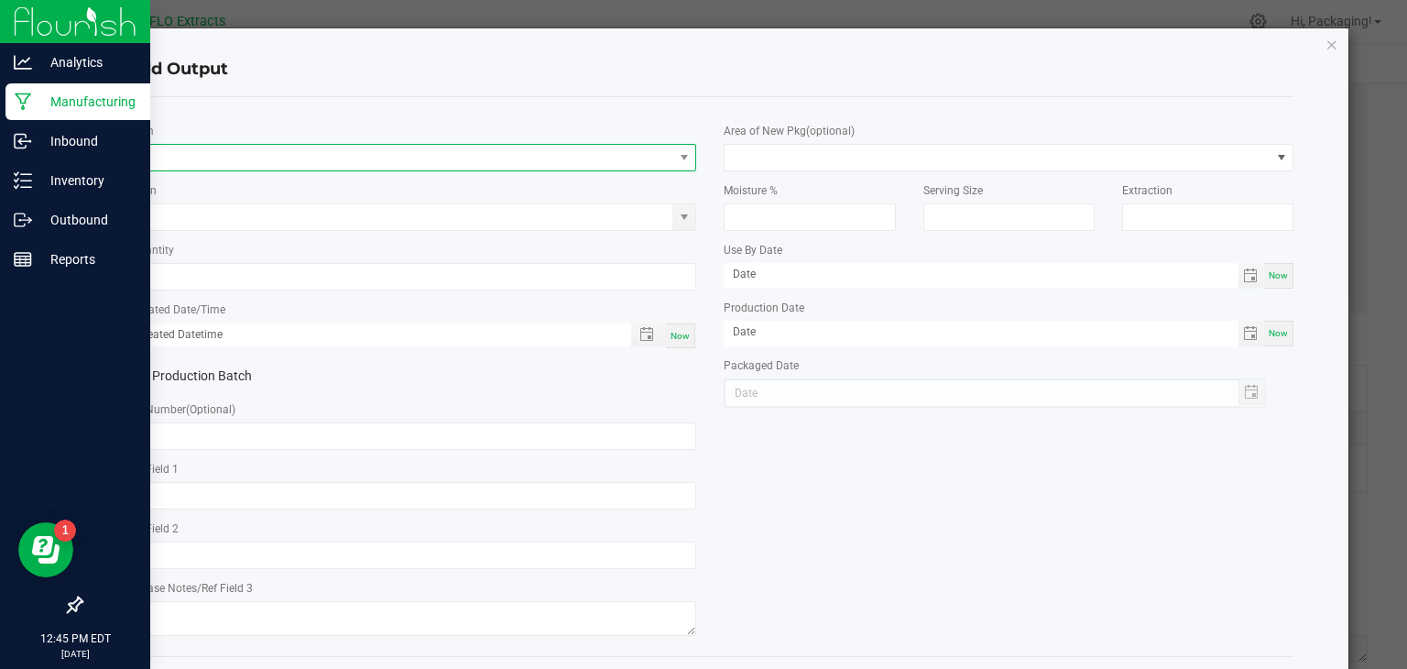
click at [204, 155] on span "NO DATA FOUND" at bounding box center [400, 158] width 545 height 26
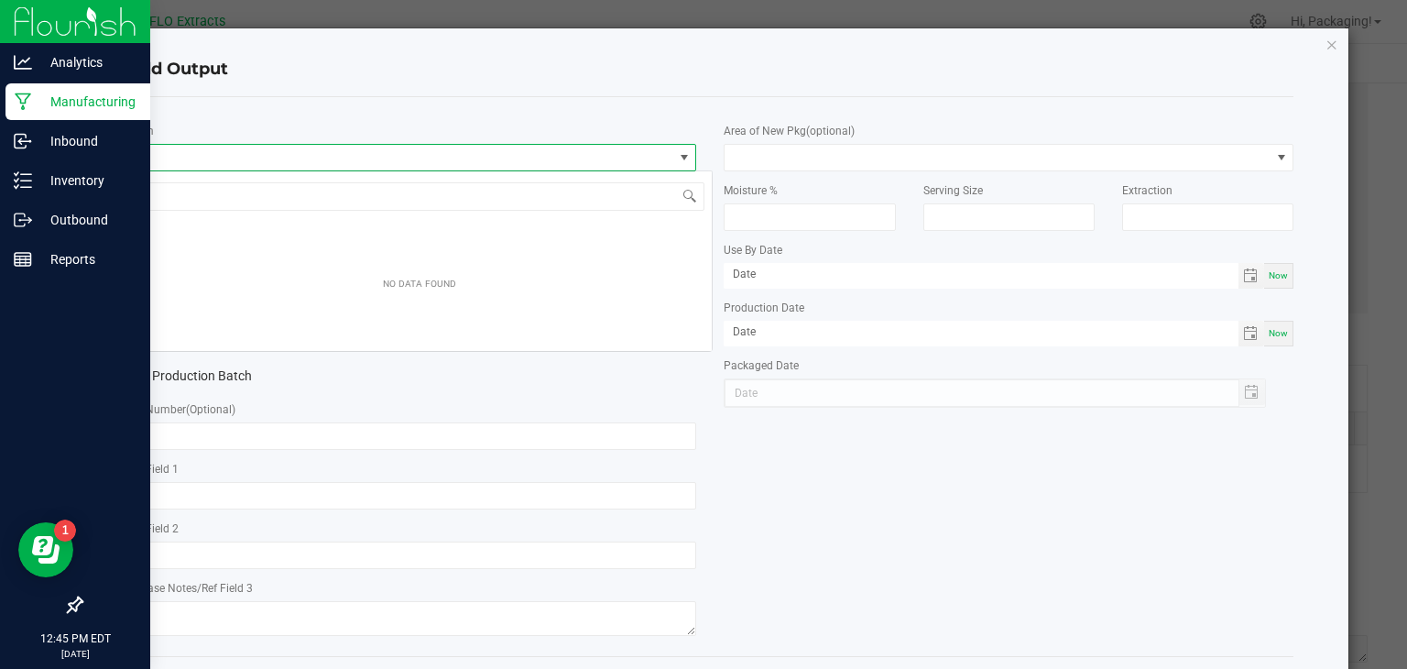
scroll to position [27, 563]
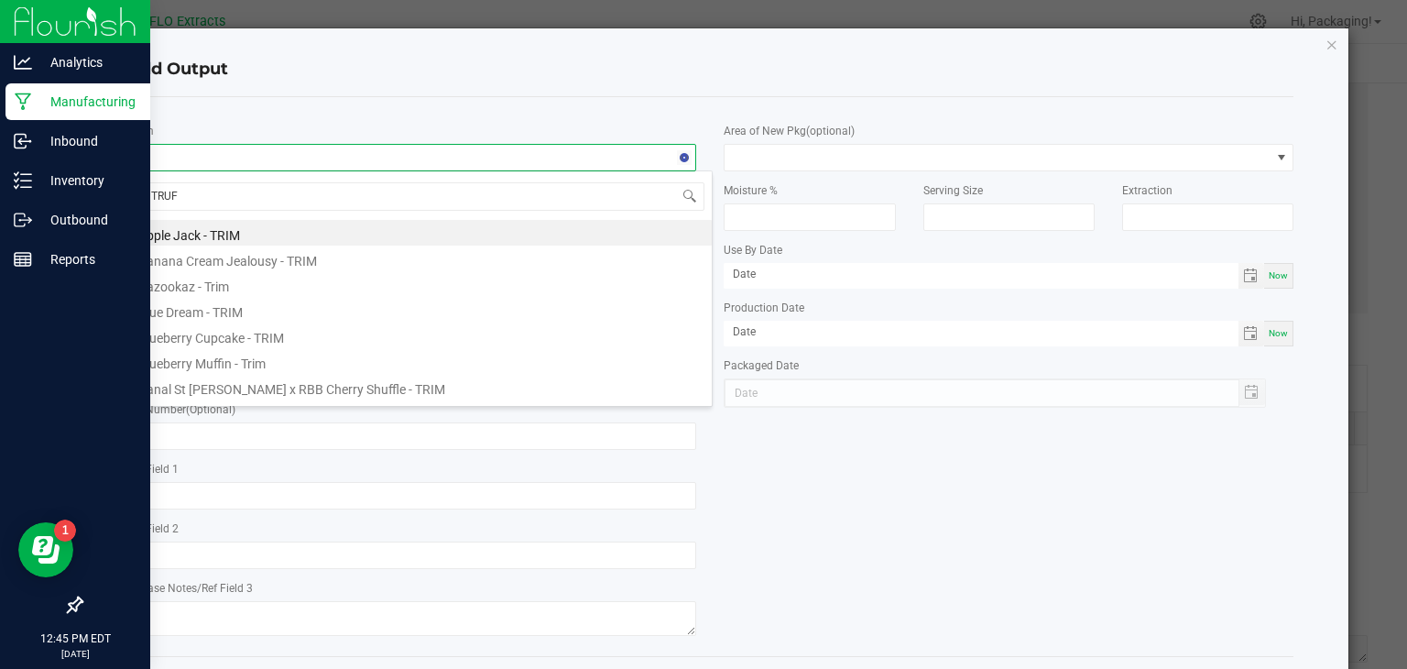
type input "TRUFF"
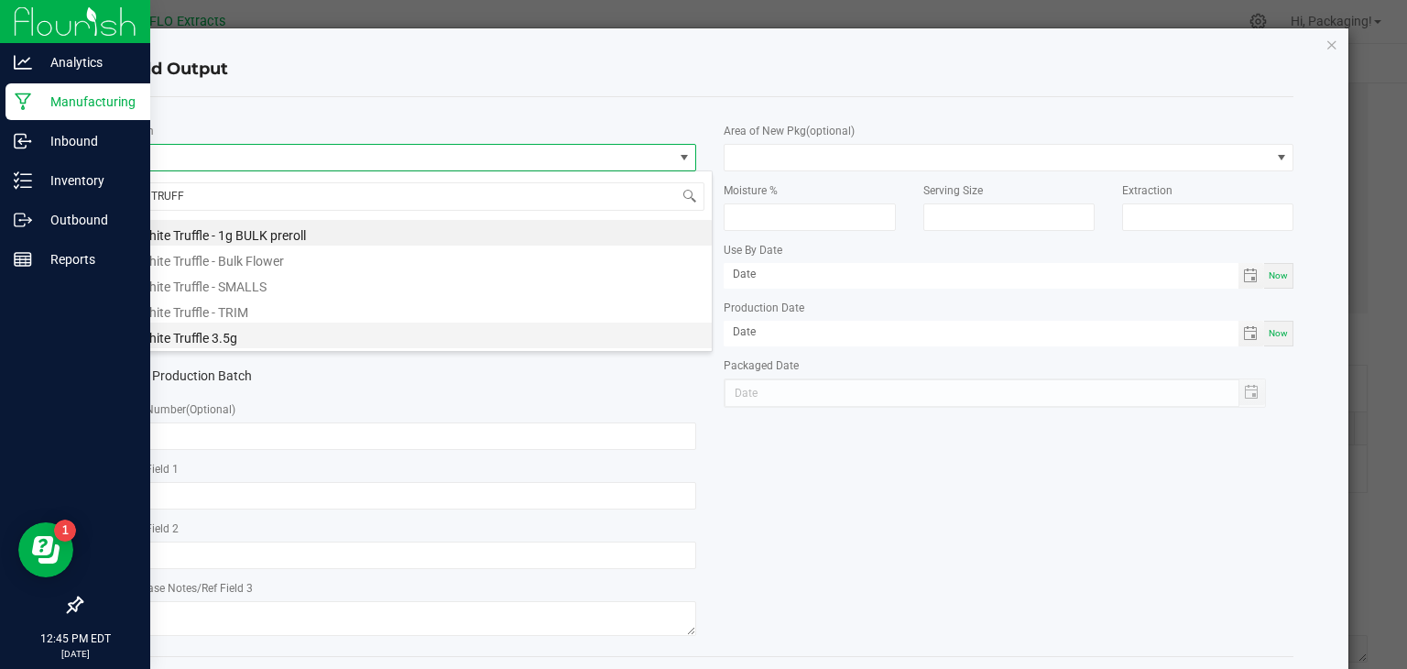
click at [213, 344] on li "White Truffle 3.5g" at bounding box center [419, 335] width 584 height 26
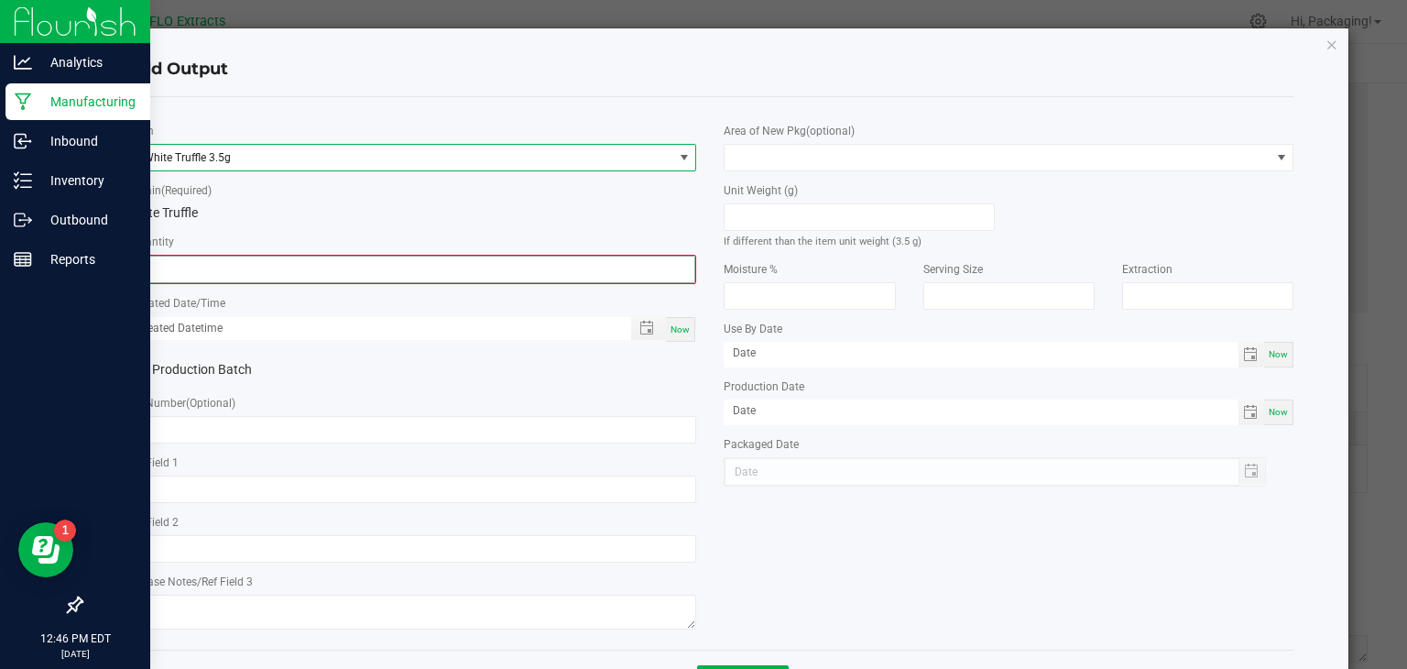
click at [185, 265] on input "0" at bounding box center [412, 269] width 566 height 26
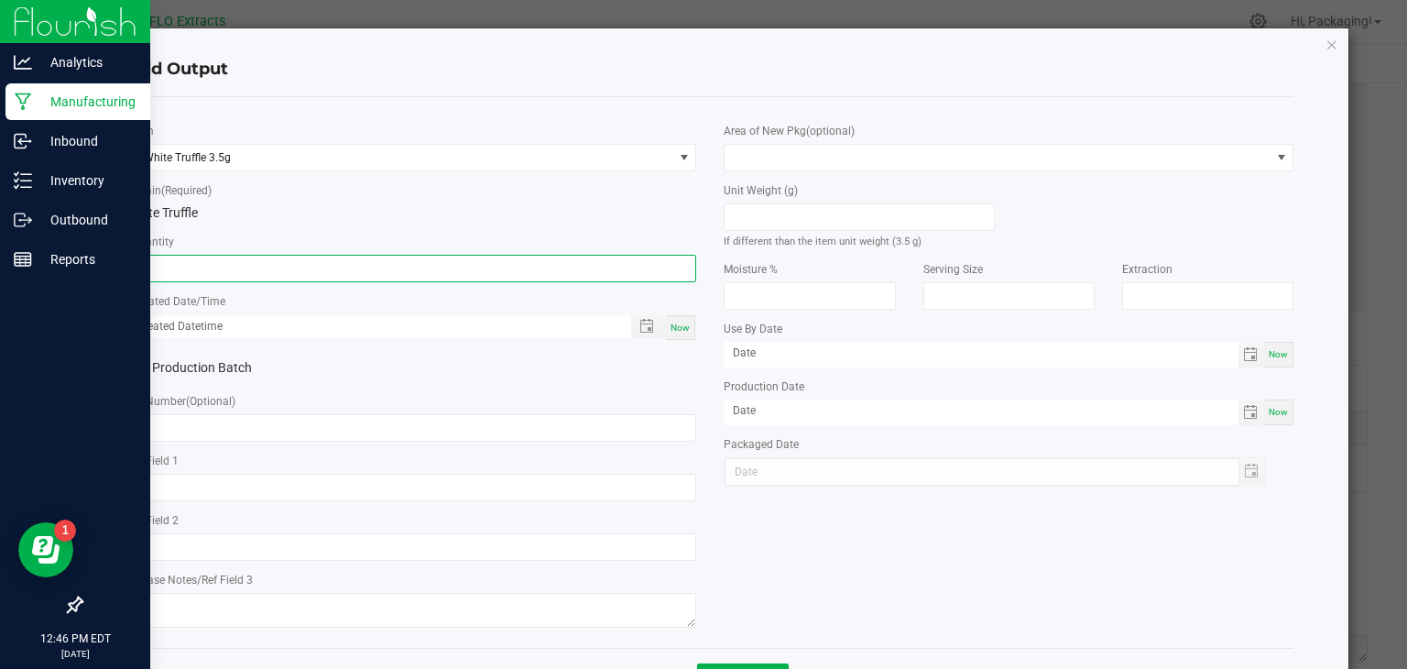
type input "50 ea"
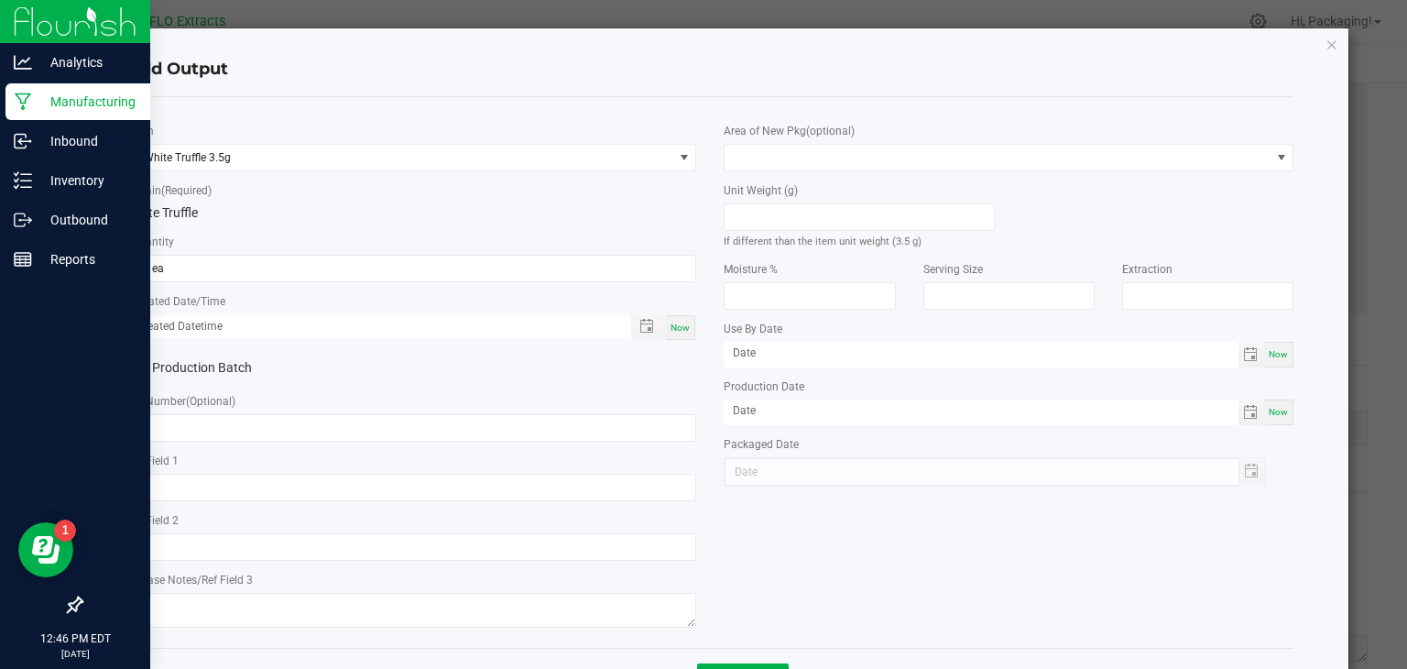
click at [682, 322] on span "Now" at bounding box center [680, 327] width 19 height 10
type input "[DATE] 12:46 PM"
type input "[DATE]"
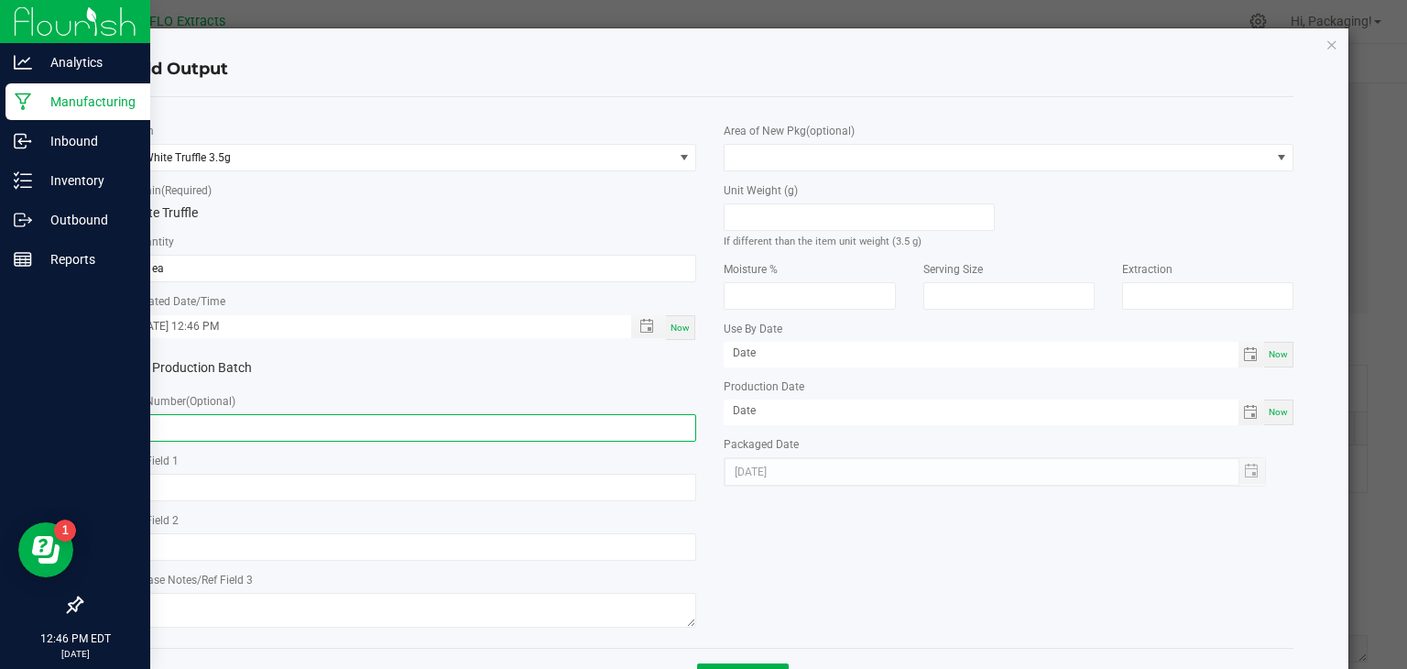
click at [207, 424] on input "text" at bounding box center [412, 427] width 570 height 27
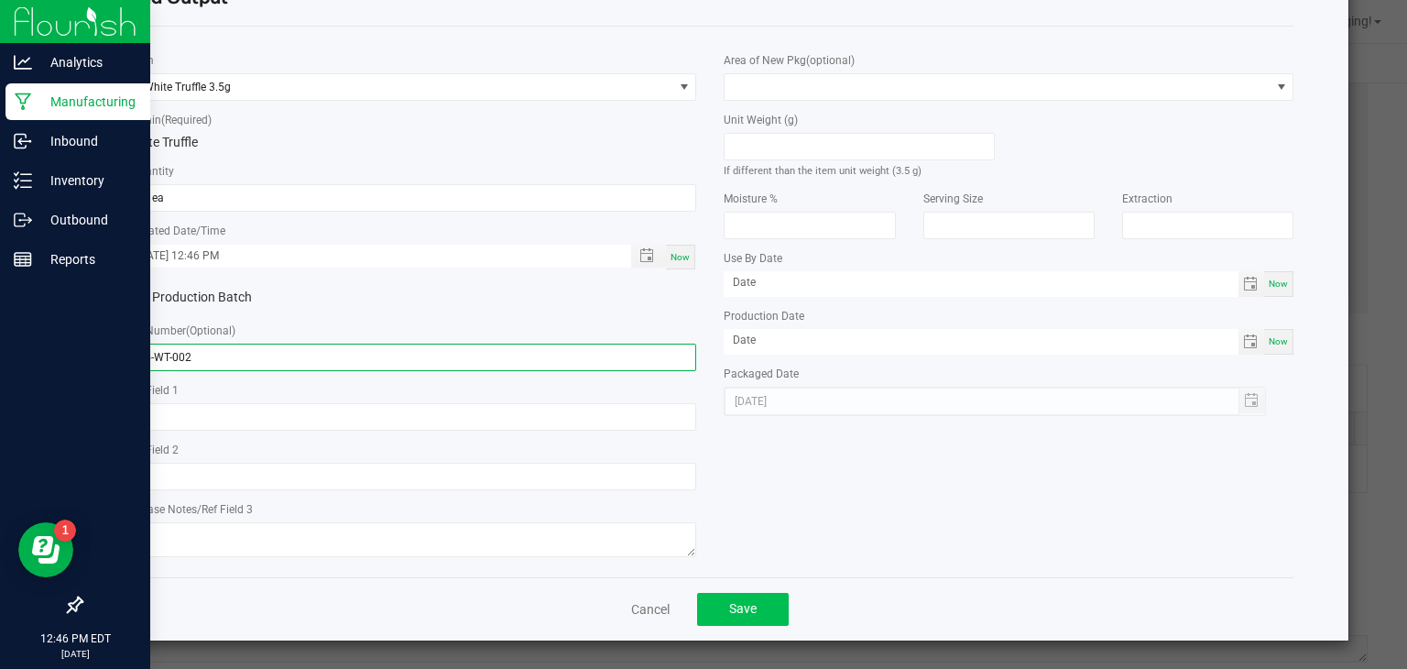
type input "3.5-WT-002"
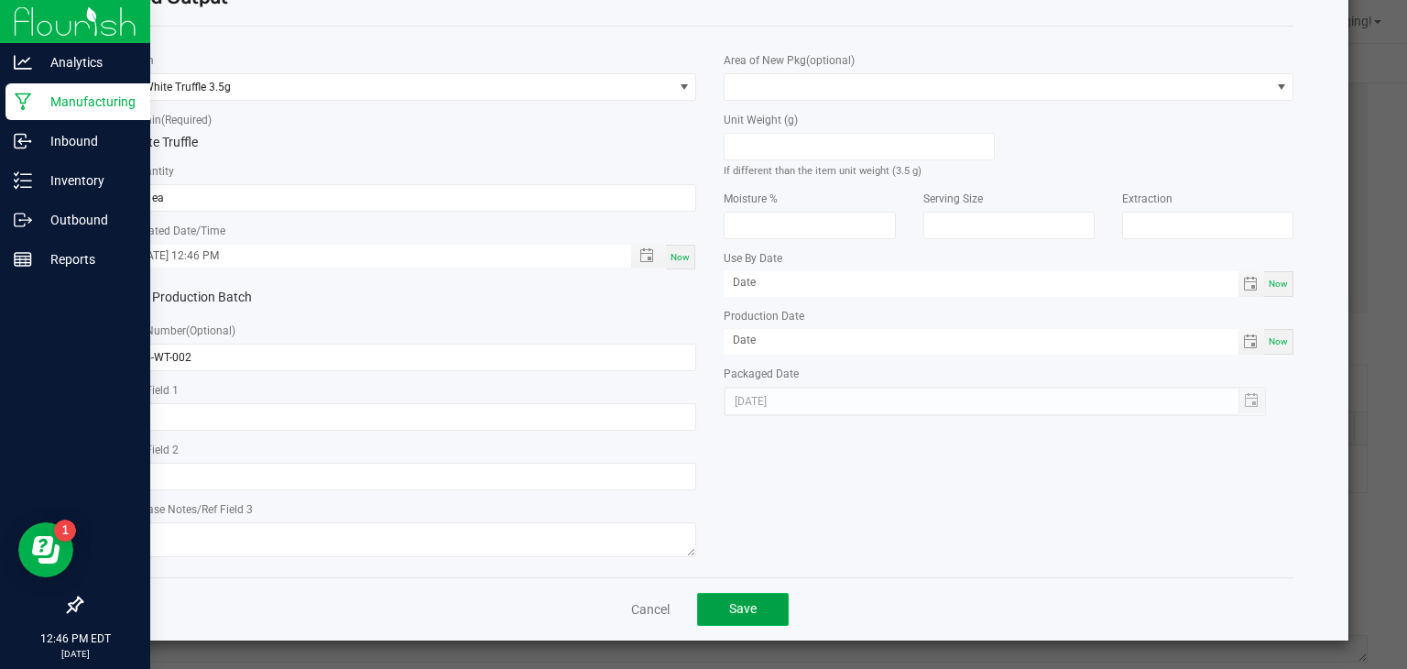
click at [743, 609] on span "Save" at bounding box center [742, 608] width 27 height 15
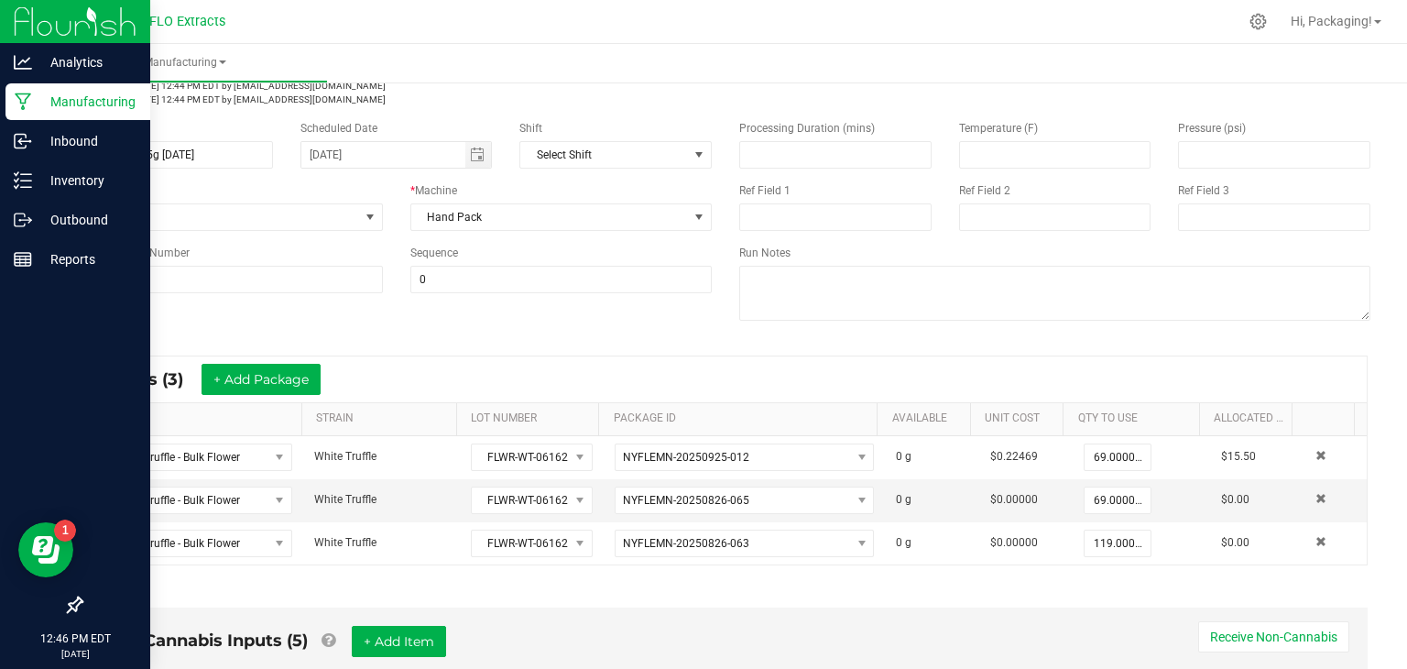
scroll to position [0, 0]
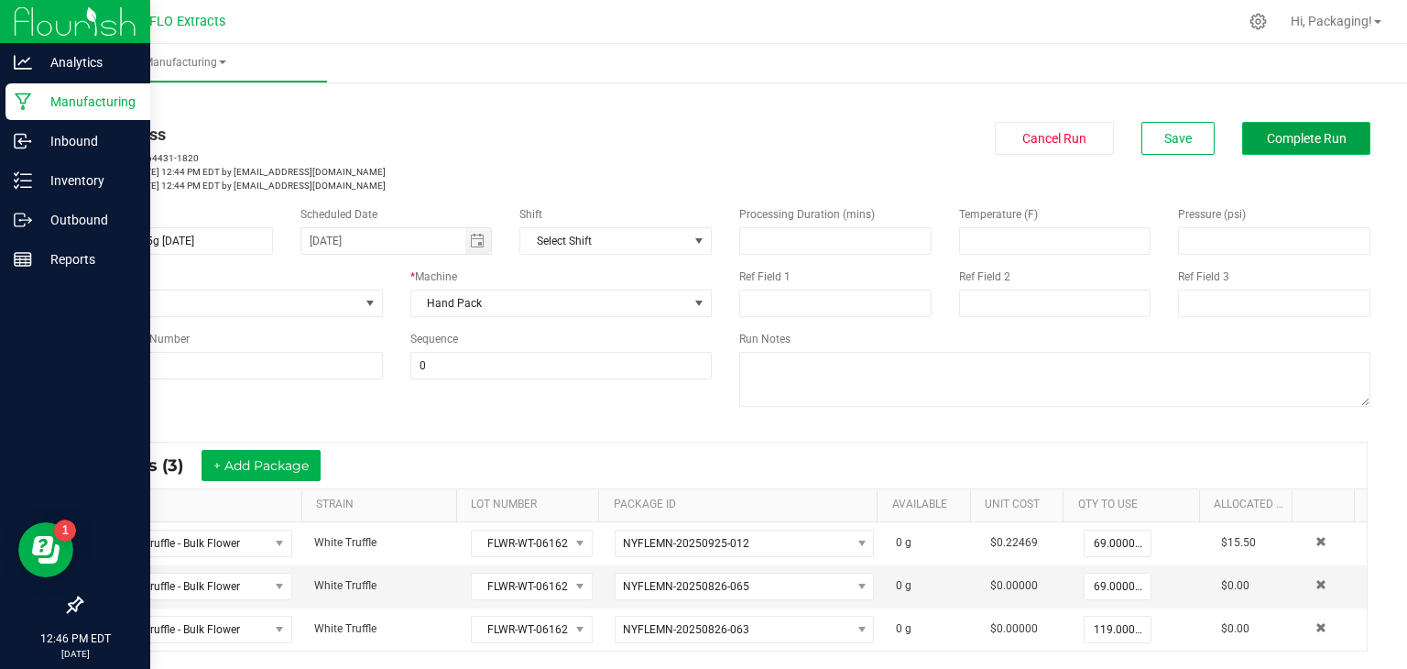
click at [1296, 138] on span "Complete Run" at bounding box center [1307, 138] width 80 height 15
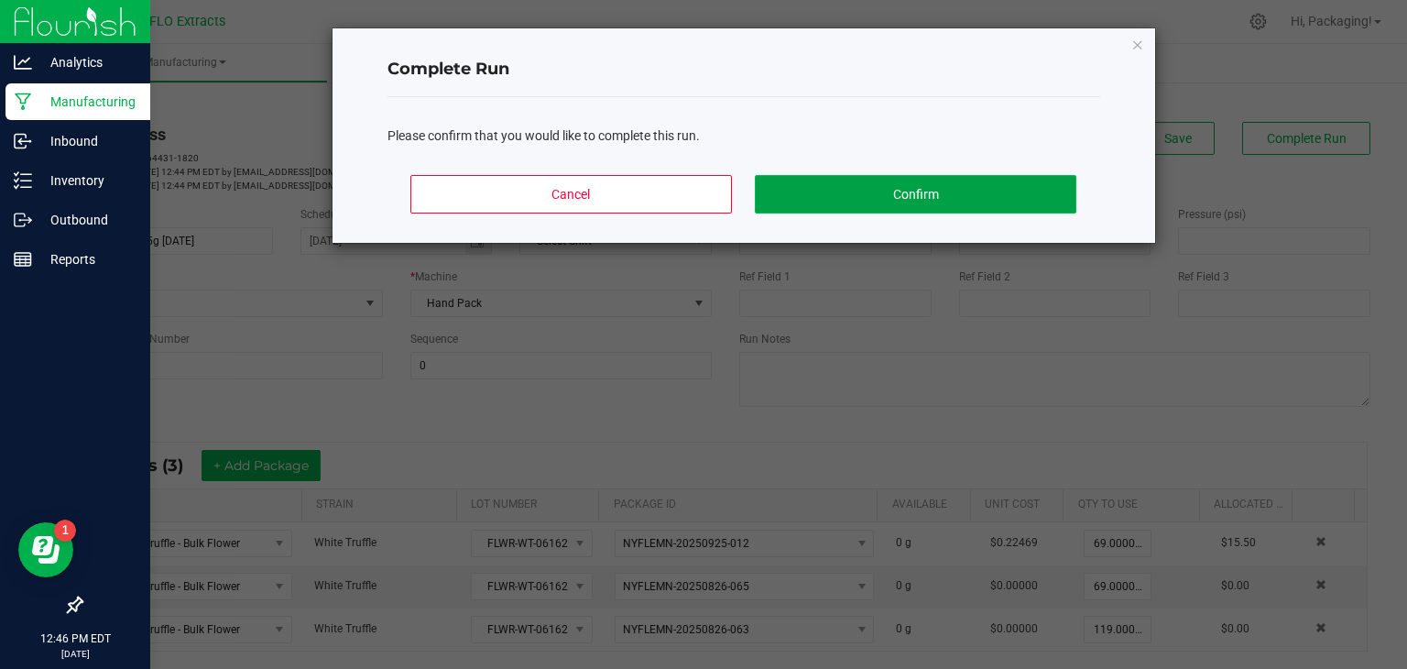
click at [1004, 195] on button "Confirm" at bounding box center [915, 194] width 321 height 38
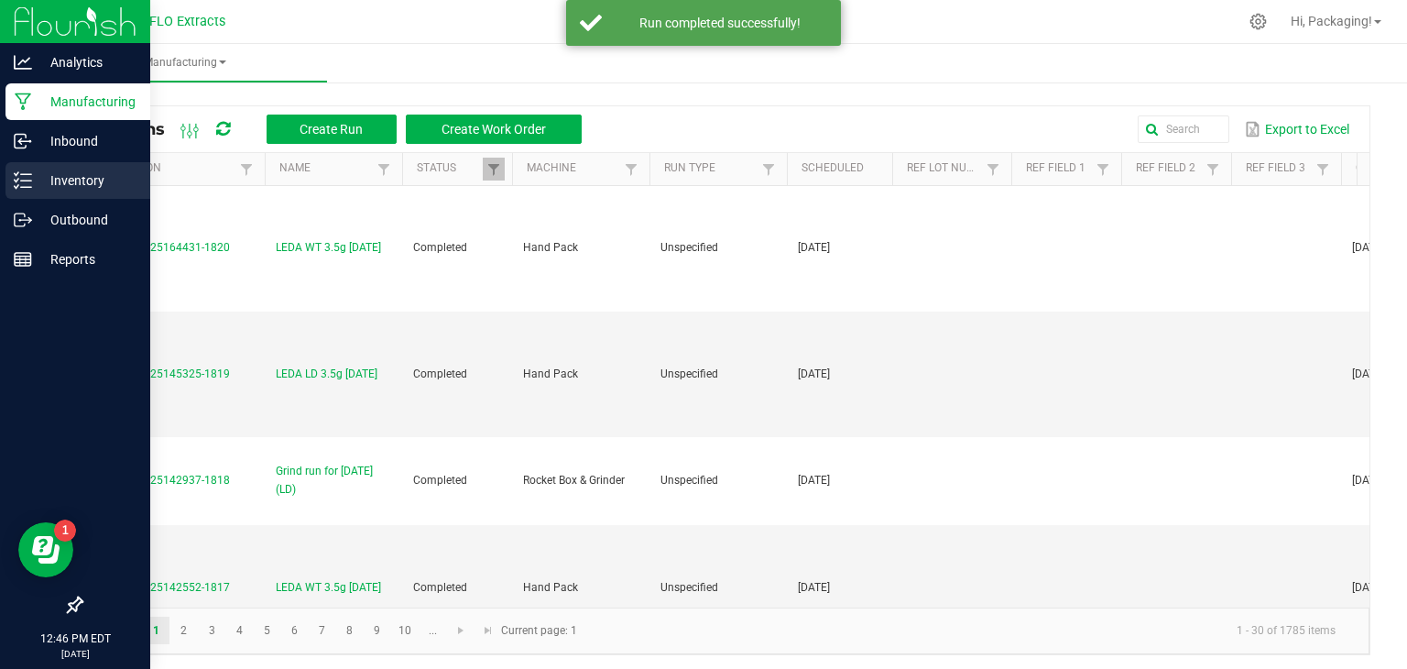
click at [92, 180] on p "Inventory" at bounding box center [87, 180] width 110 height 22
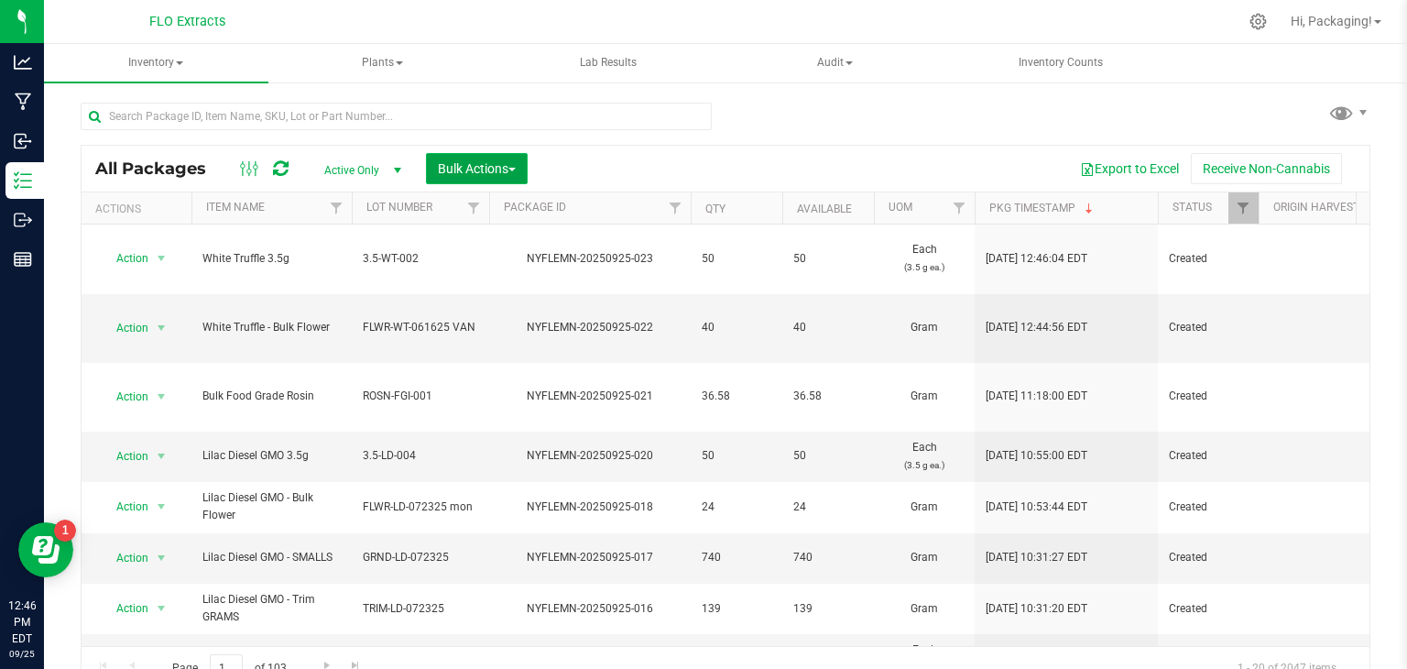
click at [501, 169] on span "Bulk Actions" at bounding box center [477, 168] width 78 height 15
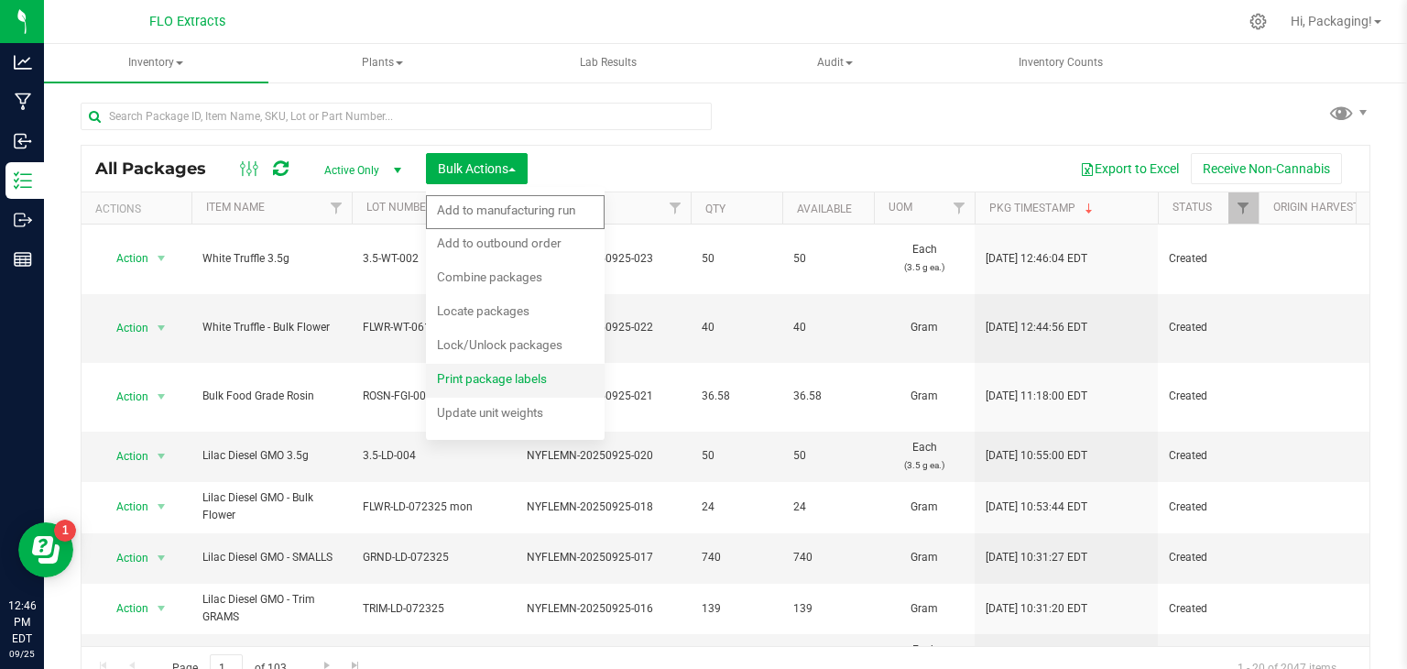
click at [519, 371] on span "Print package labels" at bounding box center [492, 378] width 110 height 15
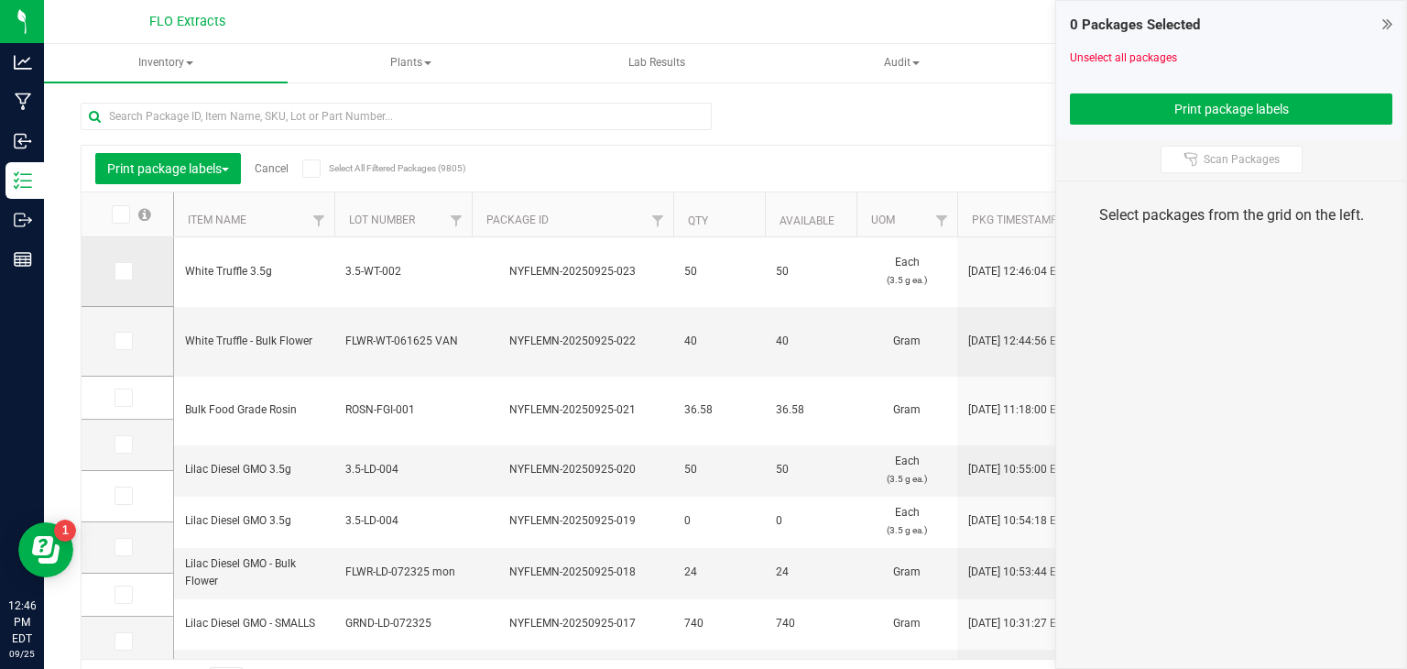
click at [124, 271] on icon at bounding box center [122, 271] width 12 height 0
click at [0, 0] on input "checkbox" at bounding box center [0, 0] width 0 height 0
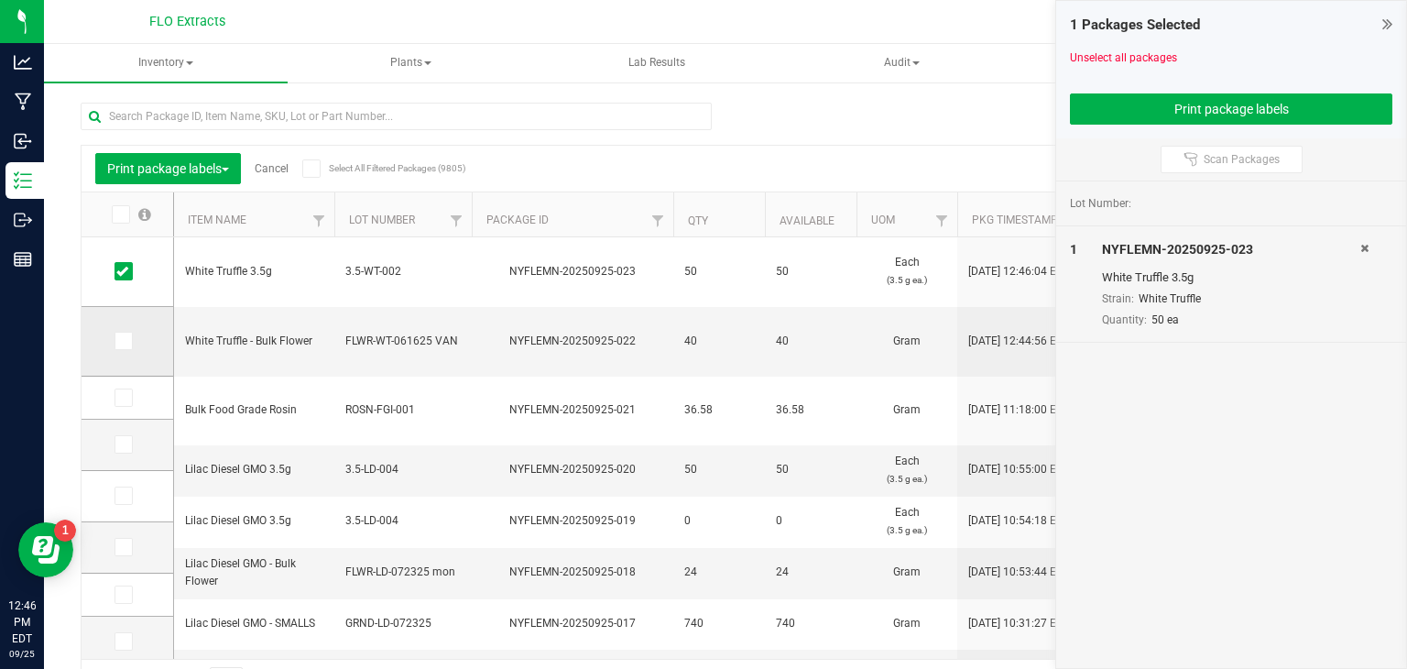
click at [128, 340] on span at bounding box center [124, 341] width 18 height 18
click at [0, 0] on input "checkbox" at bounding box center [0, 0] width 0 height 0
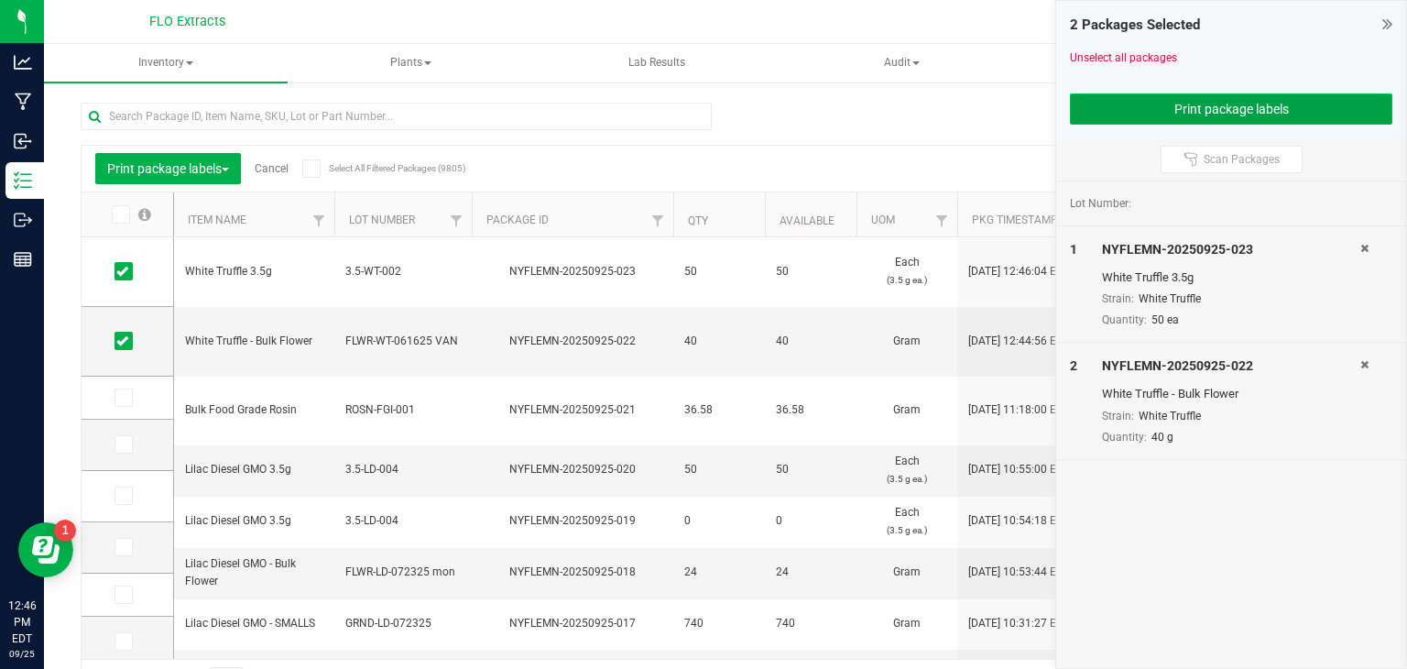
click at [1134, 104] on button "Print package labels" at bounding box center [1231, 108] width 322 height 31
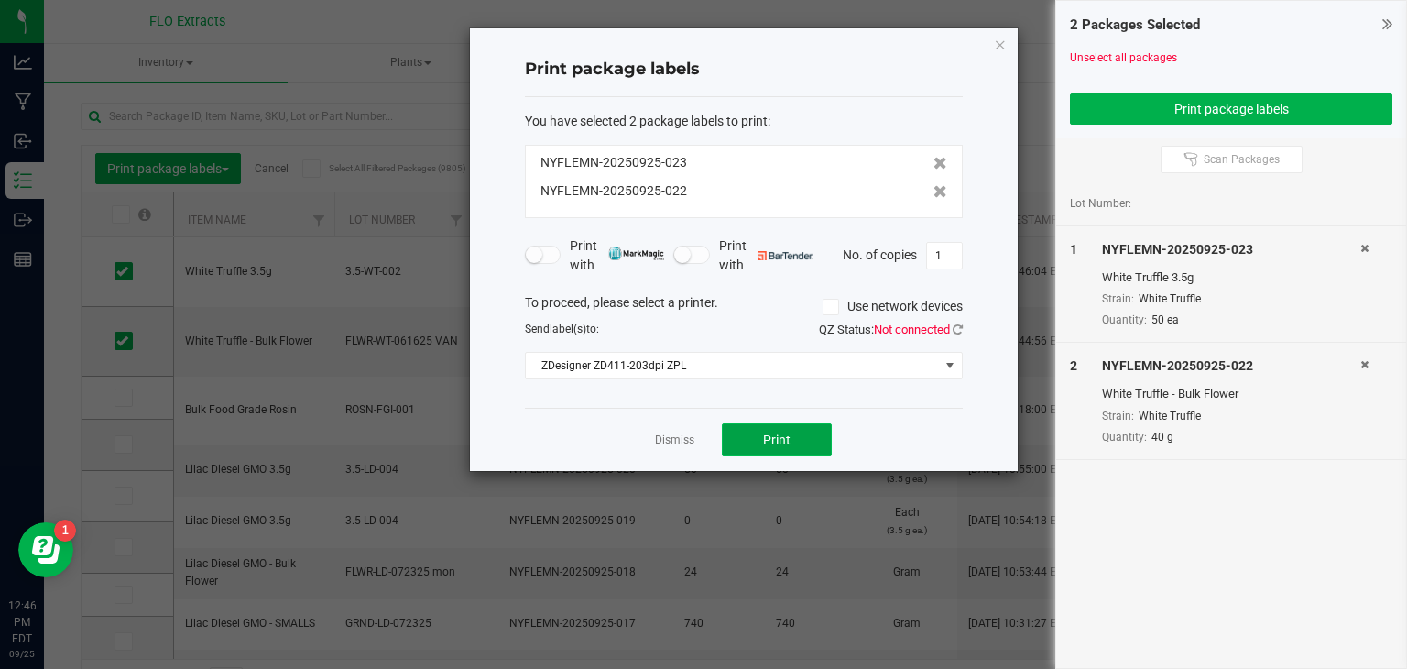
click at [802, 433] on button "Print" at bounding box center [777, 439] width 110 height 33
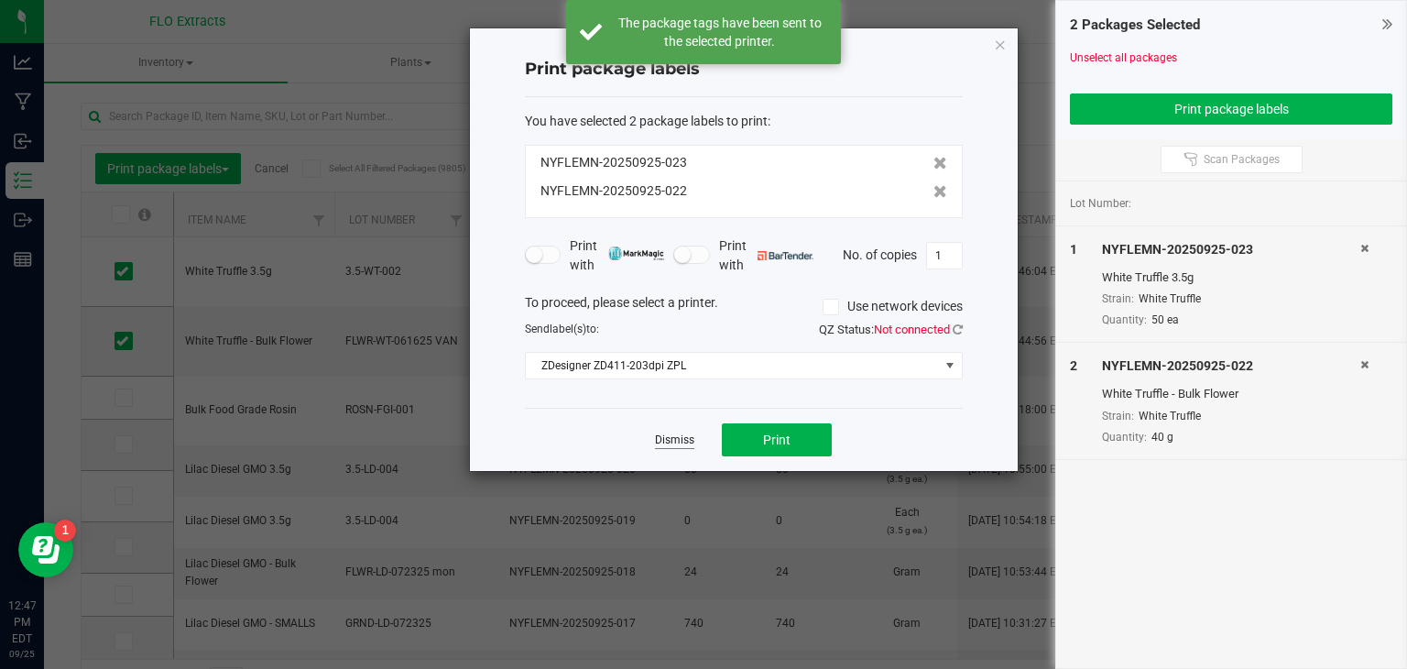
click at [681, 432] on link "Dismiss" at bounding box center [674, 440] width 39 height 16
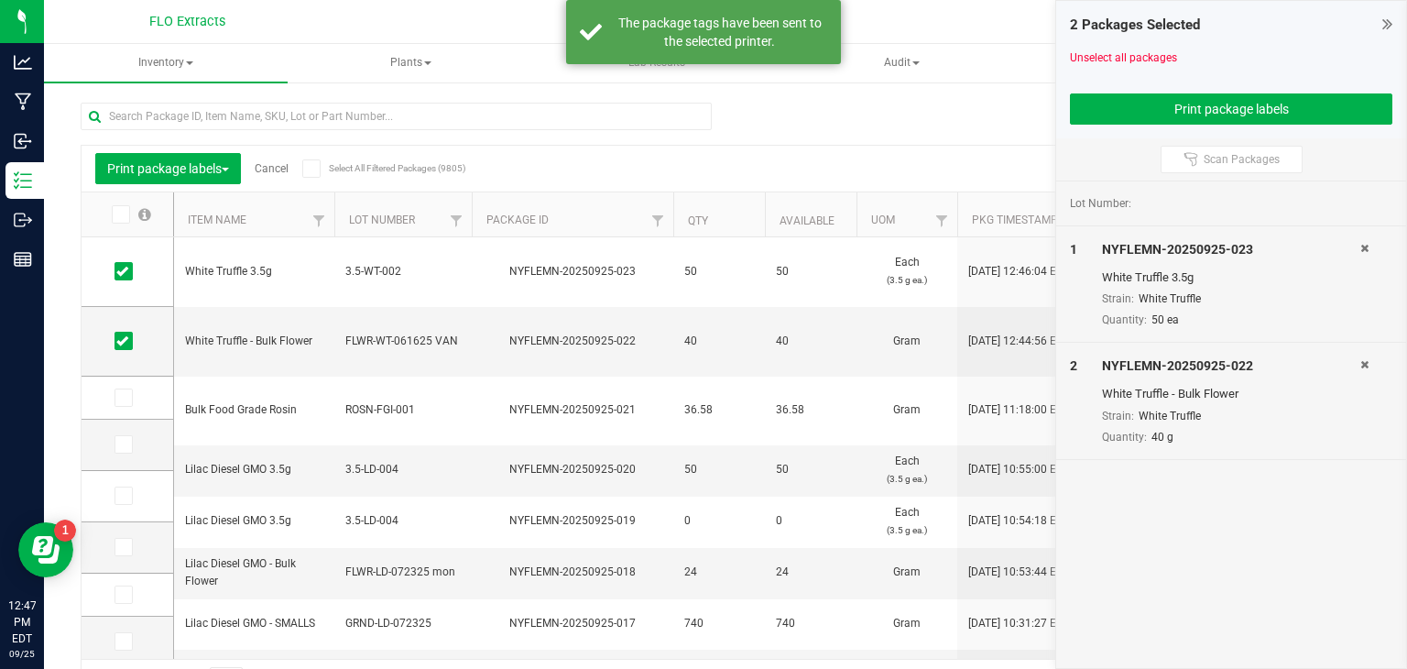
click at [270, 165] on link "Cancel" at bounding box center [272, 168] width 34 height 13
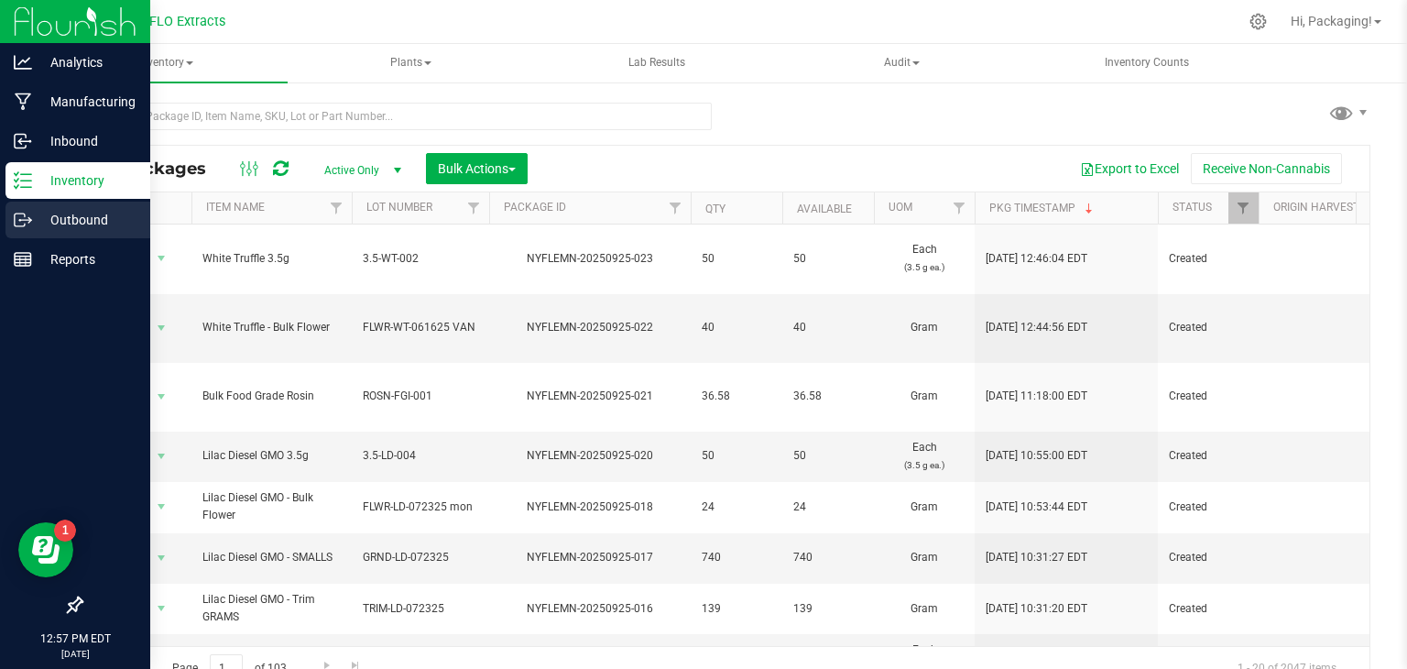
click at [75, 219] on p "Outbound" at bounding box center [87, 220] width 110 height 22
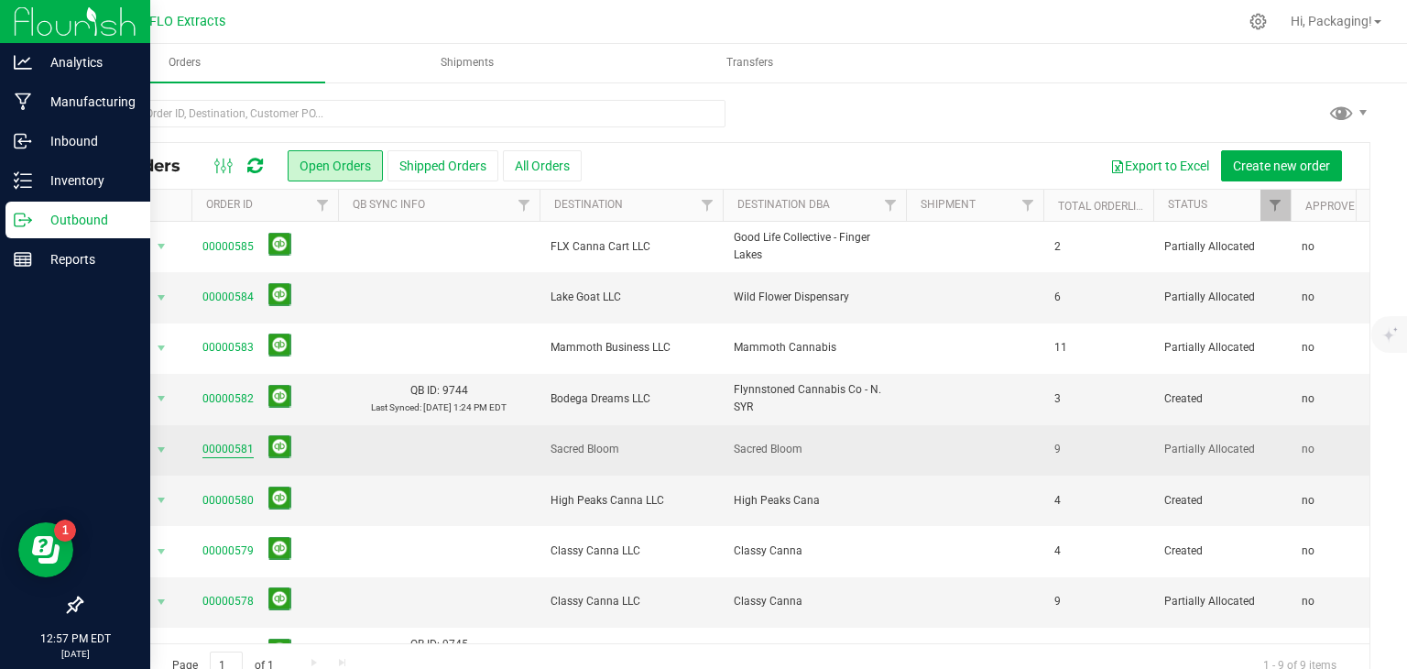
click at [231, 447] on link "00000581" at bounding box center [227, 449] width 51 height 17
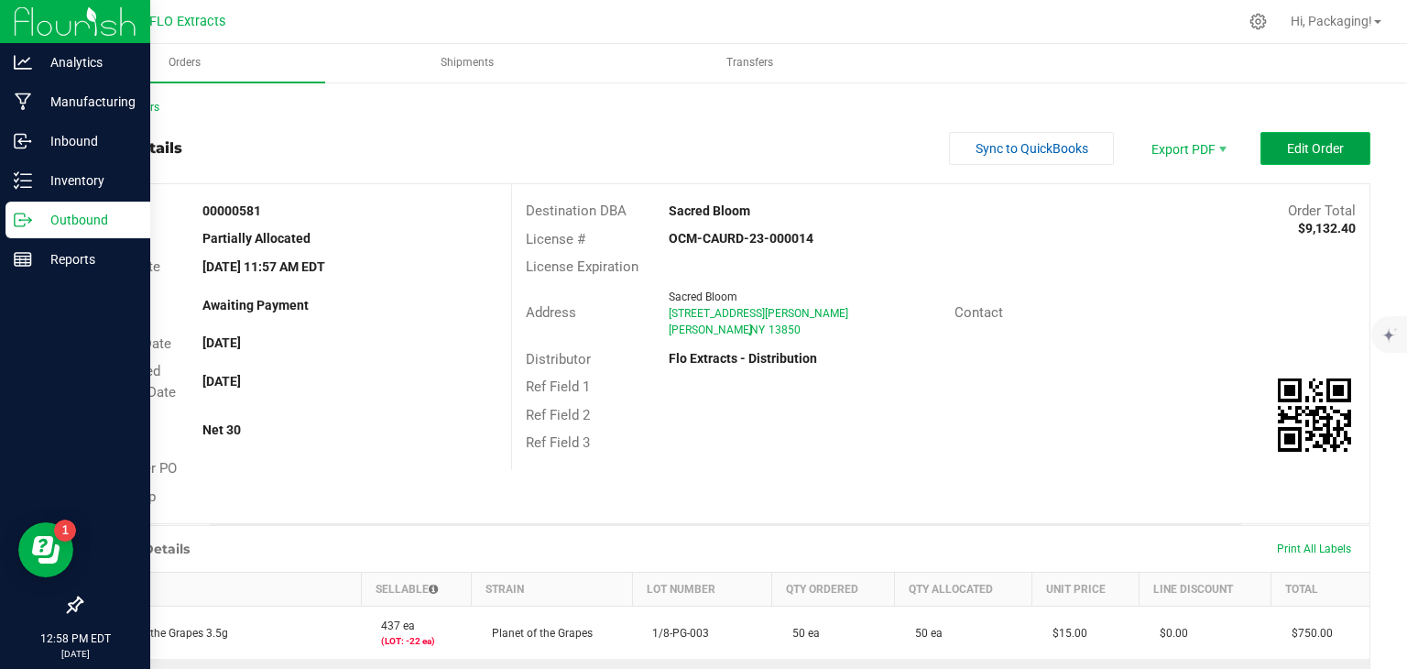
click at [1287, 151] on span "Edit Order" at bounding box center [1315, 148] width 57 height 15
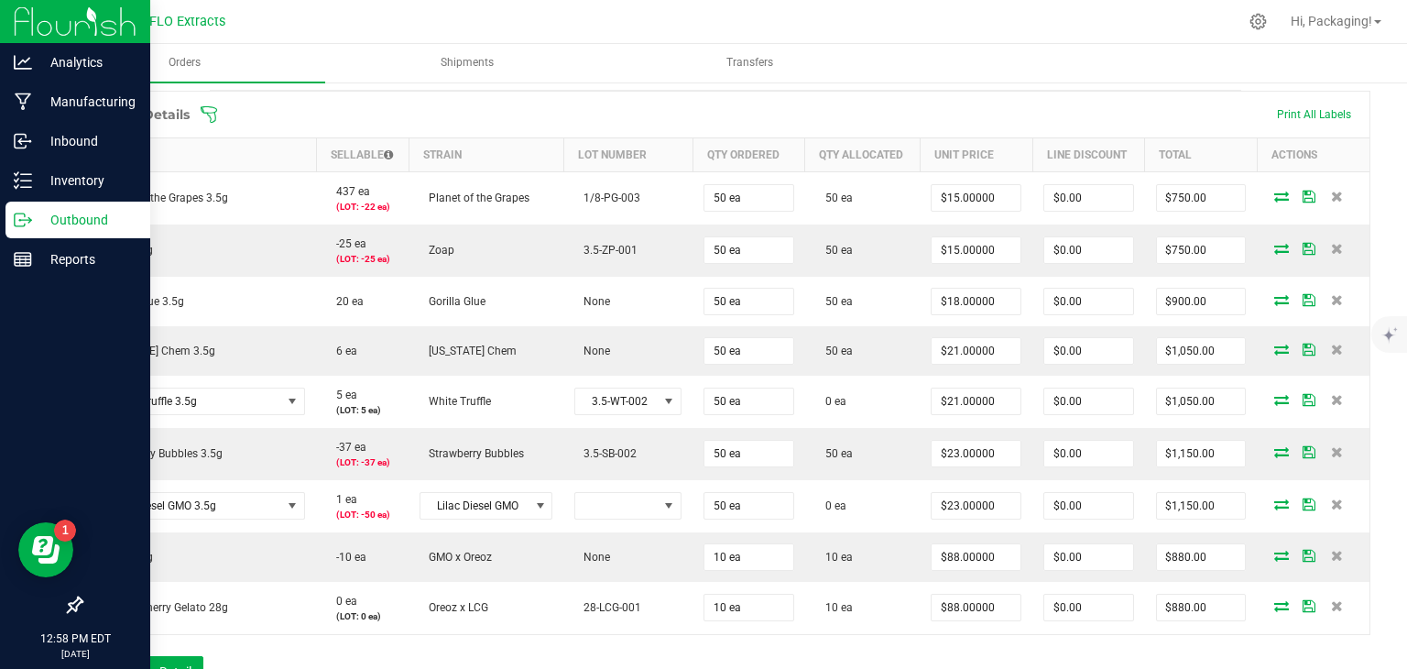
scroll to position [520, 0]
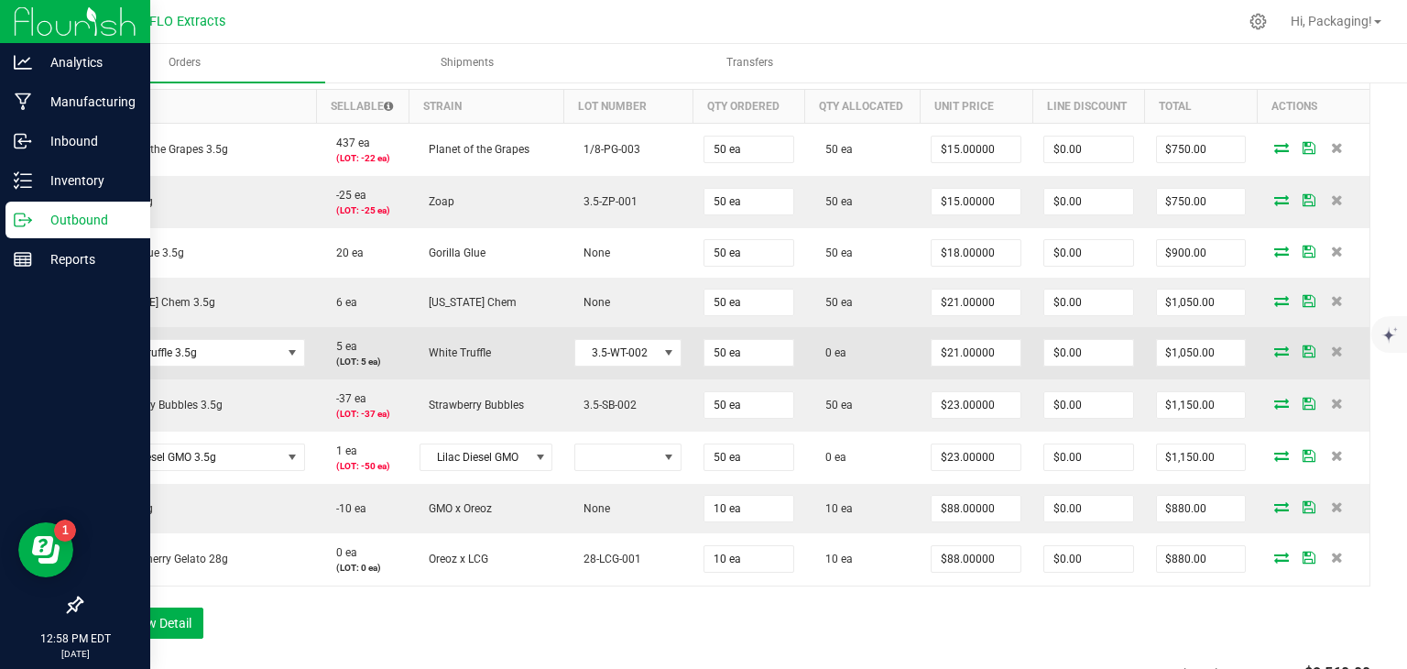
click at [1274, 345] on icon at bounding box center [1281, 350] width 15 height 11
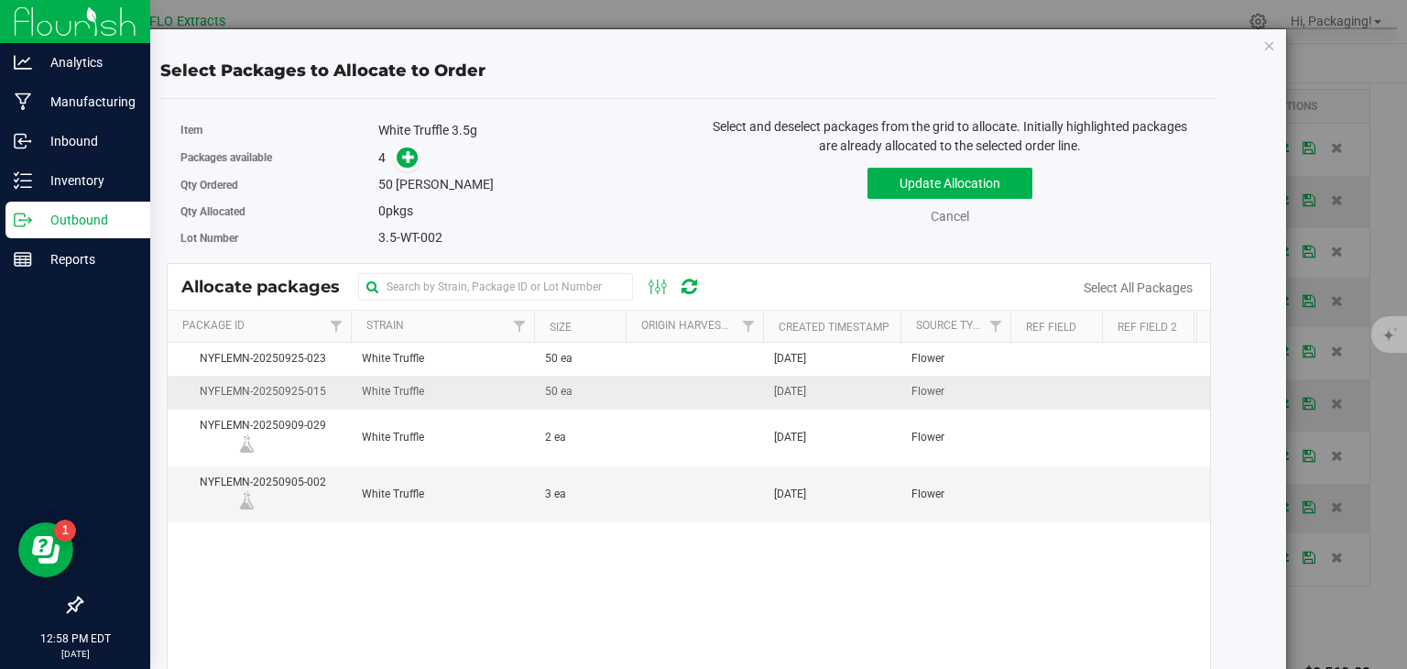
click at [558, 393] on span "50 ea" at bounding box center [558, 391] width 27 height 17
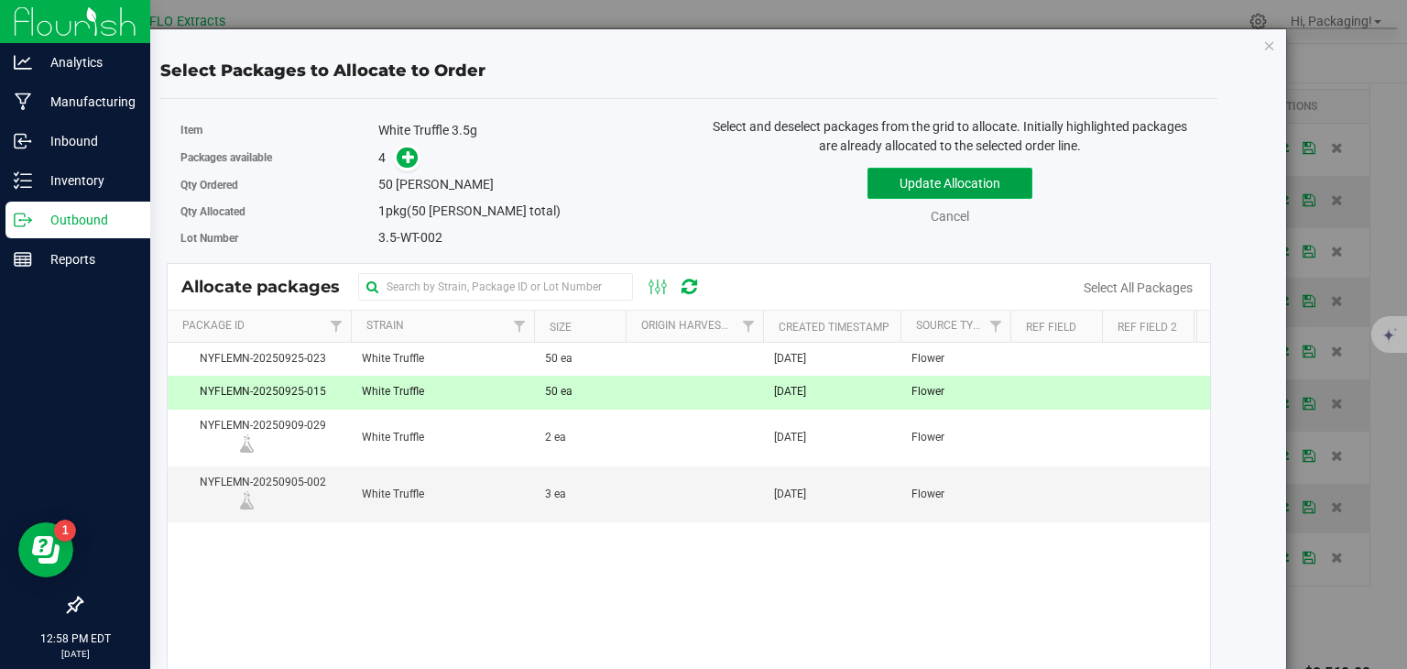
click at [887, 178] on button "Update Allocation" at bounding box center [949, 183] width 165 height 31
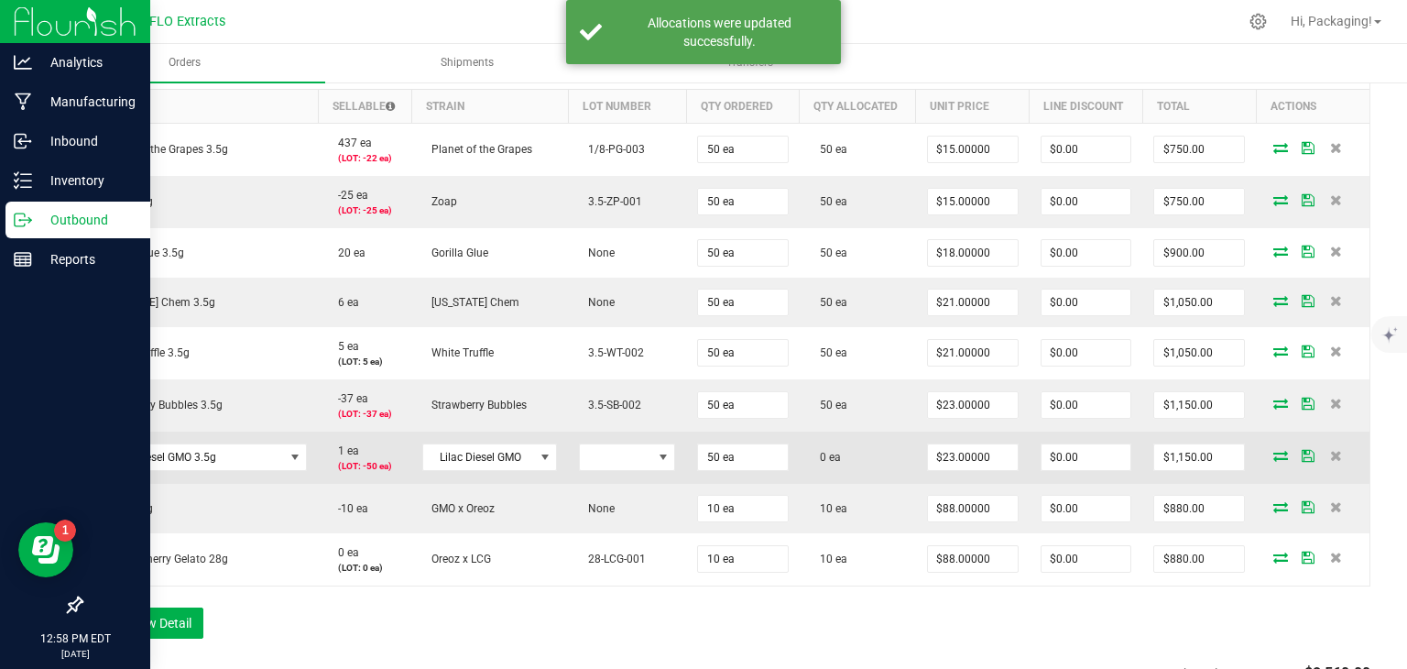
click at [1273, 451] on icon at bounding box center [1280, 455] width 15 height 11
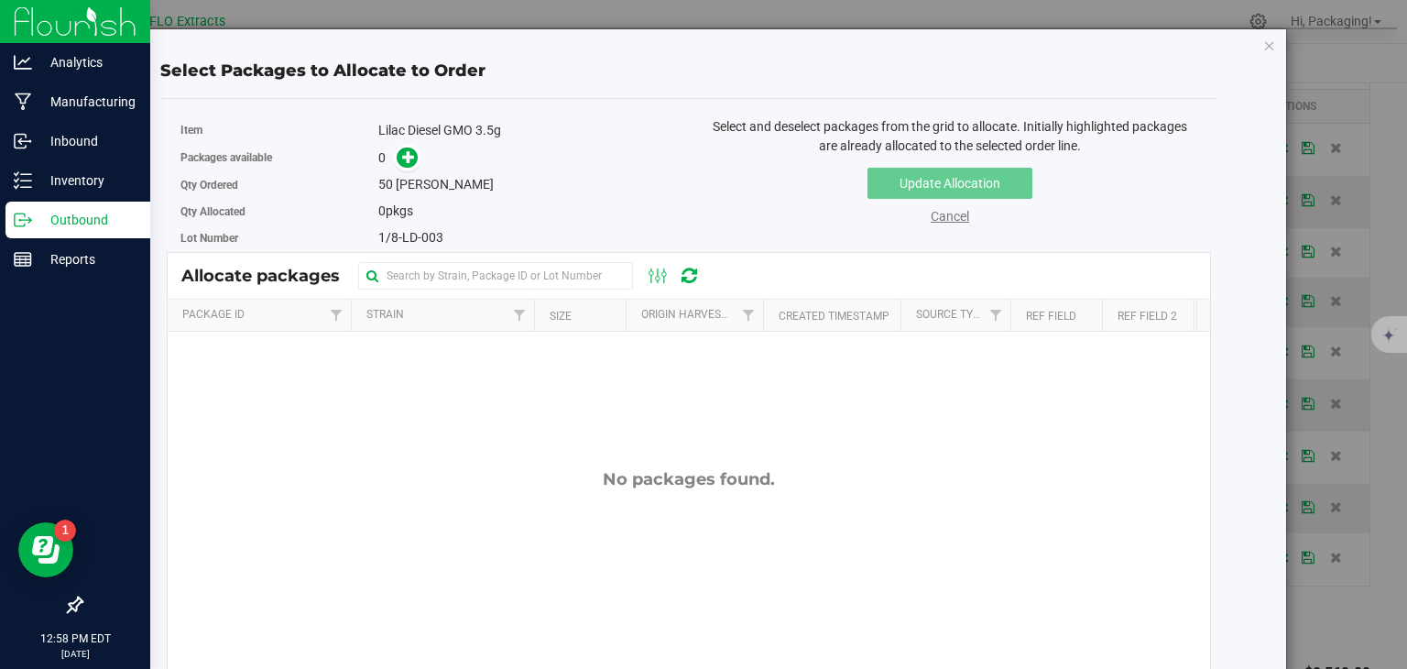
click at [949, 217] on link "Cancel" at bounding box center [950, 216] width 38 height 15
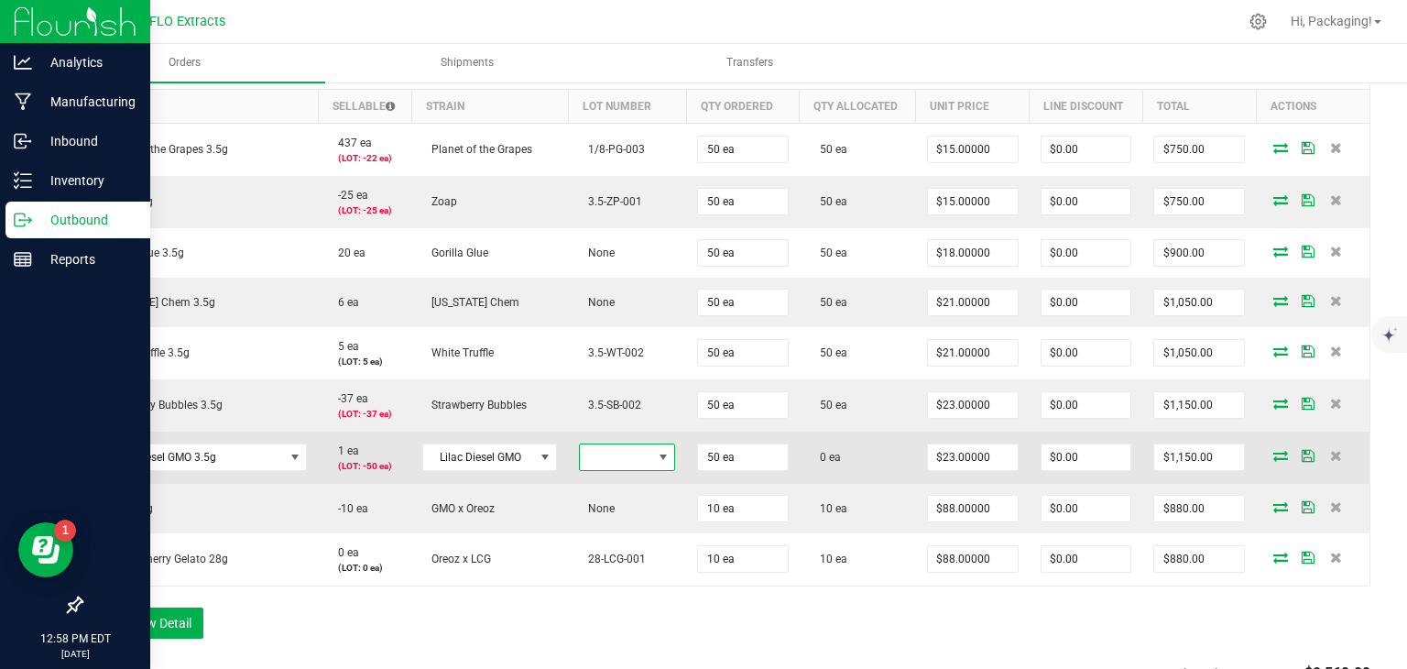
click at [656, 450] on span at bounding box center [663, 457] width 15 height 15
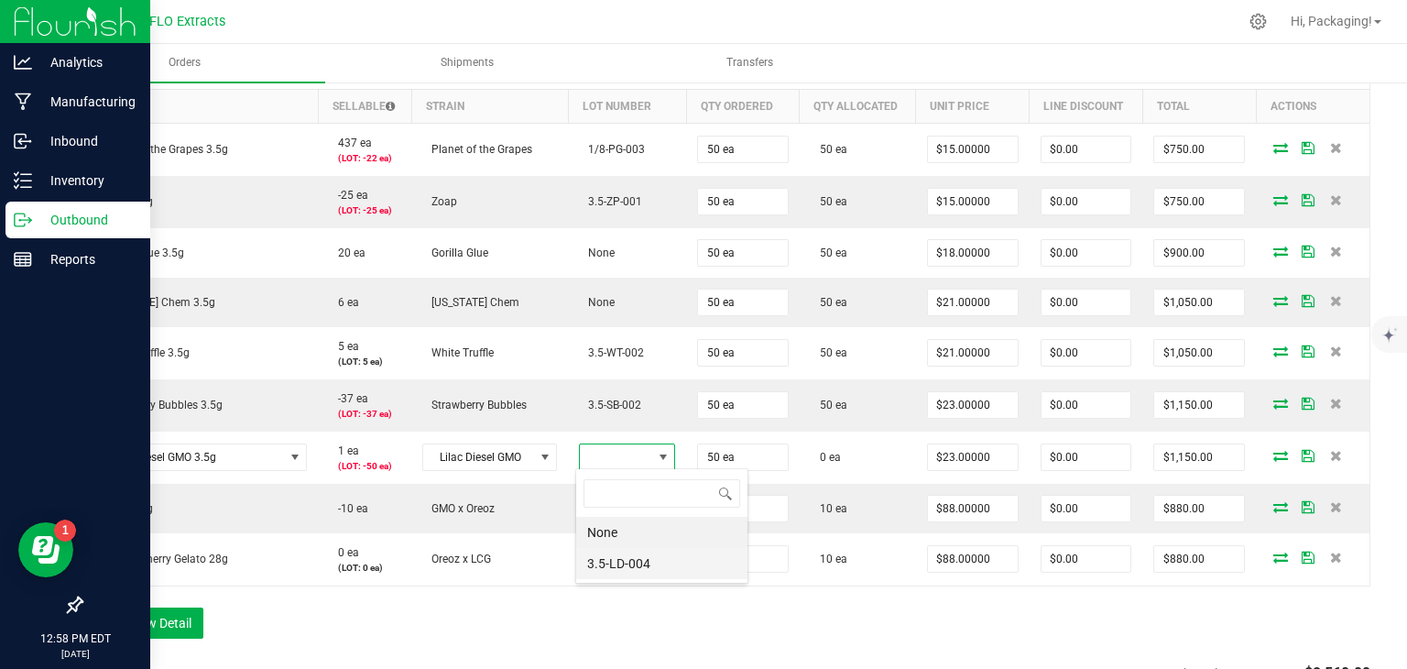
click at [649, 558] on li "3.5-LD-004" at bounding box center [661, 563] width 171 height 31
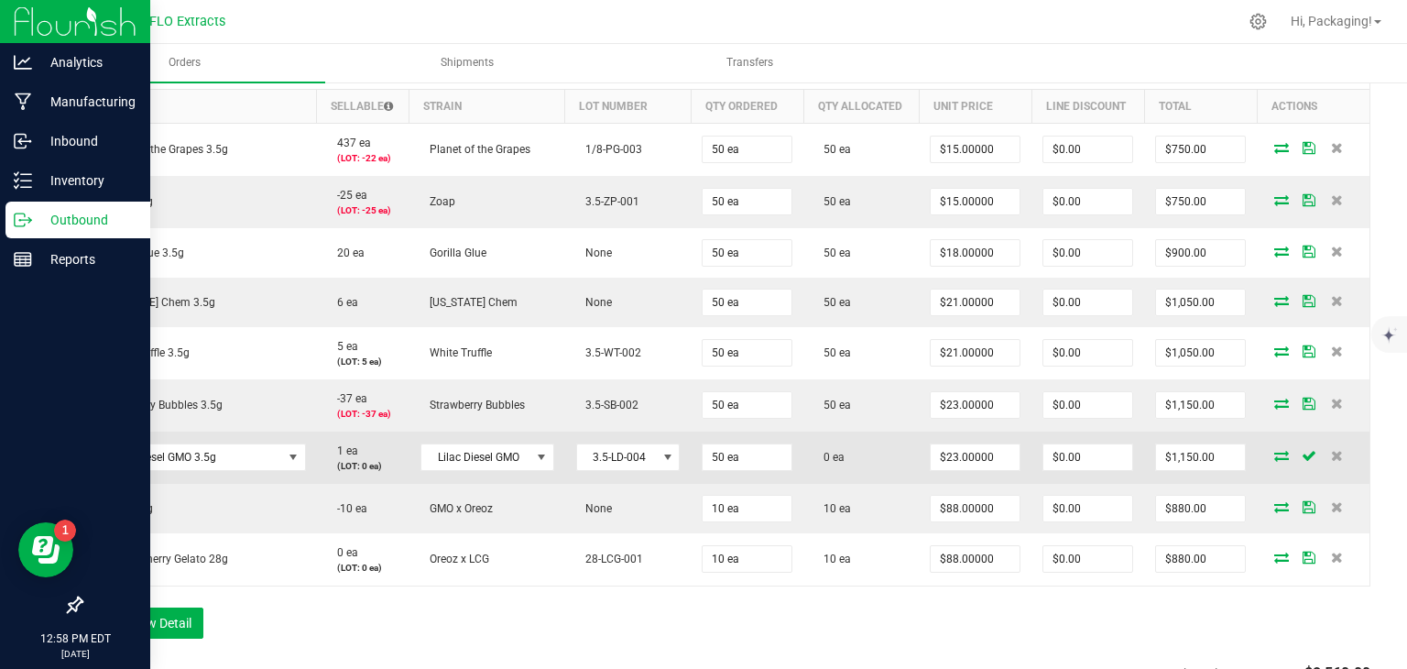
click at [1274, 453] on icon at bounding box center [1281, 455] width 15 height 11
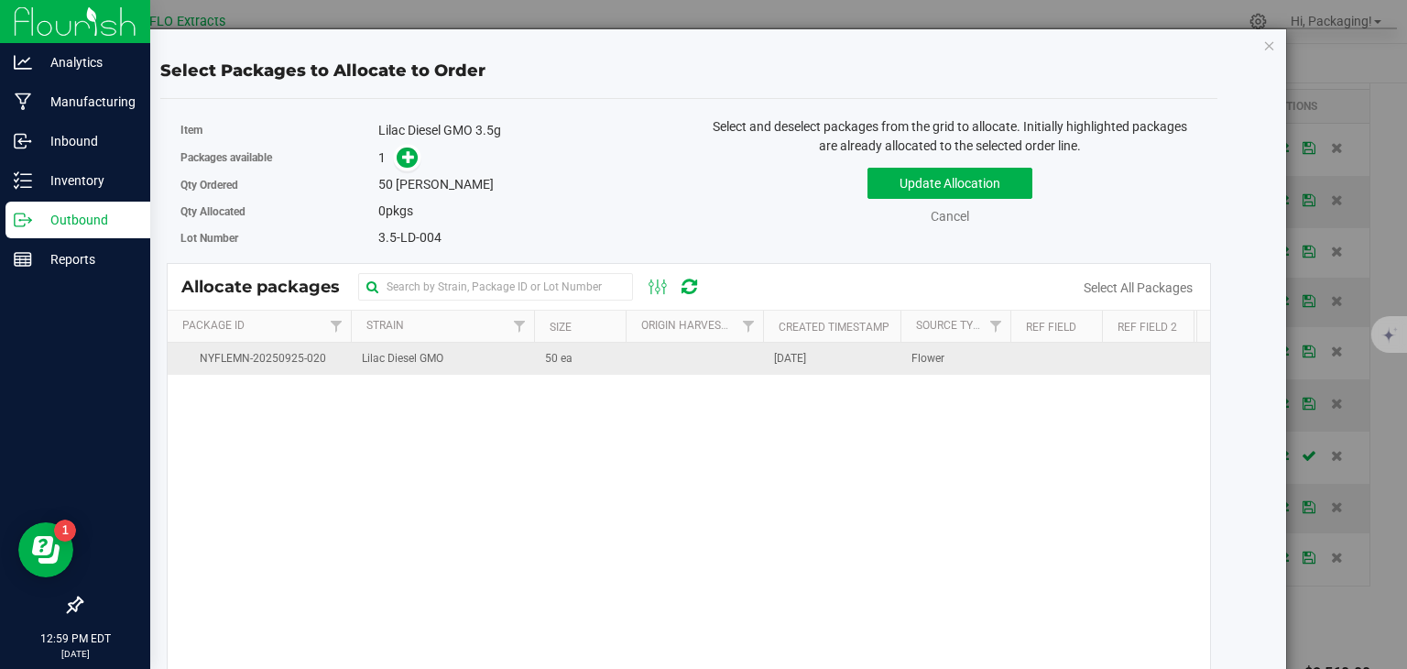
click at [854, 360] on td "[DATE]" at bounding box center [831, 359] width 137 height 32
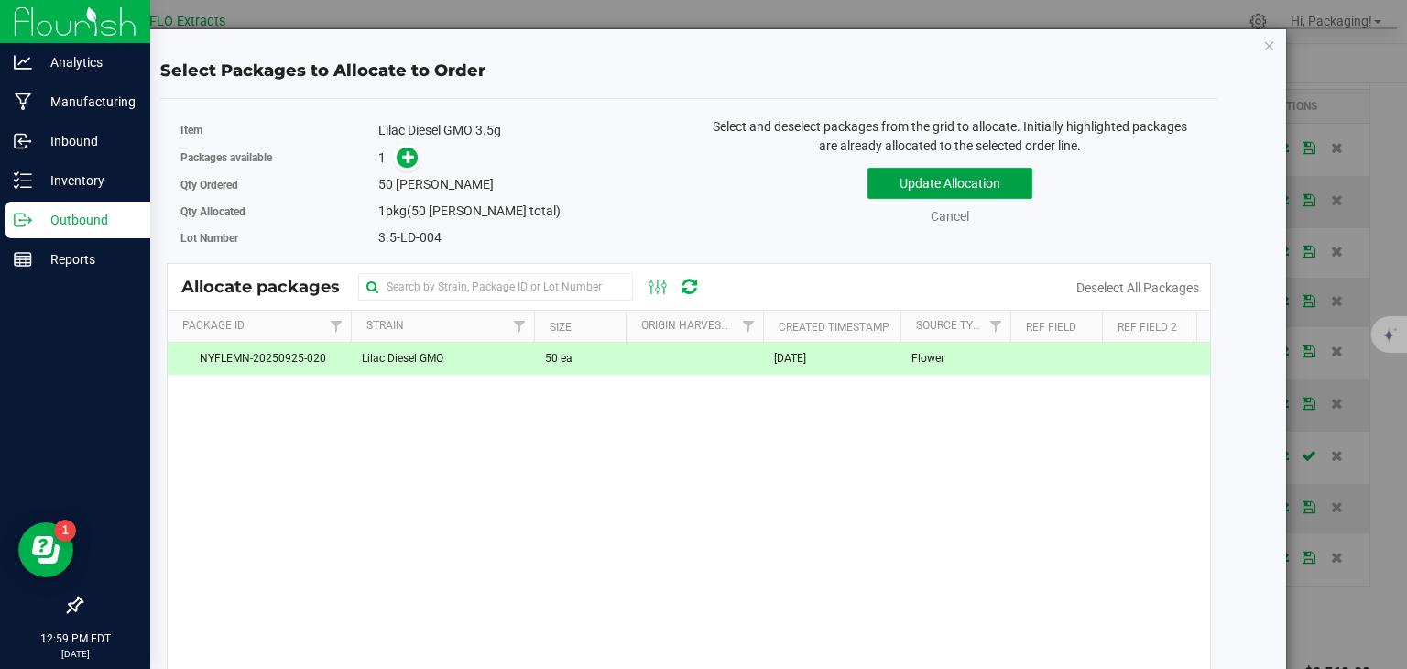
click at [934, 190] on button "Update Allocation" at bounding box center [949, 183] width 165 height 31
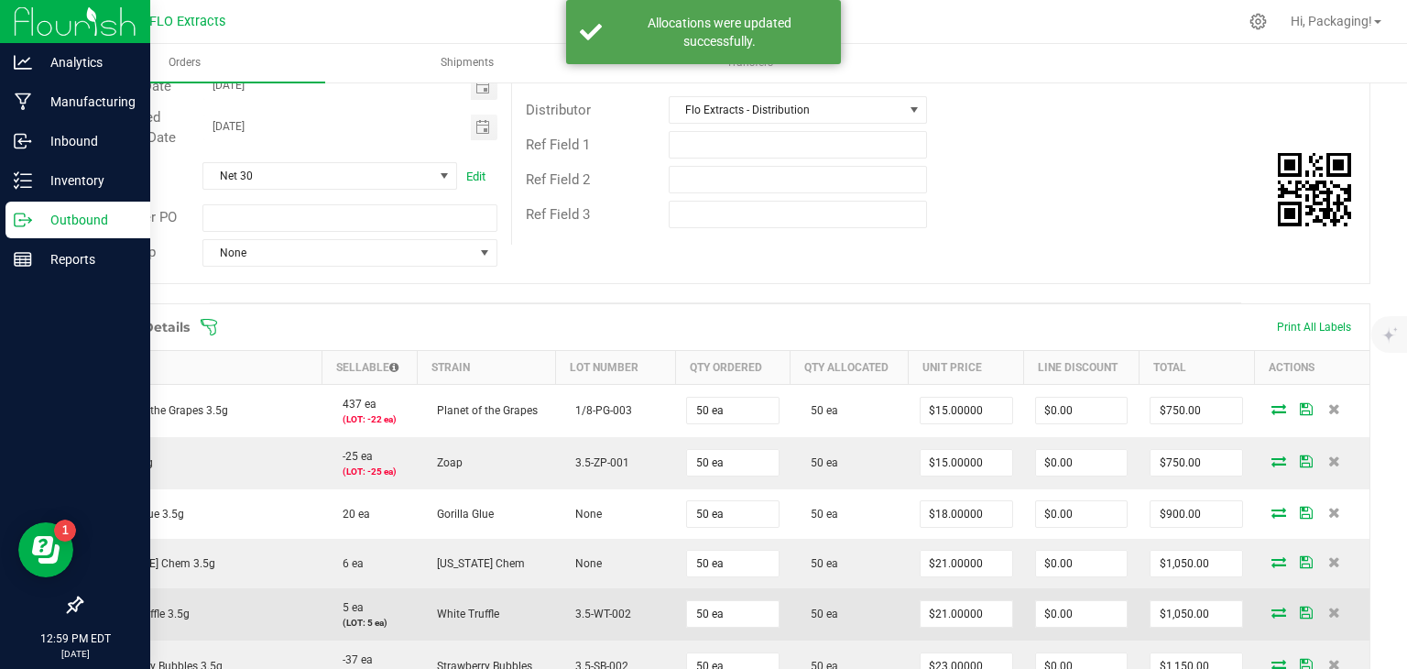
scroll to position [0, 0]
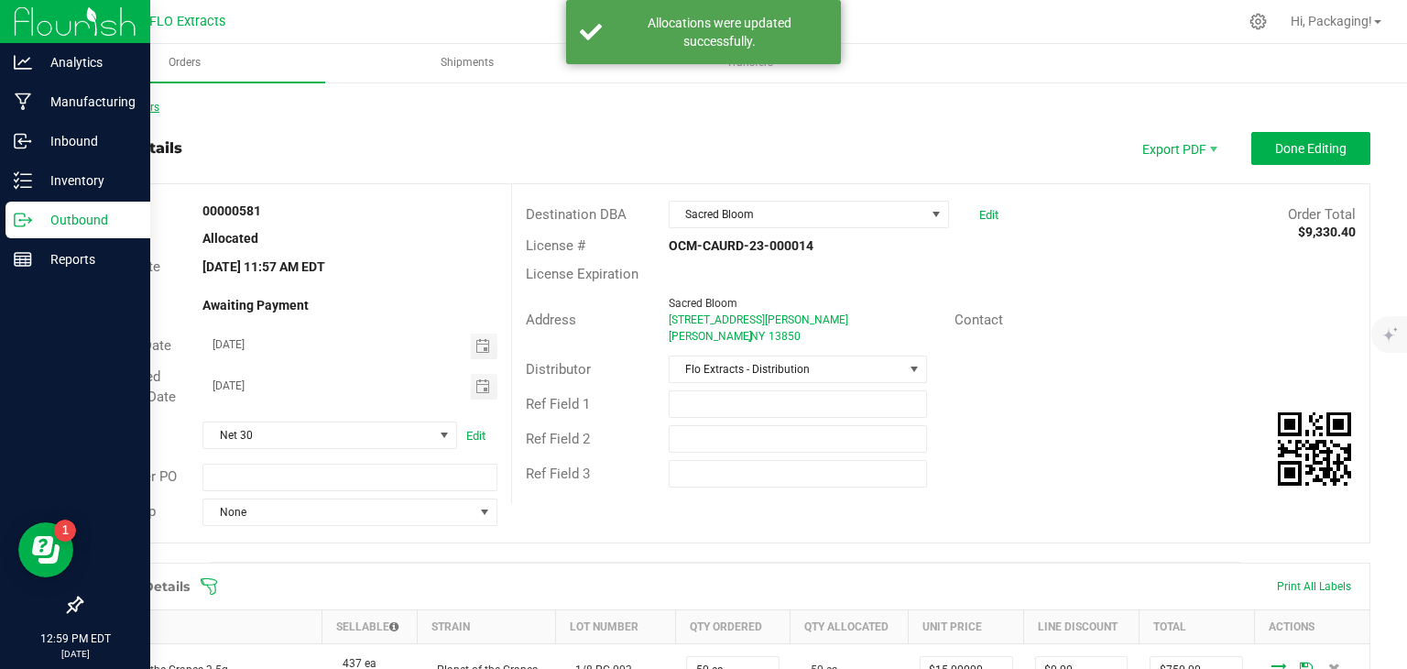
click at [147, 106] on link "Back to Orders" at bounding box center [120, 107] width 79 height 13
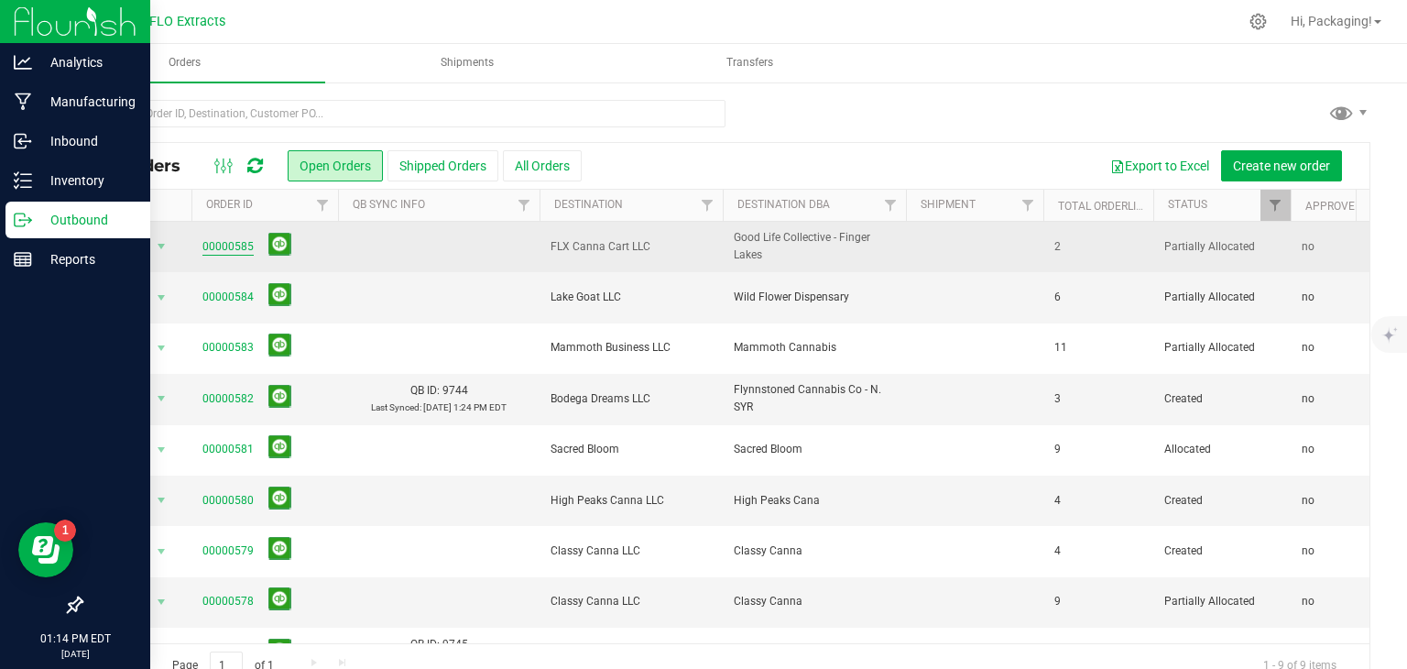
click at [232, 245] on link "00000585" at bounding box center [227, 246] width 51 height 17
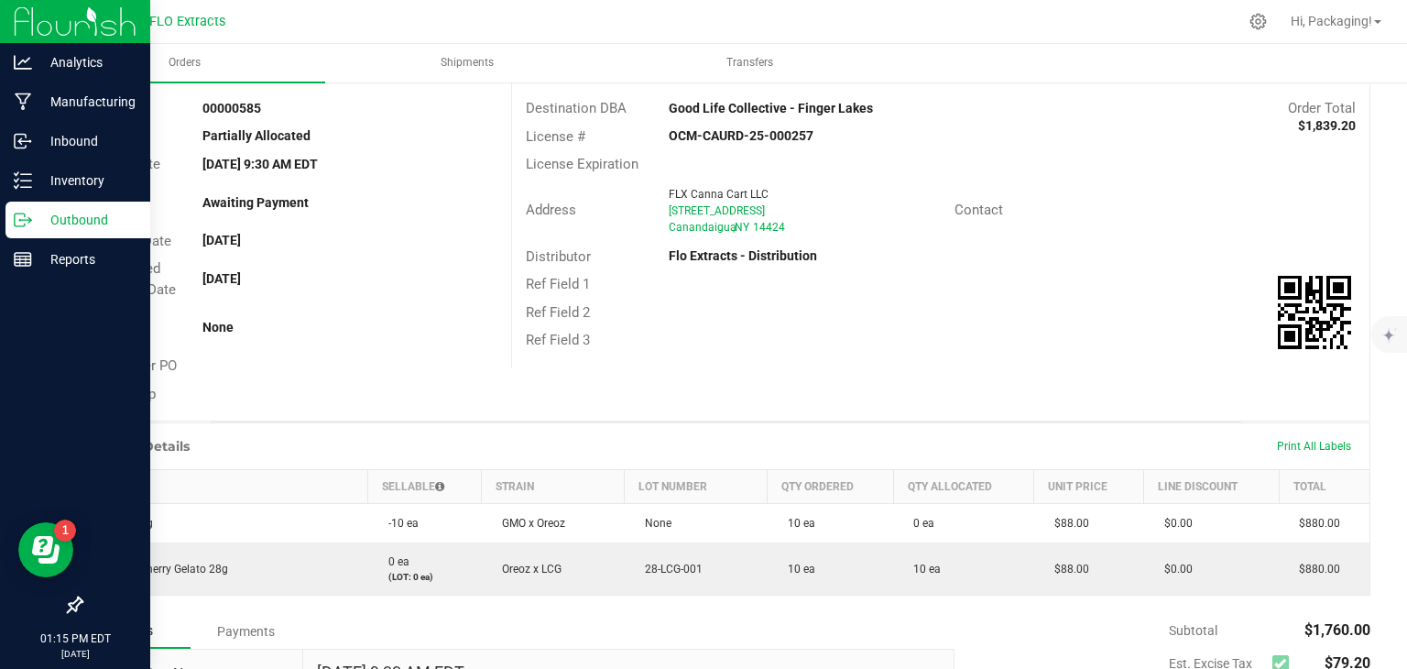
scroll to position [104, 0]
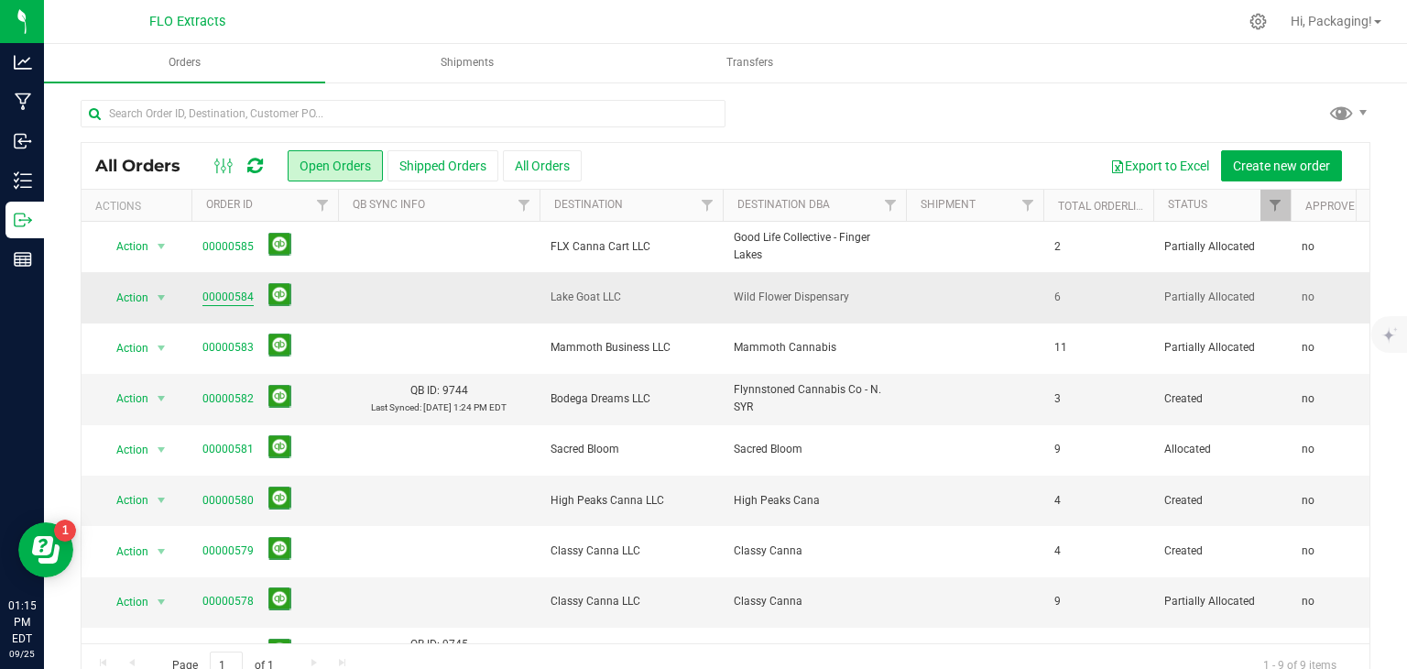
click at [226, 294] on link "00000584" at bounding box center [227, 297] width 51 height 17
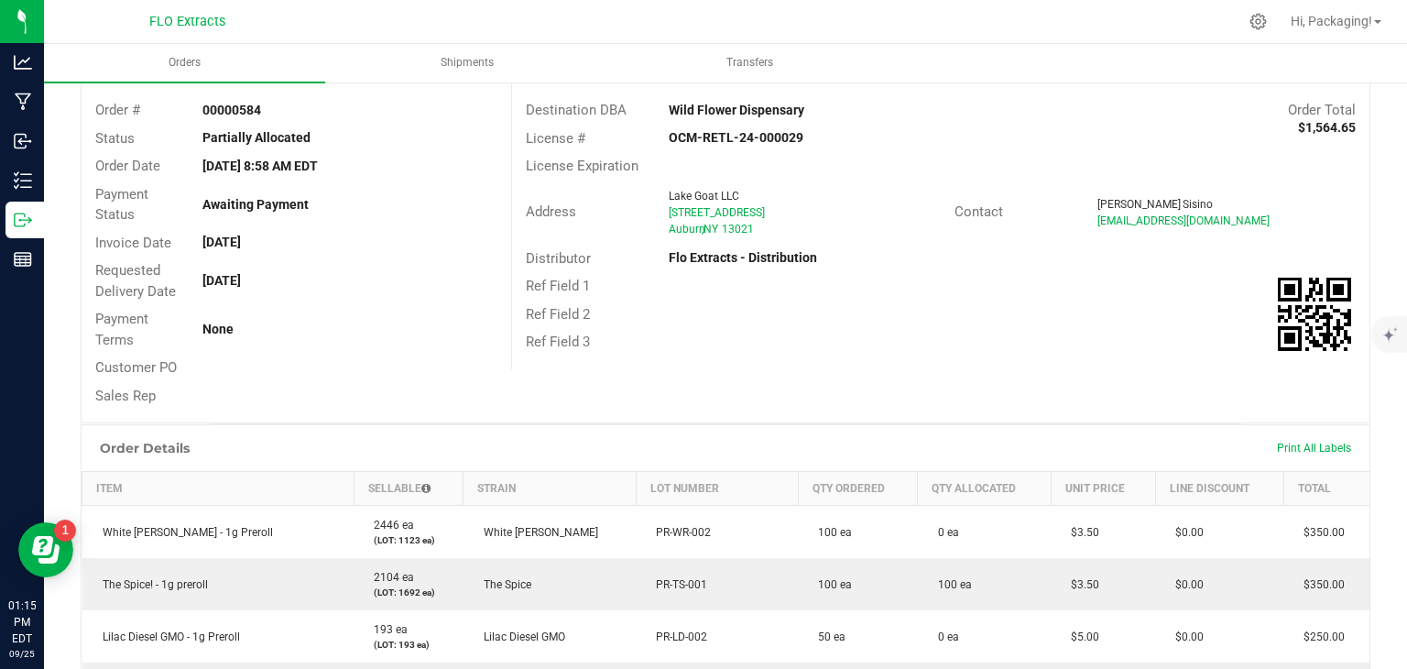
scroll to position [98, 0]
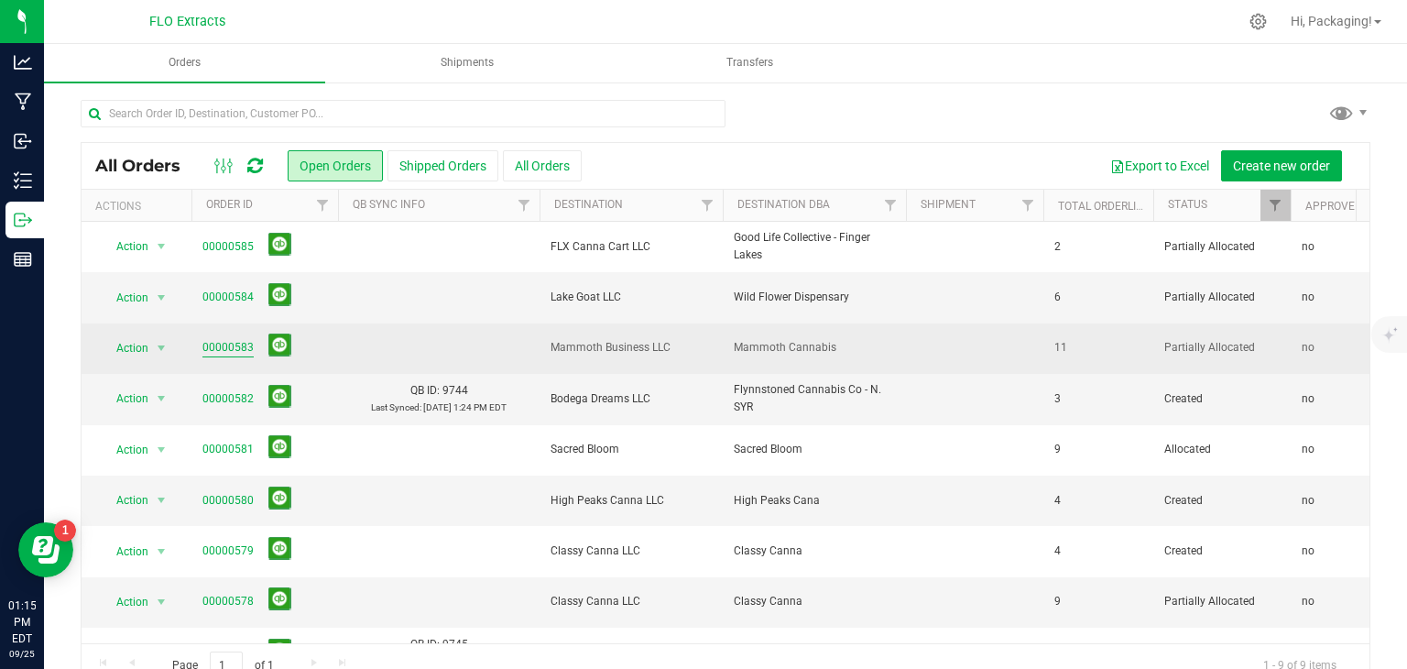
click at [225, 354] on link "00000583" at bounding box center [227, 347] width 51 height 17
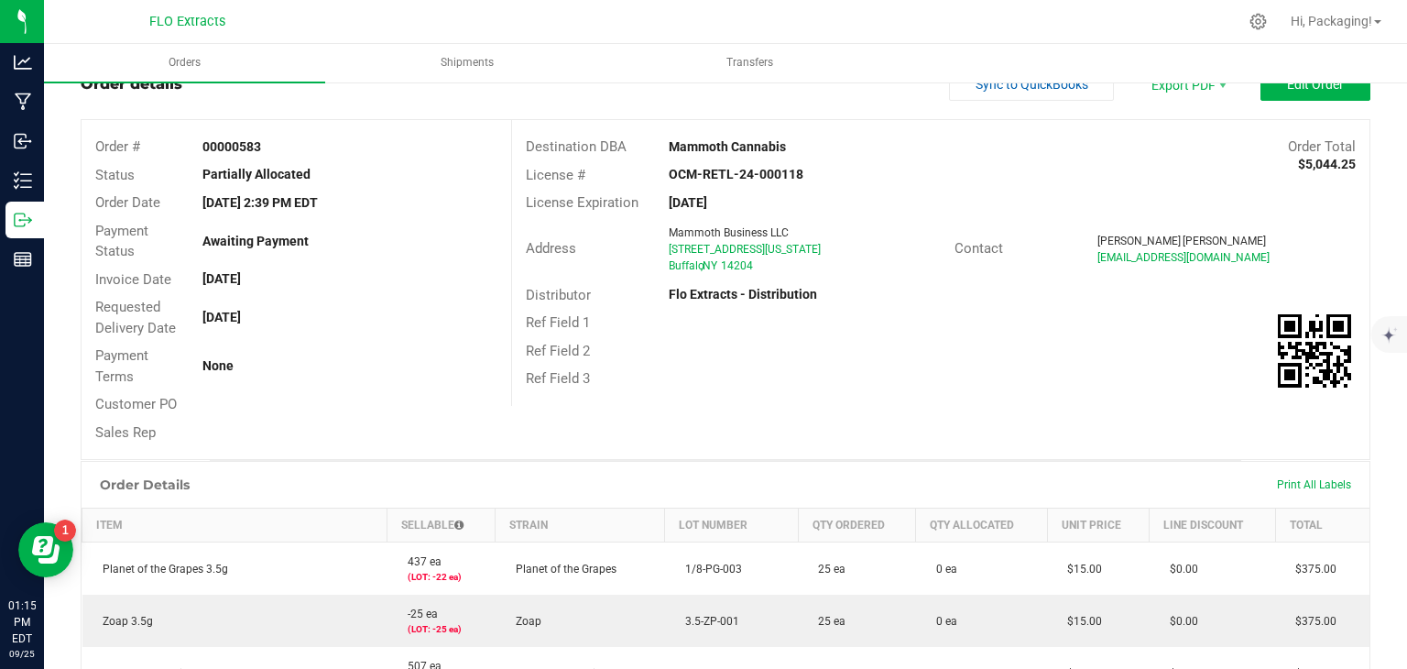
scroll to position [65, 0]
